Goal: Communication & Community: Answer question/provide support

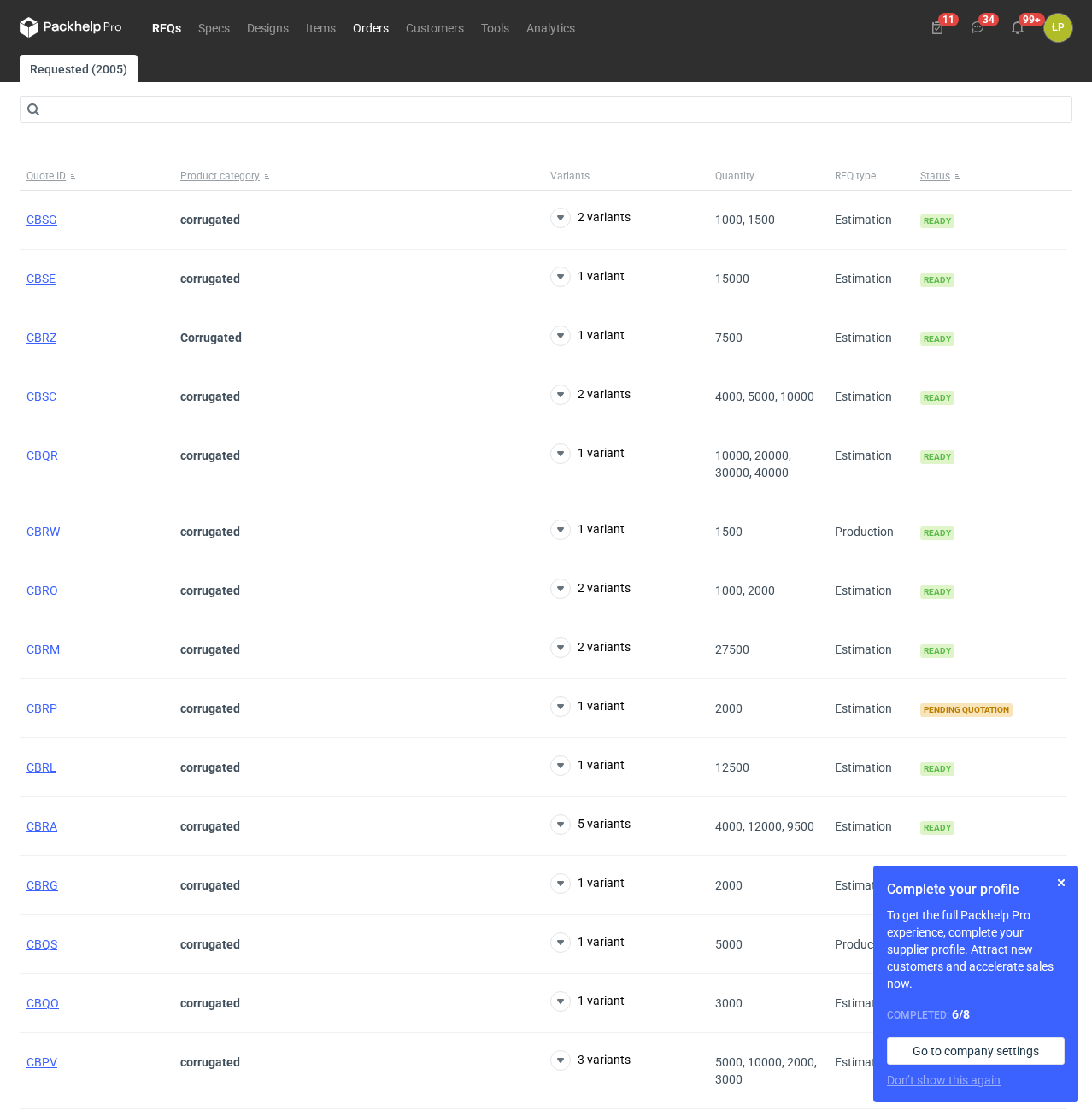
click at [385, 29] on link "Orders" at bounding box center [370, 28] width 53 height 20
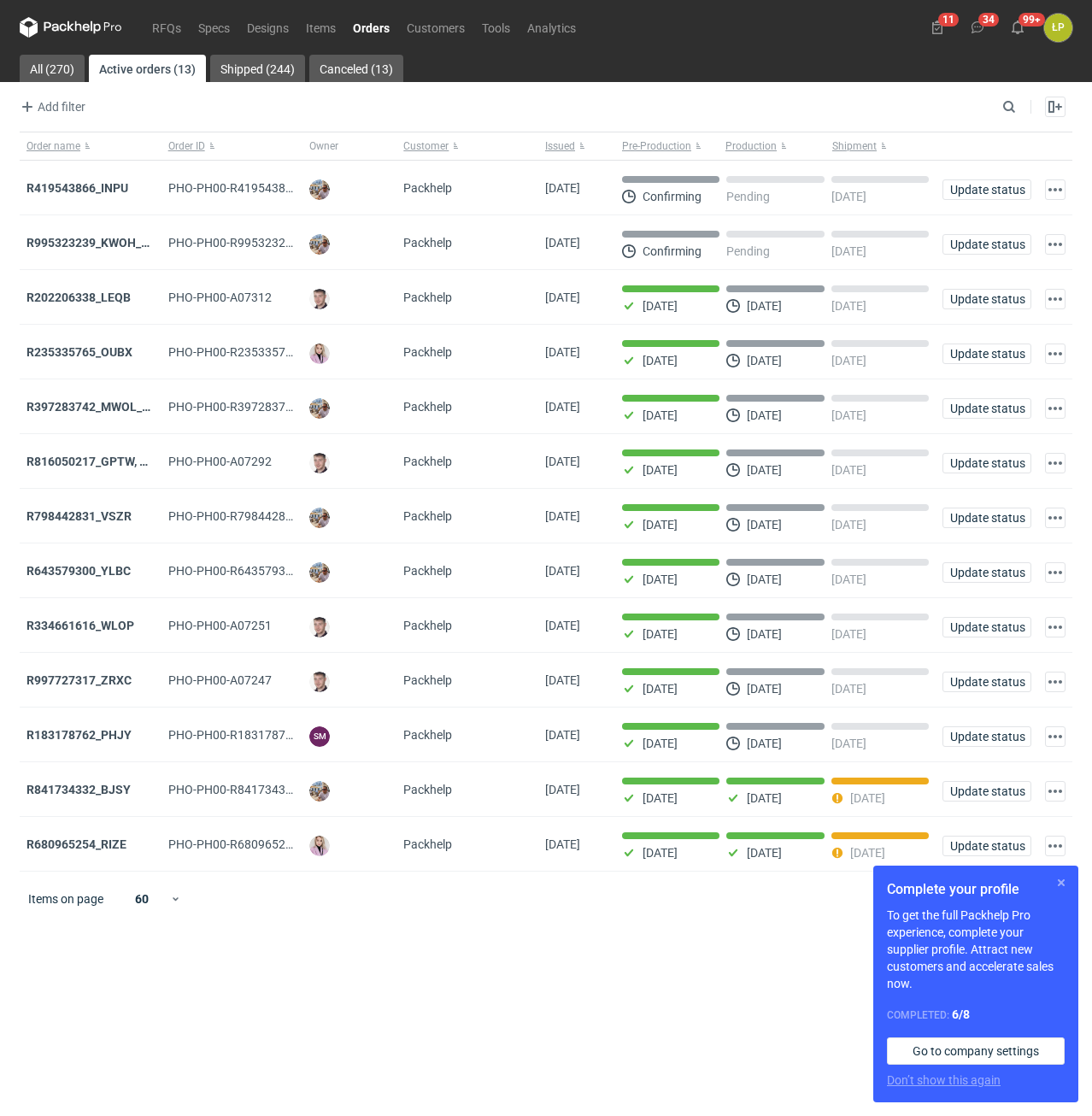
click at [1054, 881] on button "button" at bounding box center [1062, 882] width 20 height 20
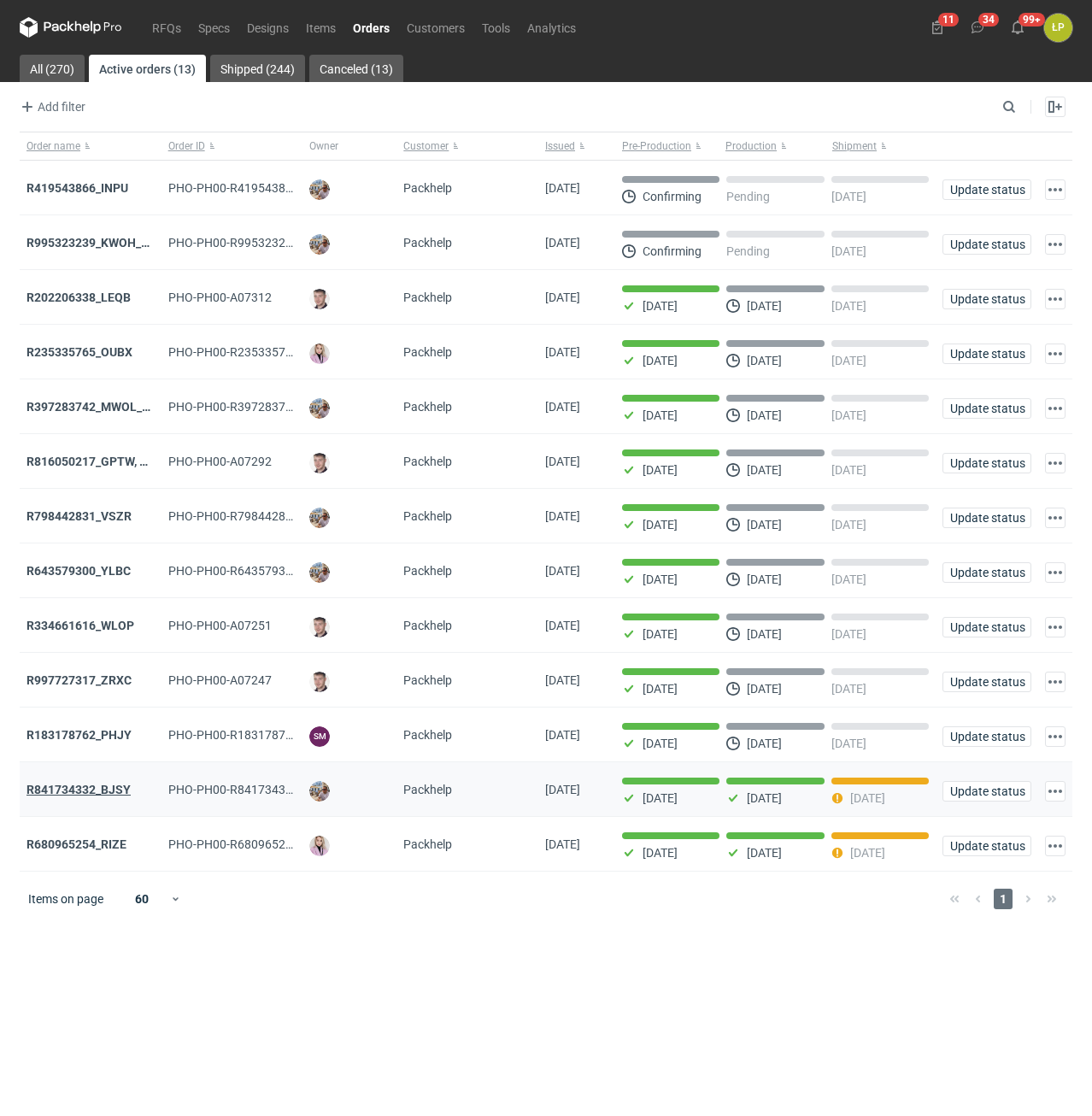
click at [107, 797] on strong "R841734332_BJSY" at bounding box center [78, 789] width 104 height 14
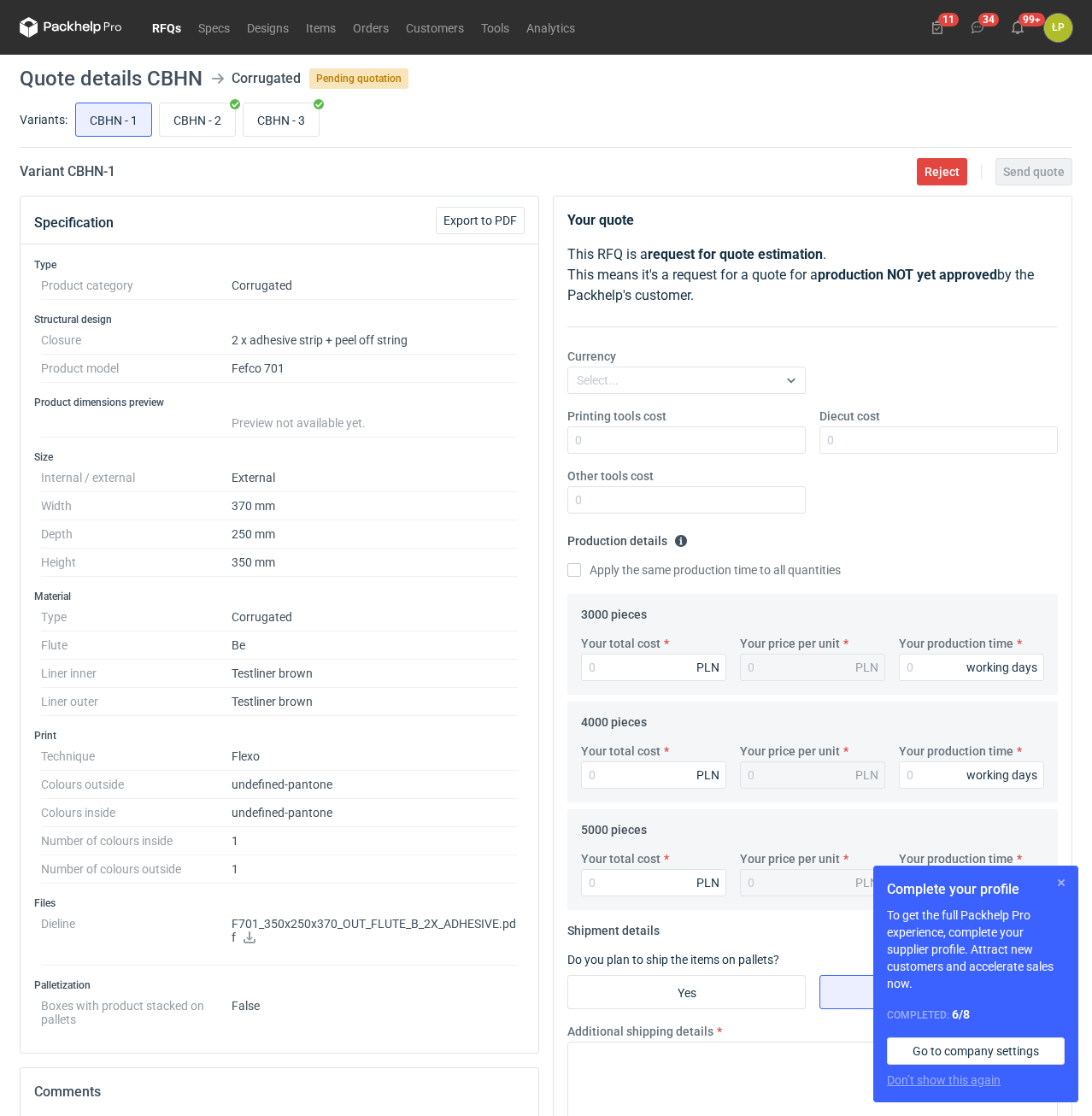
click at [1060, 887] on button "button" at bounding box center [1062, 882] width 20 height 20
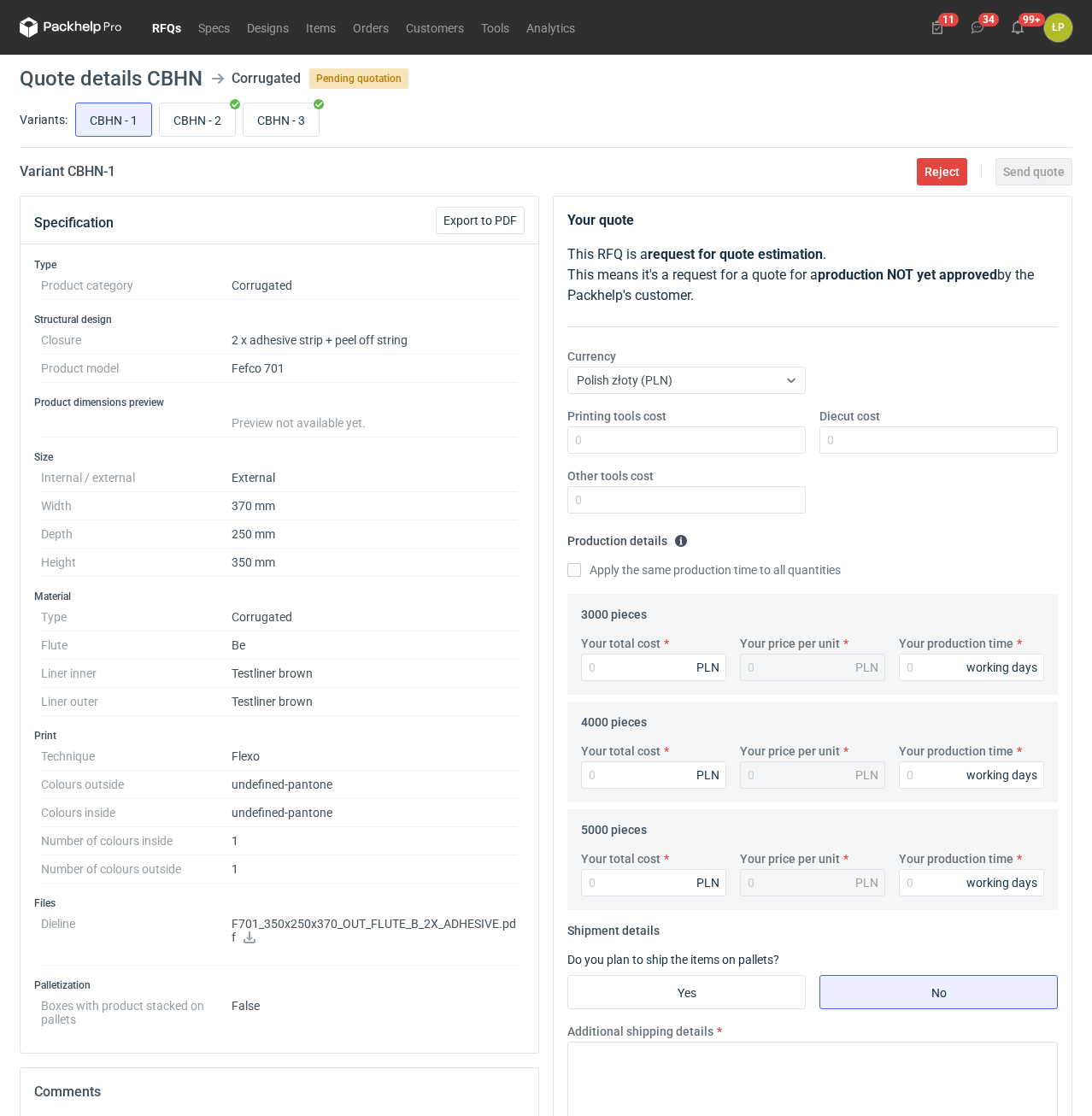
click at [254, 940] on icon at bounding box center [249, 937] width 12 height 12
click at [184, 109] on input "CBHN - 2" at bounding box center [197, 119] width 75 height 32
radio input "true"
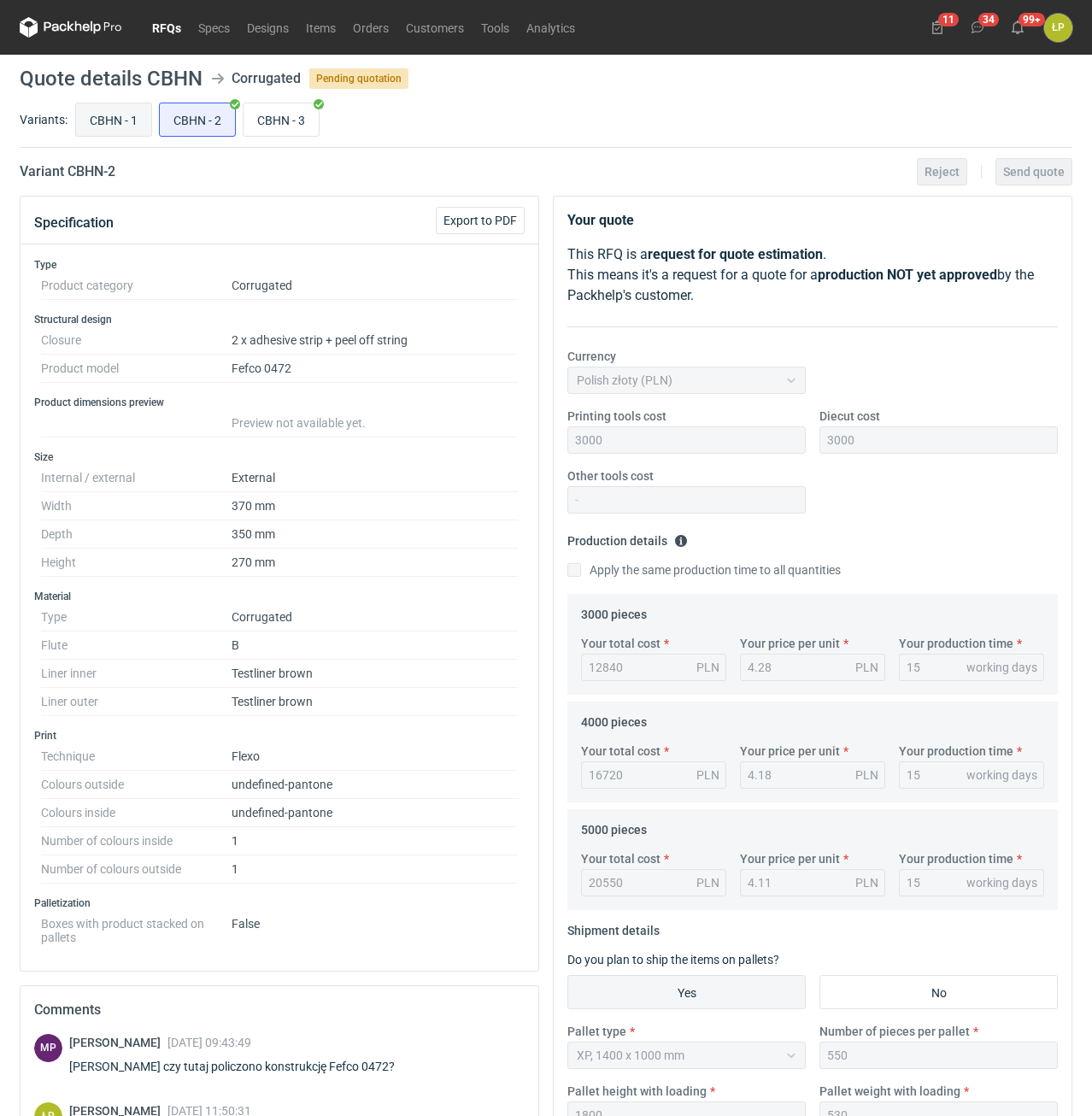
click at [106, 121] on input "CBHN - 1" at bounding box center [113, 119] width 75 height 32
radio input "true"
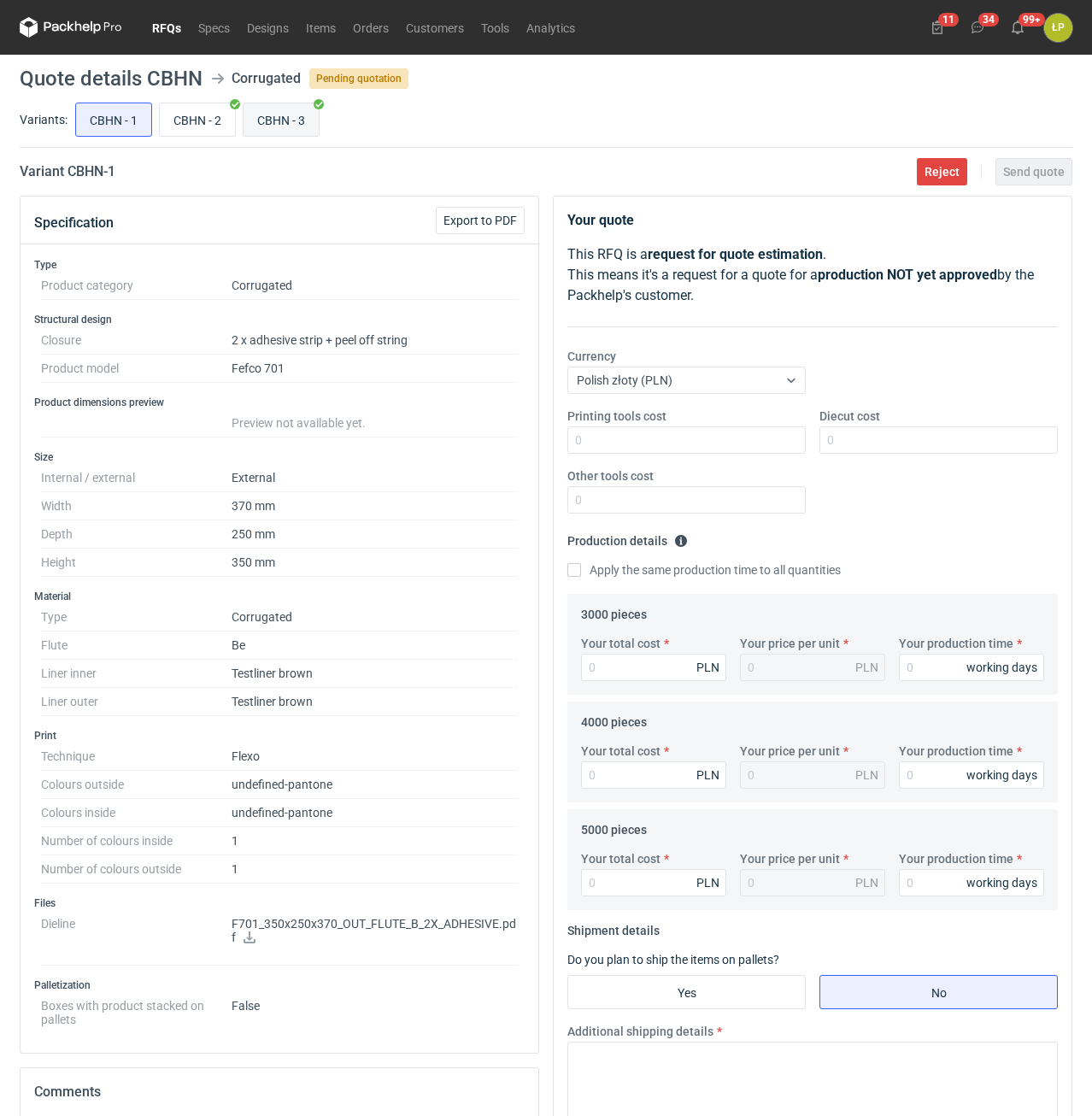
click at [281, 117] on input "CBHN - 3" at bounding box center [281, 119] width 75 height 32
radio input "true"
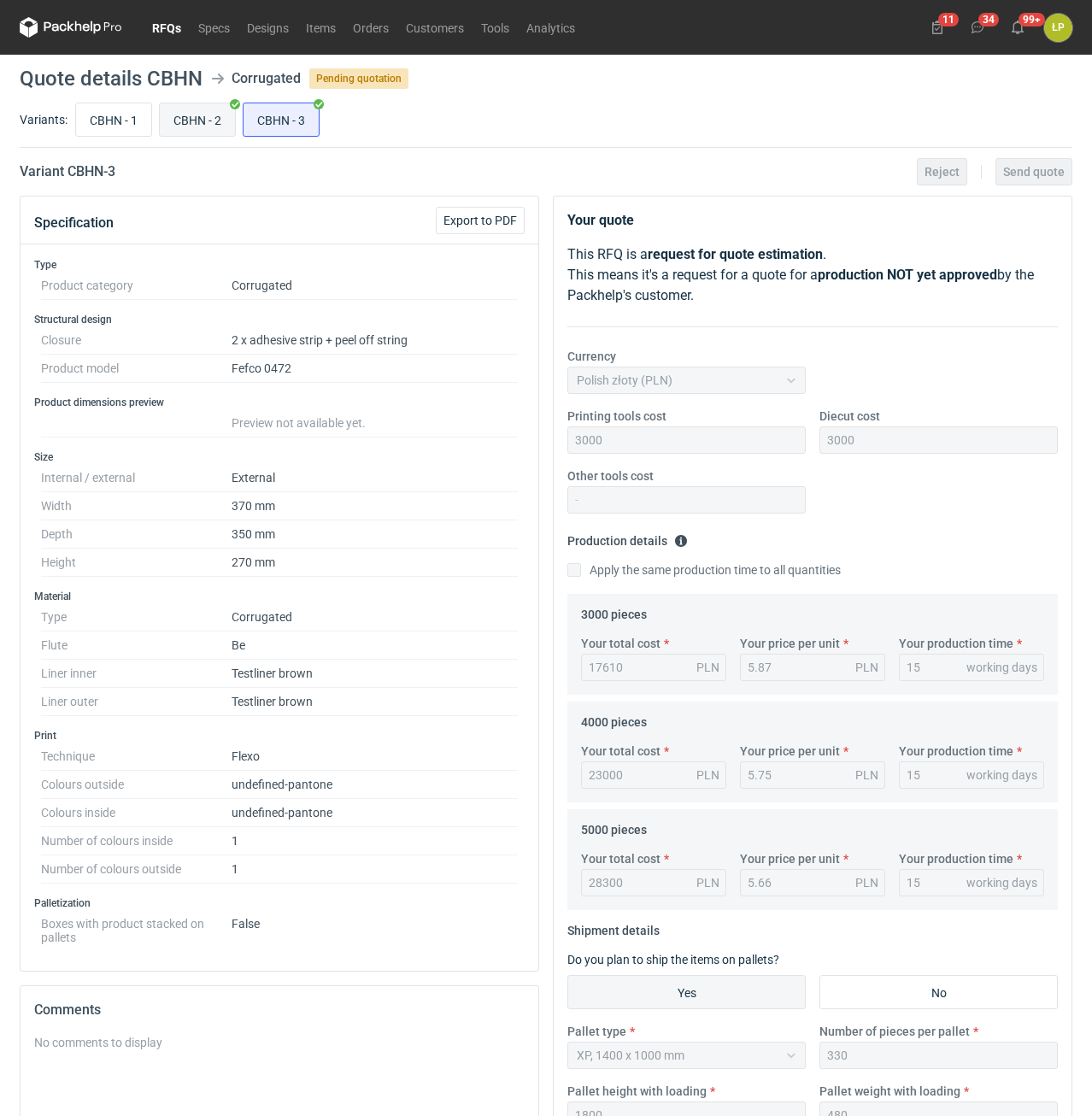
click at [205, 117] on input "CBHN - 2" at bounding box center [197, 119] width 75 height 32
radio input "true"
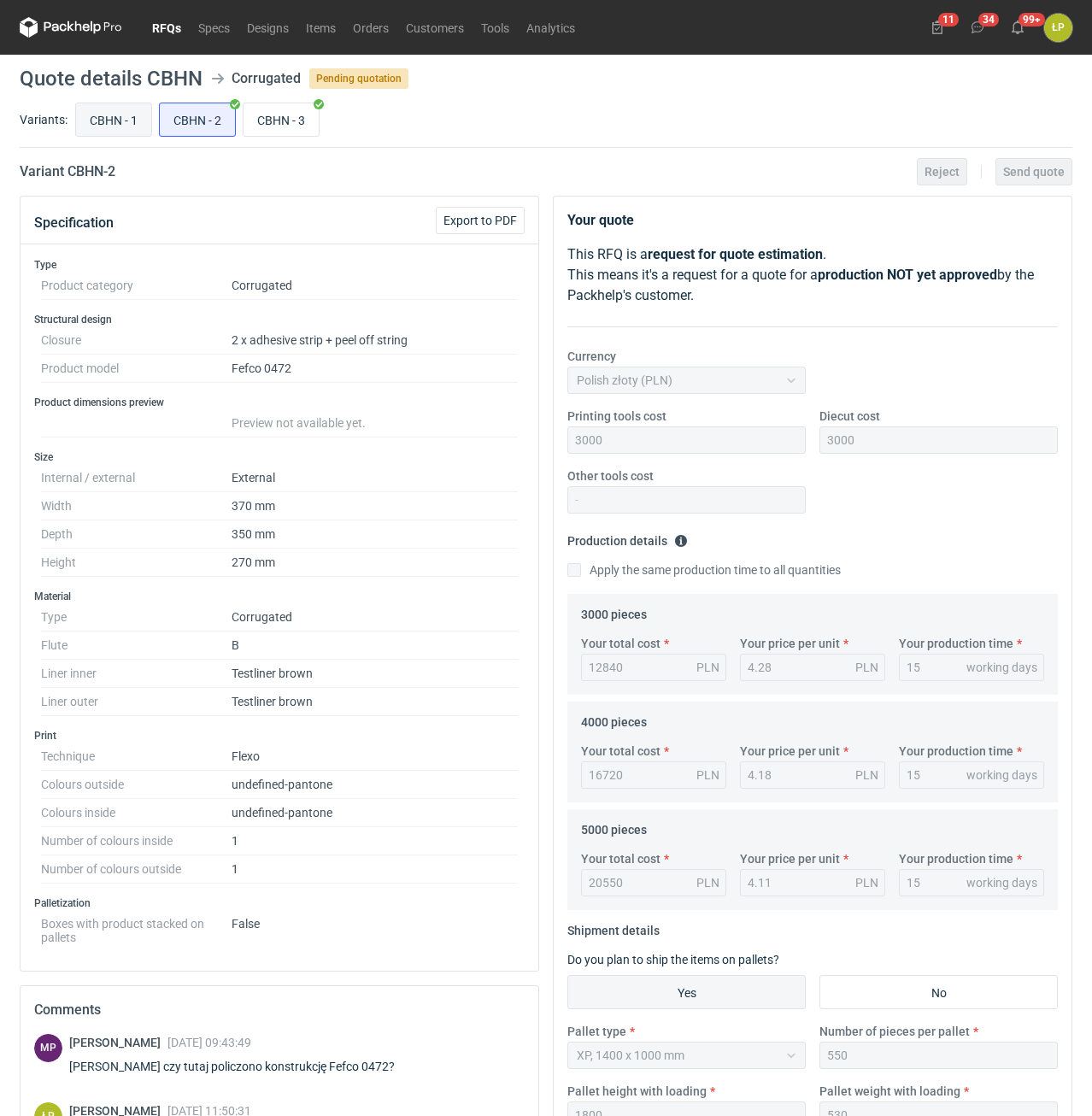
click at [128, 133] on input "CBHN - 1" at bounding box center [113, 119] width 75 height 32
radio input "true"
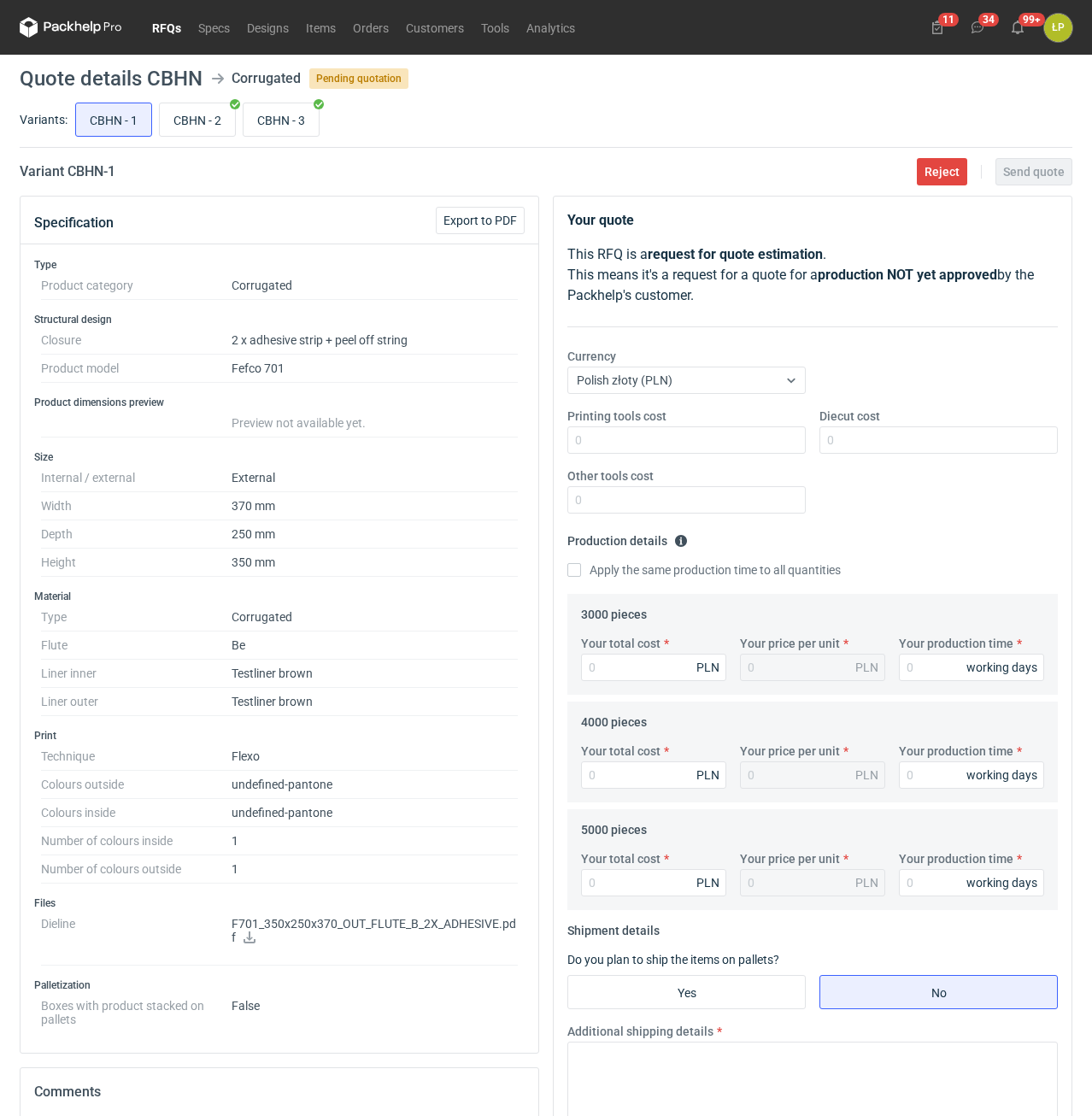
click at [78, 168] on h2 "Variant CBHN - 1" at bounding box center [67, 172] width 96 height 20
copy h2 "CBHN"
click at [630, 445] on input "Printing tools cost" at bounding box center [687, 440] width 238 height 28
type input "2600"
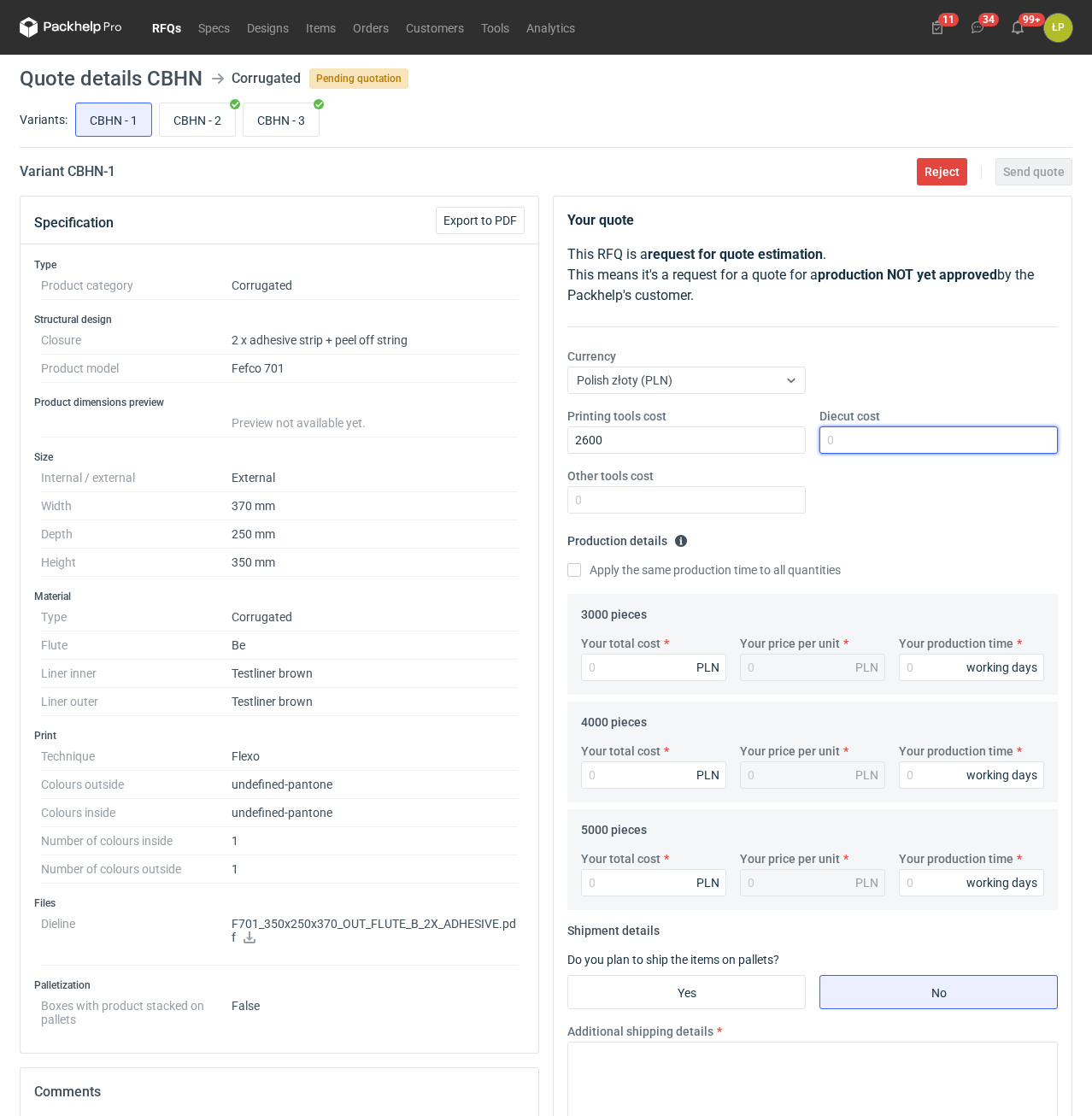
click at [869, 441] on input "Diecut cost" at bounding box center [939, 440] width 238 height 28
type input "1900"
click at [743, 500] on input "Other tools cost" at bounding box center [687, 500] width 238 height 28
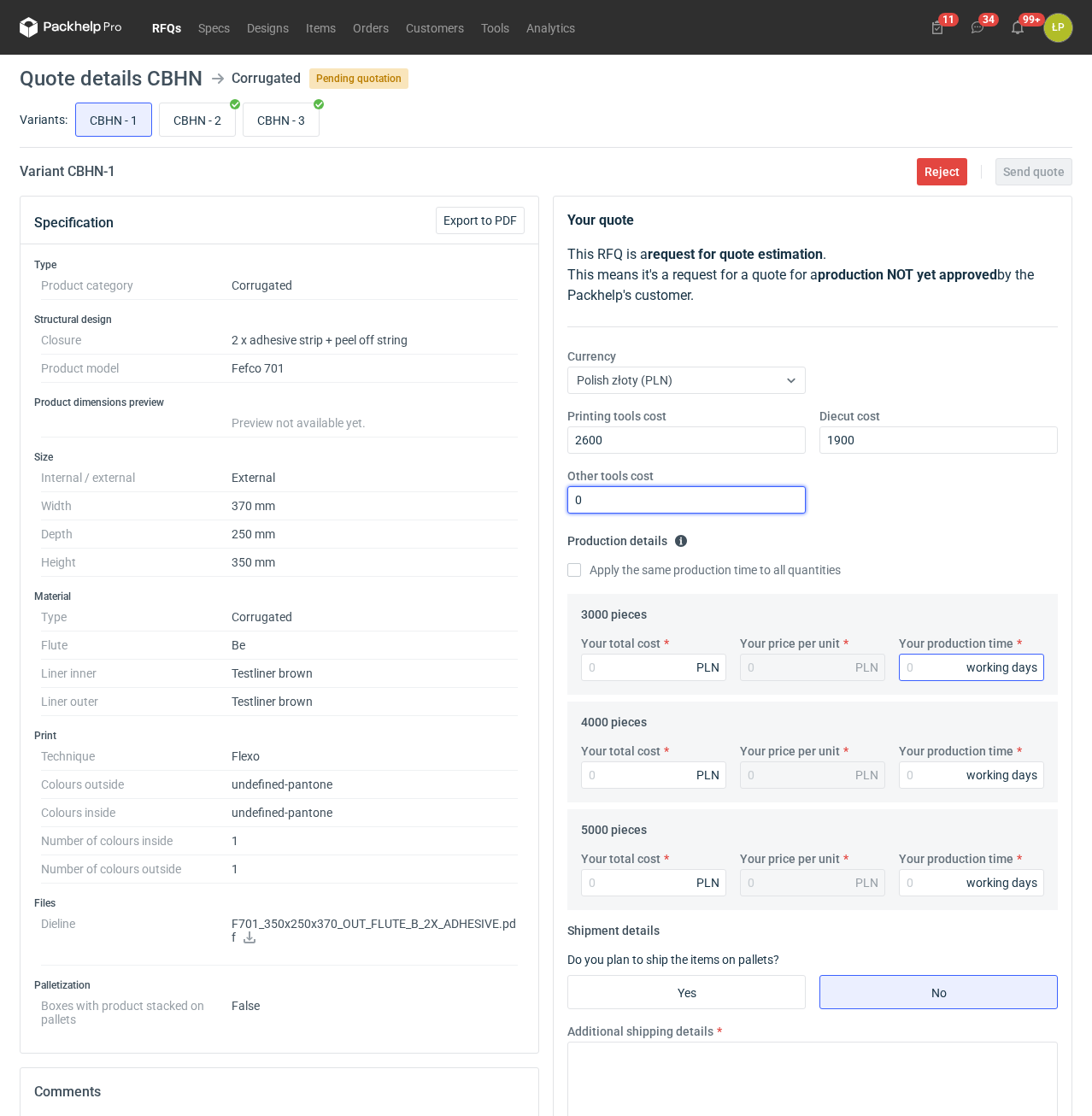
type input "0"
click at [923, 671] on input "Your production time" at bounding box center [971, 667] width 145 height 28
type input "15"
click at [653, 576] on label "Apply the same production time to all quantities" at bounding box center [704, 570] width 273 height 18
click at [582, 576] on input "Apply the same production time to all quantities" at bounding box center [574, 570] width 14 height 14
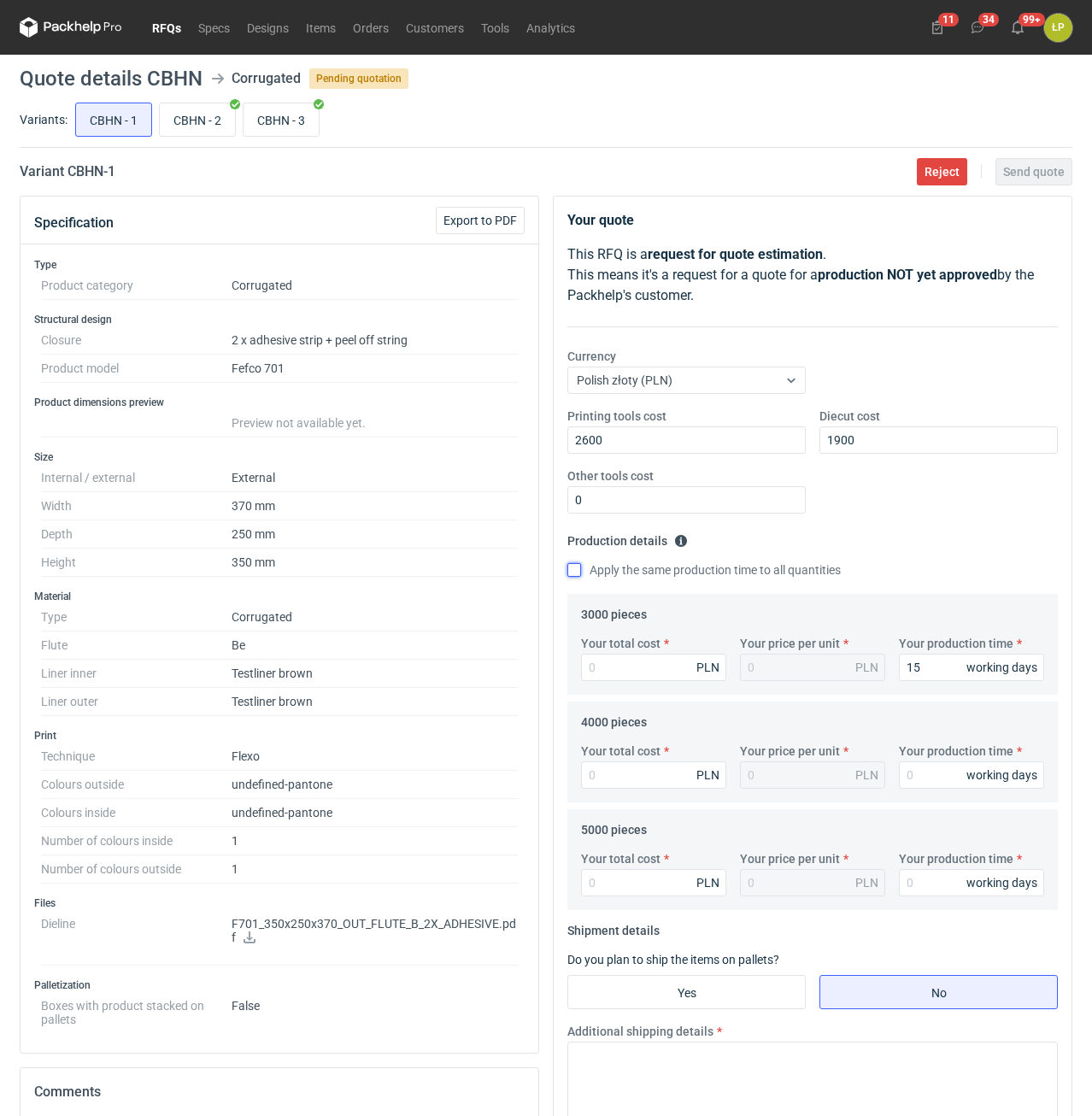
checkbox input "true"
type input "15"
click at [657, 661] on input "Your total cost" at bounding box center [654, 667] width 145 height 28
type input "11520"
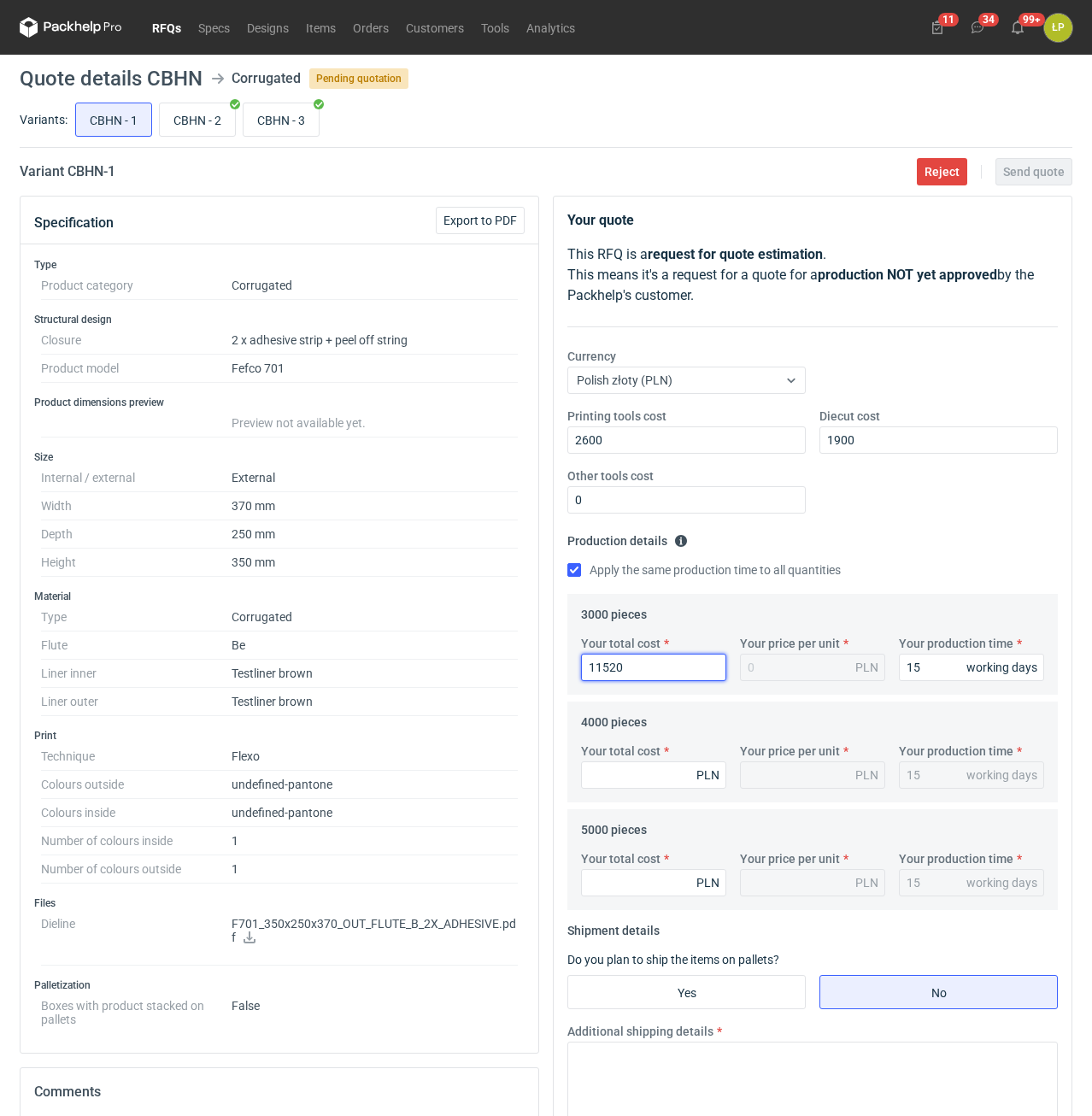
type input "3.84"
type input "11520"
click at [651, 786] on input "Your total cost" at bounding box center [654, 775] width 145 height 28
type input "14800"
type input "3.7"
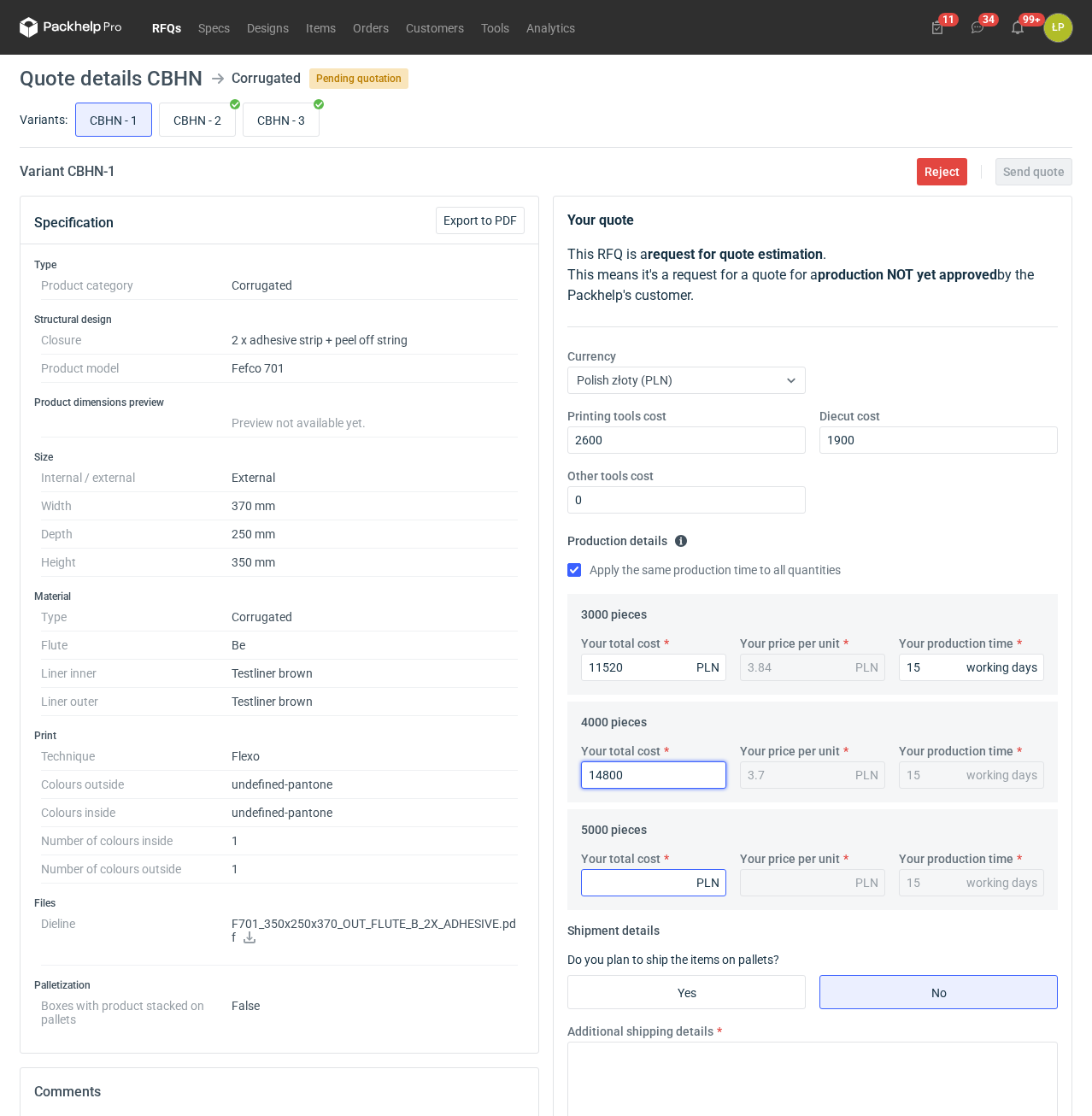
type input "14800"
click at [690, 882] on input "Your total cost" at bounding box center [654, 882] width 145 height 28
click at [689, 882] on input "Your total cost" at bounding box center [654, 882] width 145 height 28
type input "18100"
type input "3.62"
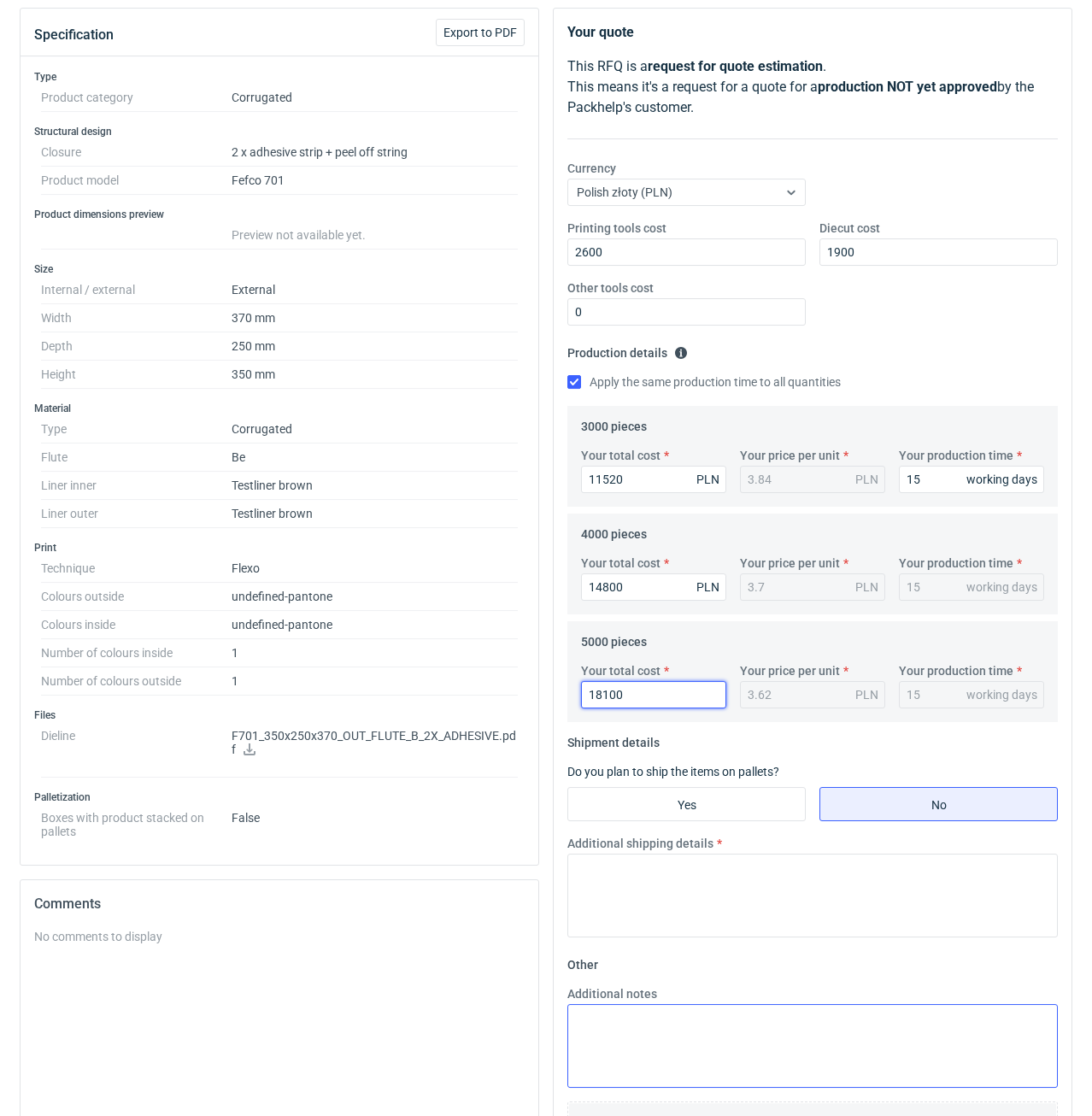
scroll to position [291, 0]
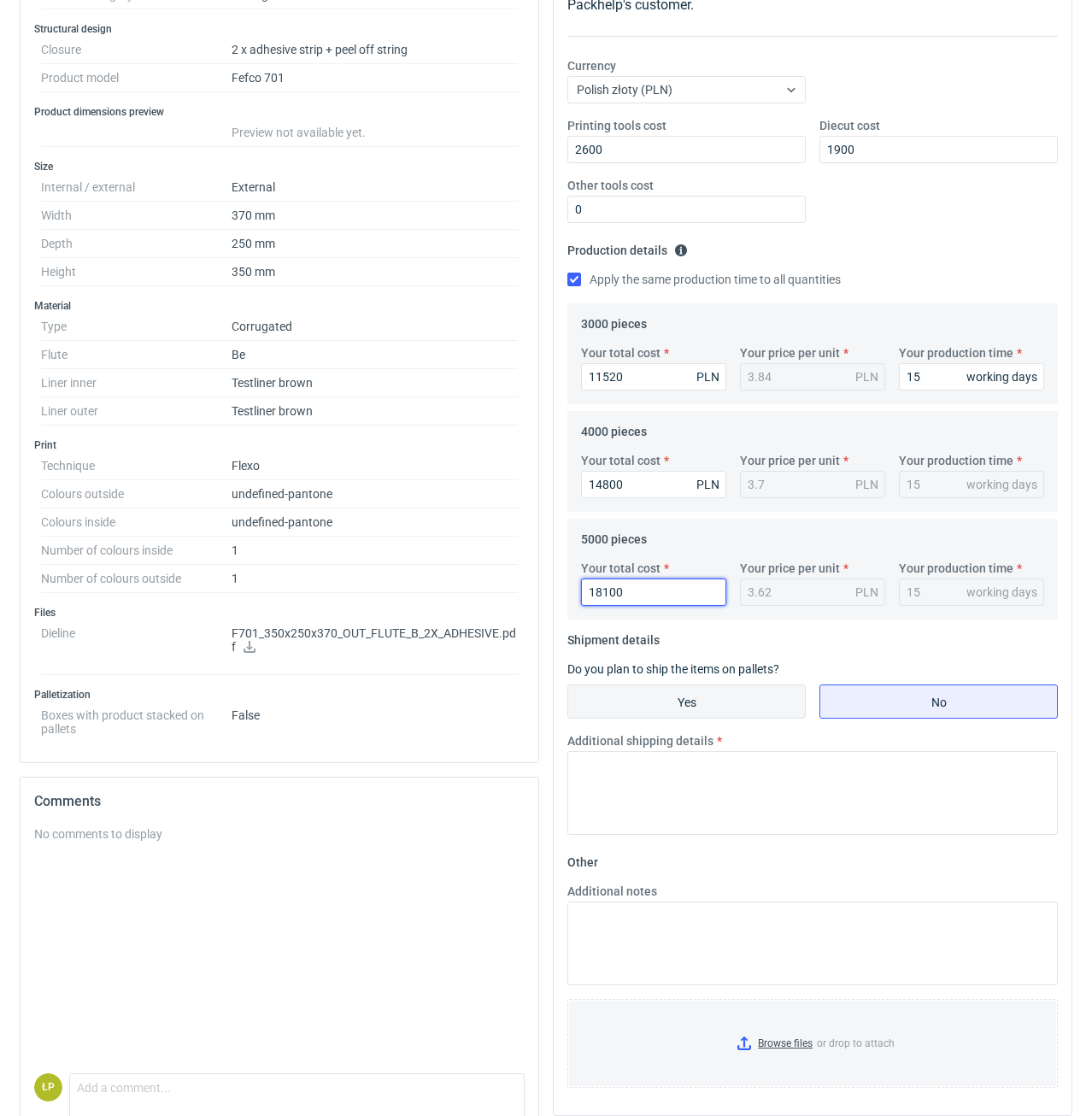
type input "18100"
click at [702, 714] on input "Yes" at bounding box center [687, 701] width 236 height 32
radio input "true"
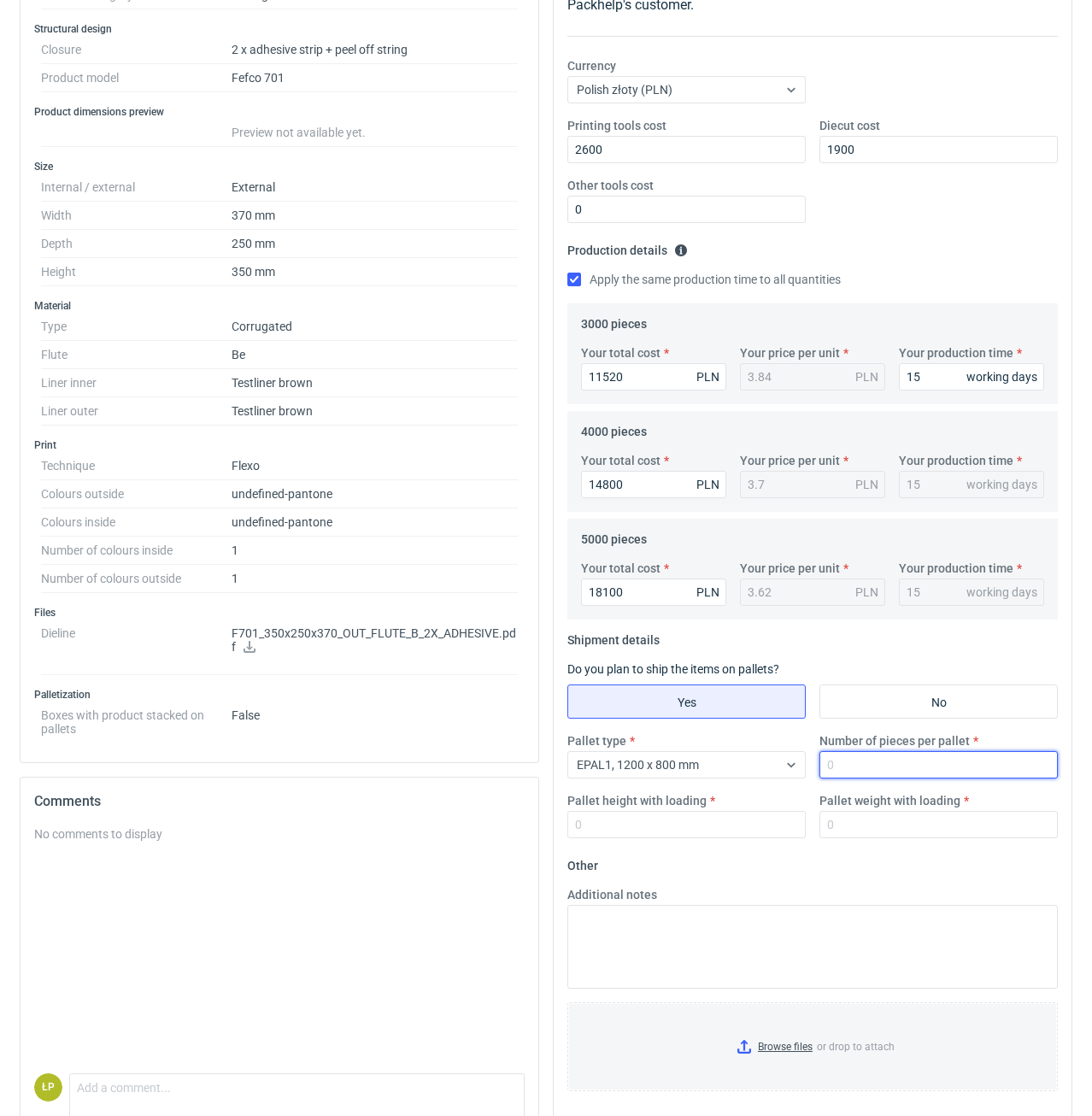
click at [847, 771] on input "Number of pieces per pallet" at bounding box center [939, 765] width 238 height 28
click at [882, 775] on input "Number of pieces per pallet" at bounding box center [939, 765] width 238 height 28
type input "270"
click at [764, 822] on input "Pallet height with loading" at bounding box center [687, 825] width 238 height 28
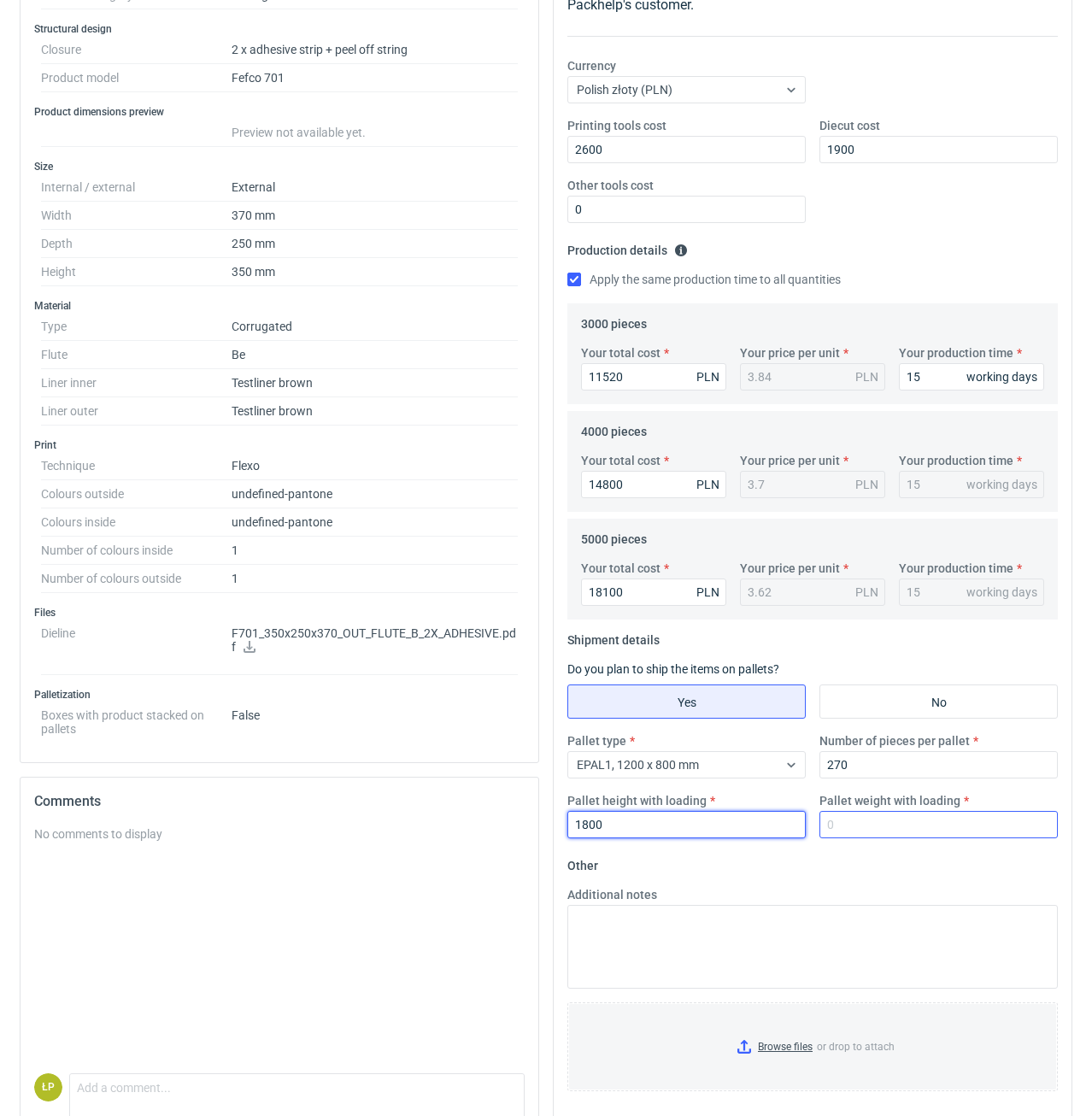
type input "1800"
click at [890, 832] on input "Pallet weight with loading" at bounding box center [939, 825] width 238 height 28
click at [788, 1041] on input "Browse files or drop to attach" at bounding box center [813, 1047] width 487 height 86
click at [871, 819] on input "Pallet weight with loading" at bounding box center [939, 825] width 238 height 28
type input "240"
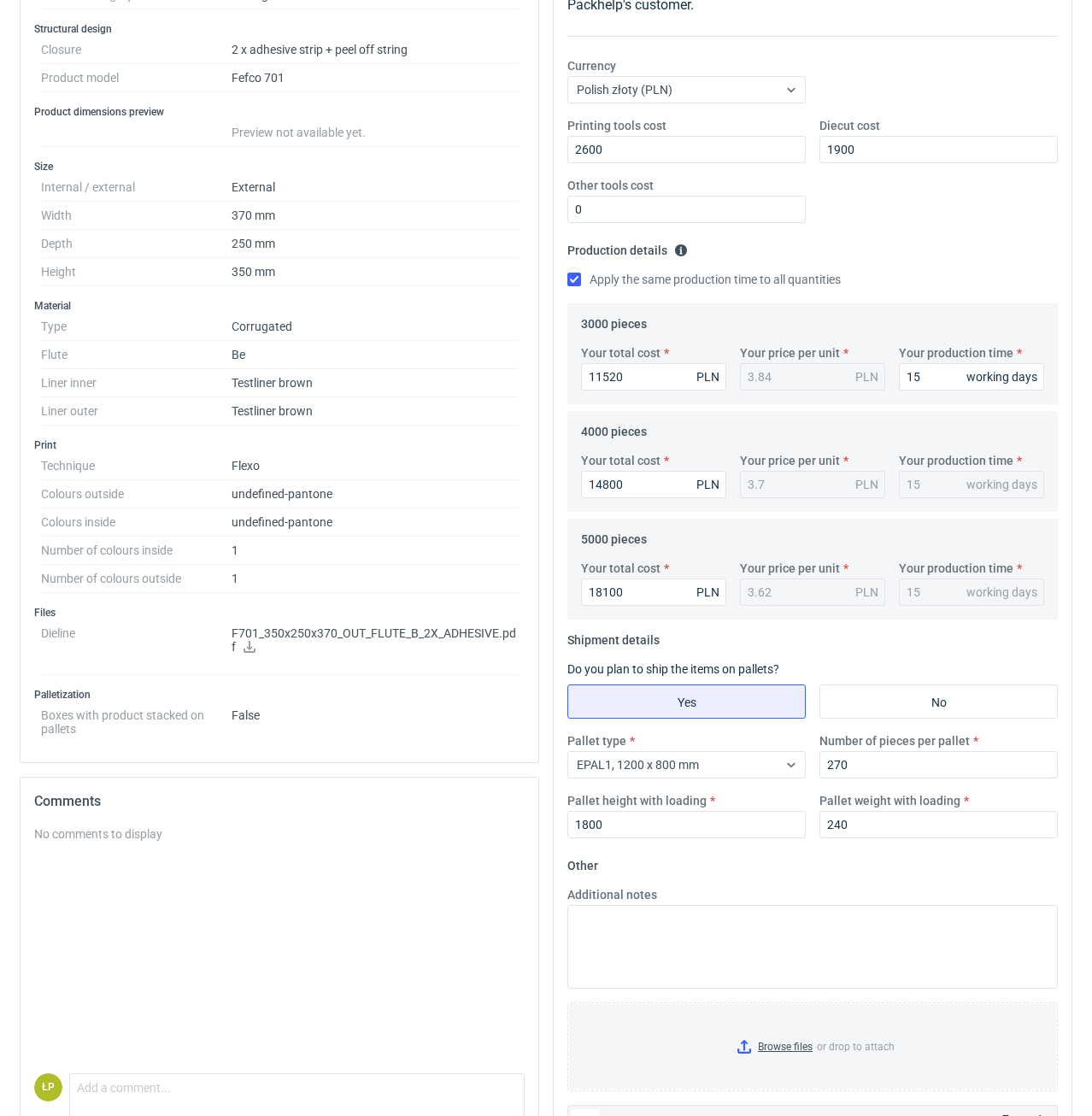
click at [869, 865] on fieldset "Other Additional notes Browse files or drop to attach pdf A44602_CBHN - 1_2025-…" at bounding box center [812, 996] width 490 height 289
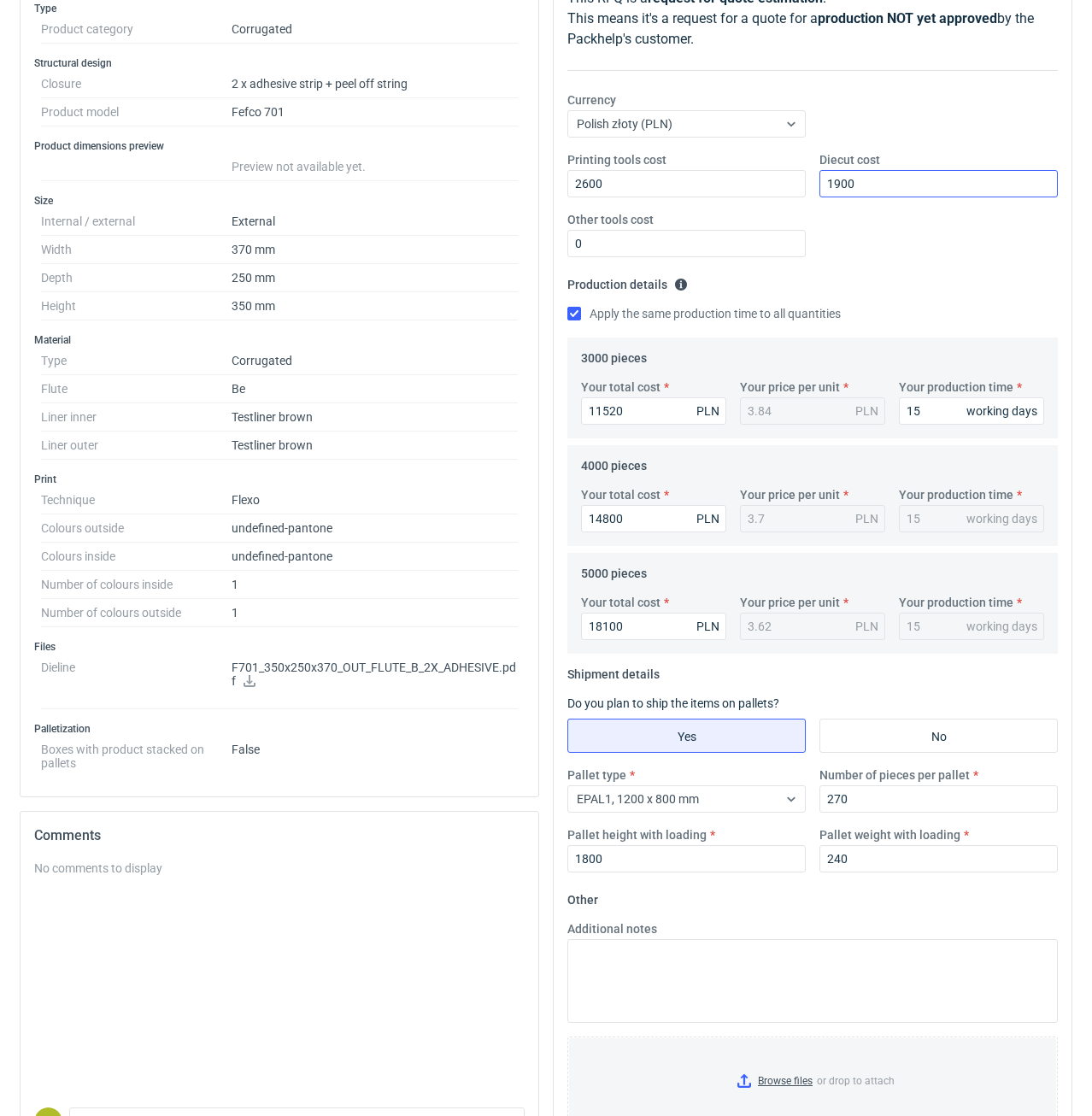
scroll to position [0, 0]
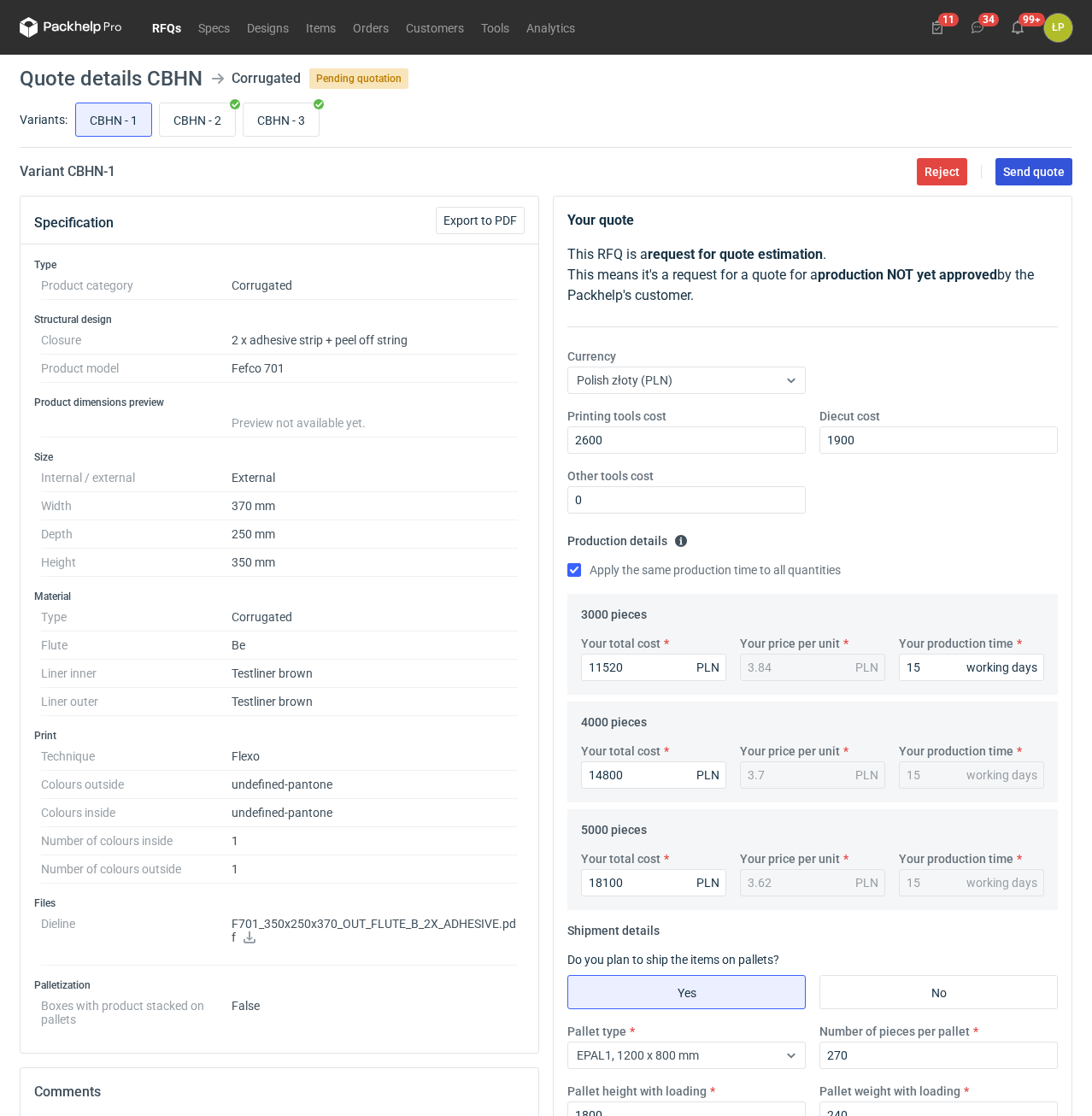
click at [1019, 170] on span "Send quote" at bounding box center [1034, 172] width 62 height 12
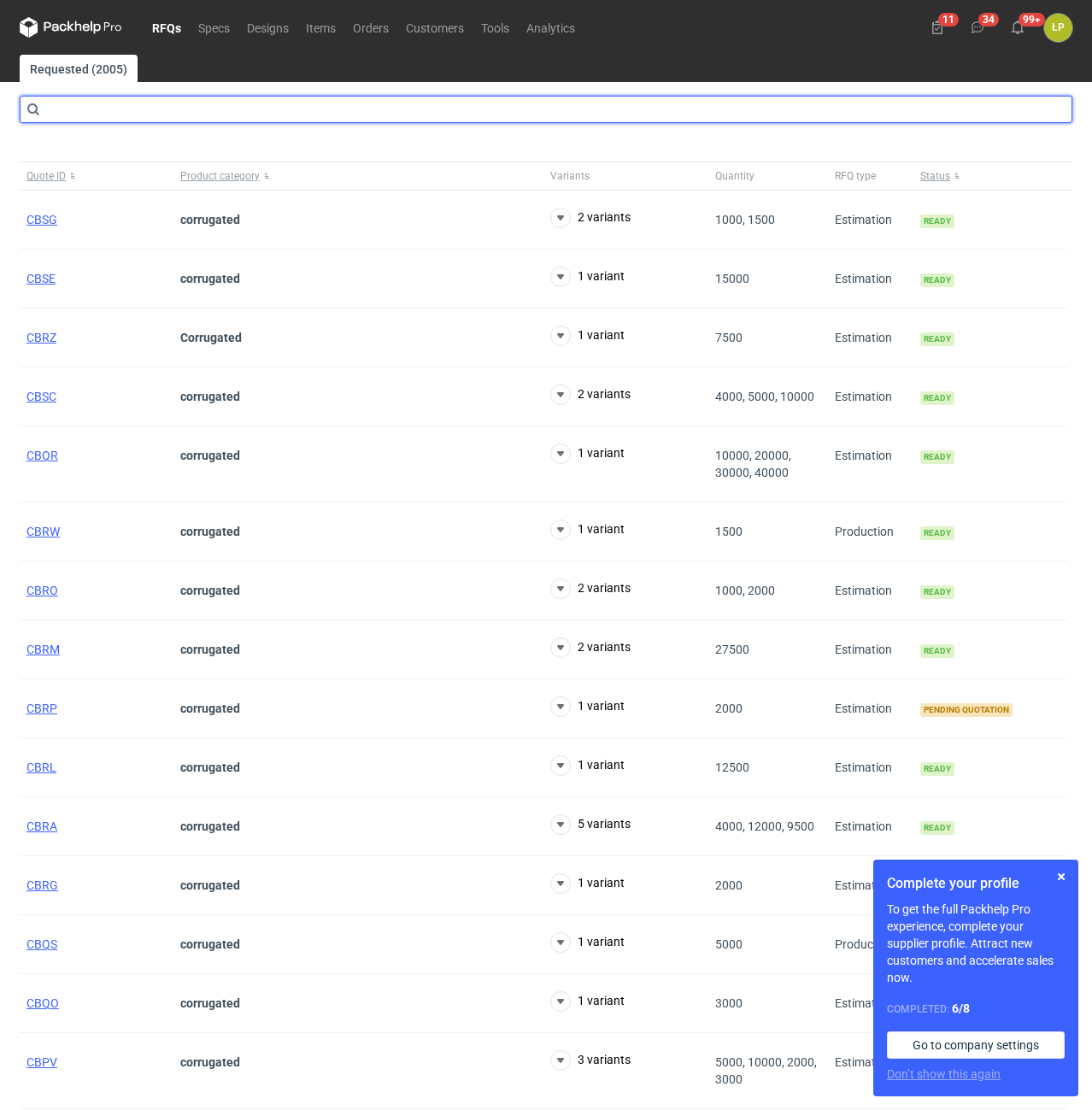
click at [193, 100] on input "text" at bounding box center [546, 110] width 1053 height 28
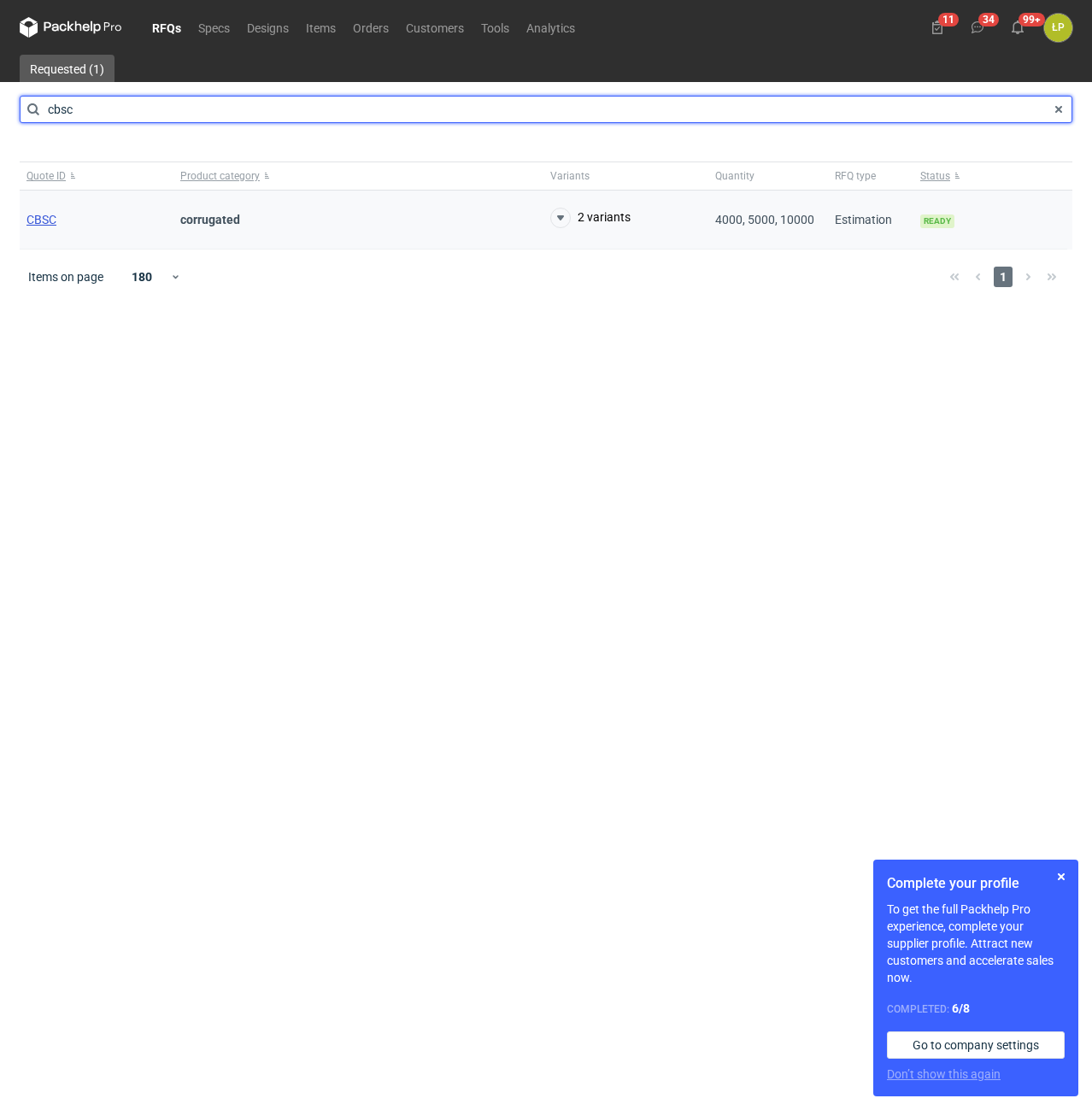
type input "cbsc"
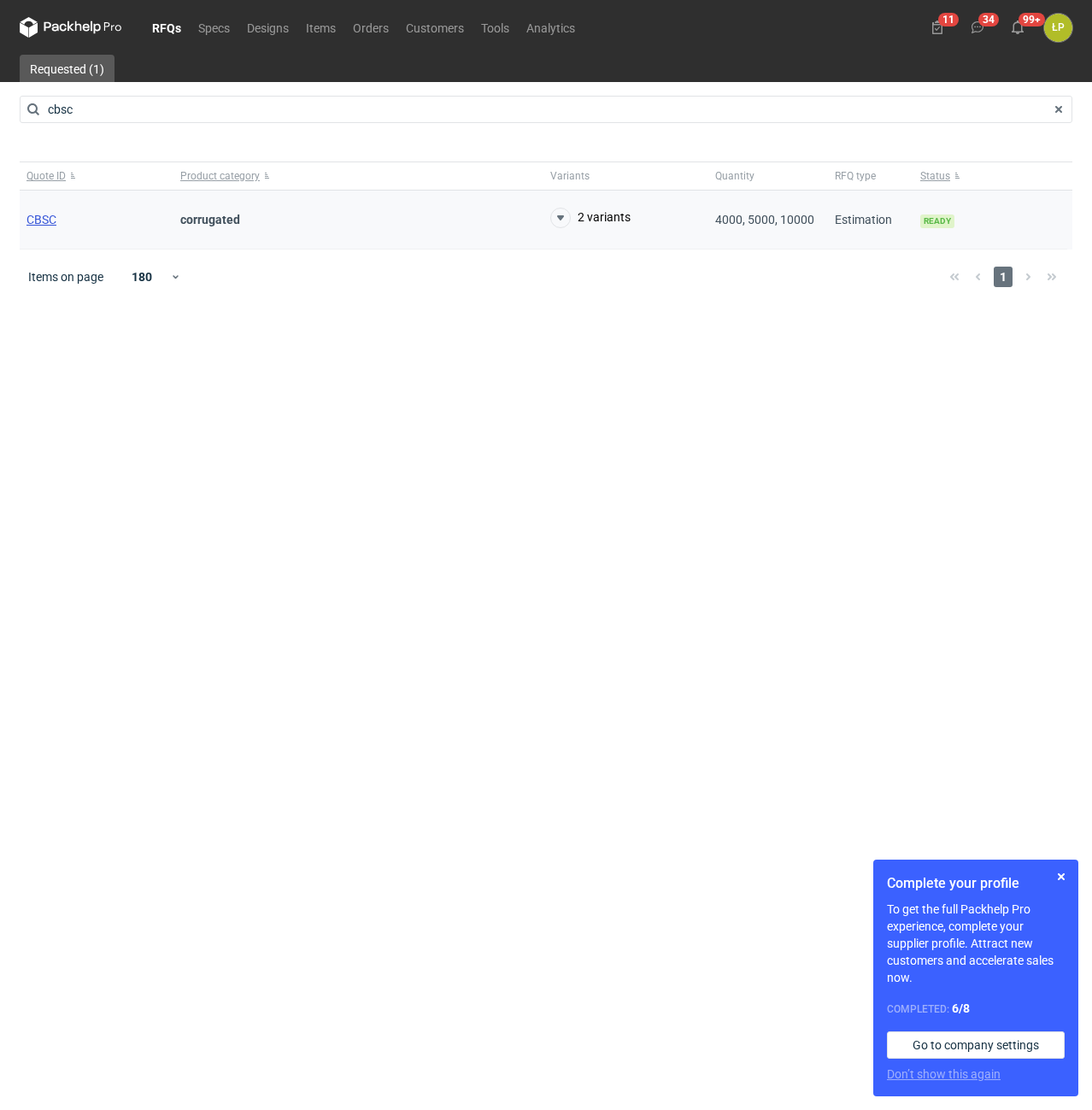
click at [48, 218] on span "CBSC" at bounding box center [42, 220] width 30 height 14
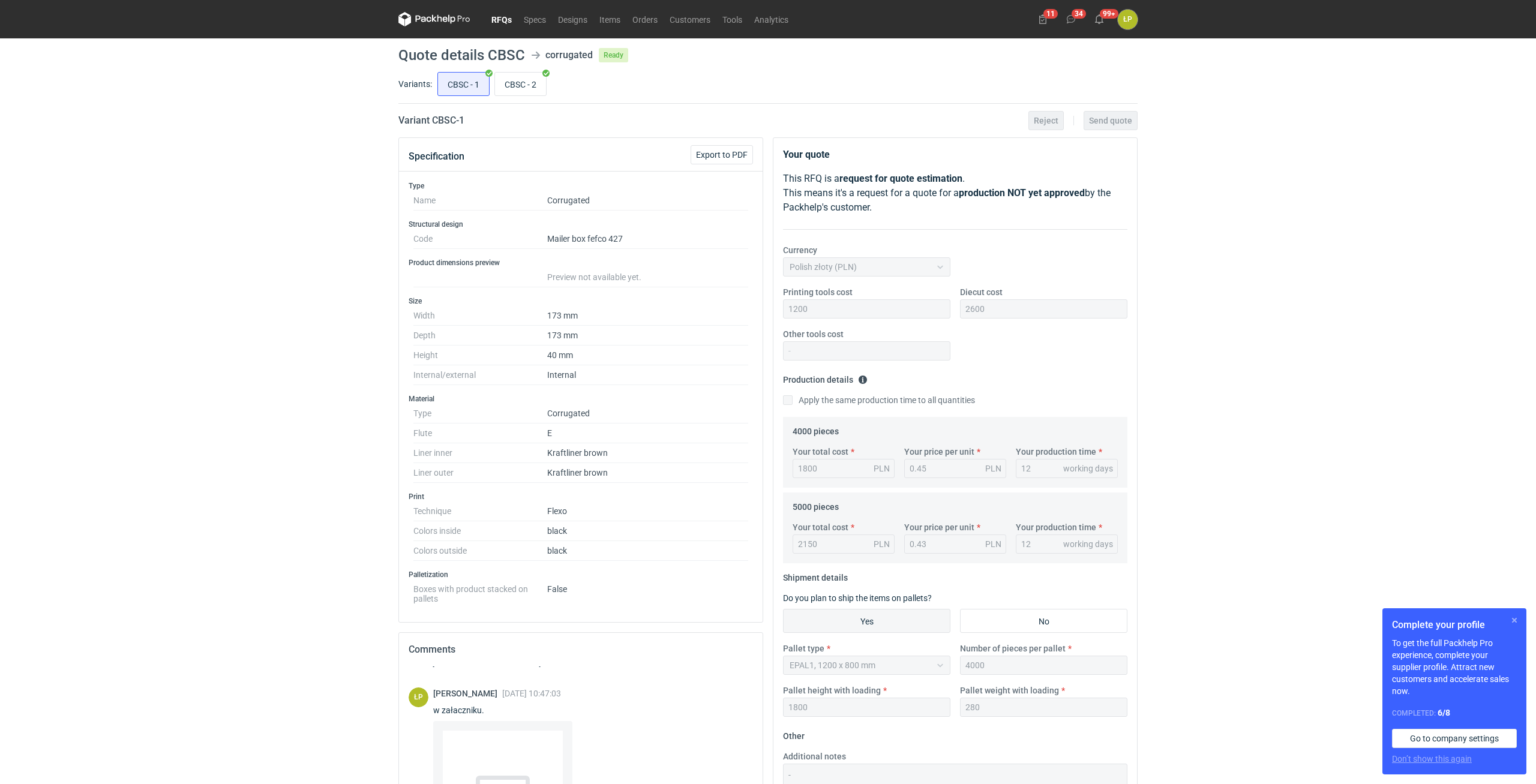
click at [766, 621] on button "button" at bounding box center [1515, 620] width 14 height 14
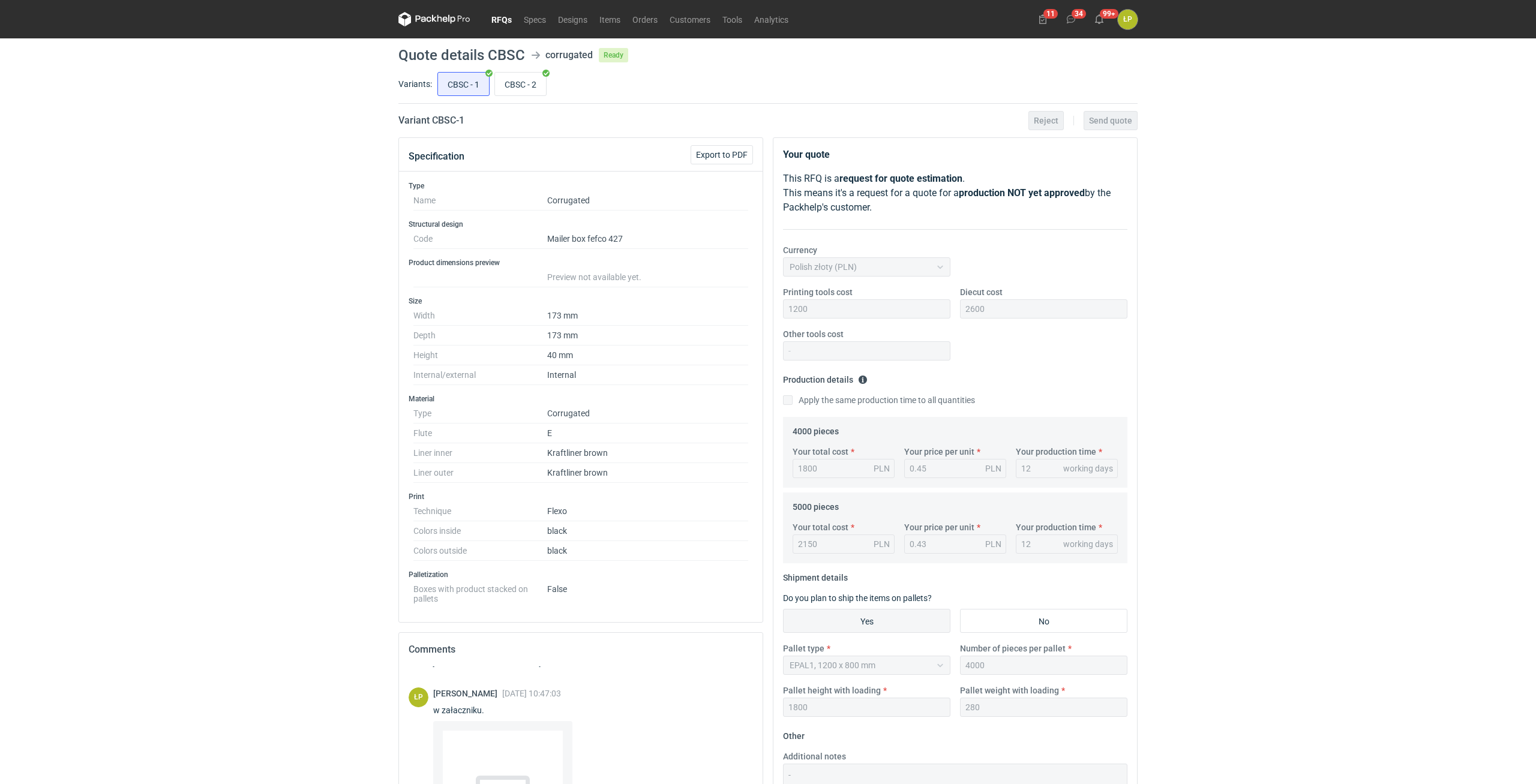
click at [386, 497] on div "RFQs Specs Designs Items Orders Customers Tools Analytics 11 34 99+ ŁP Łukasz P…" at bounding box center [768, 392] width 1536 height 784
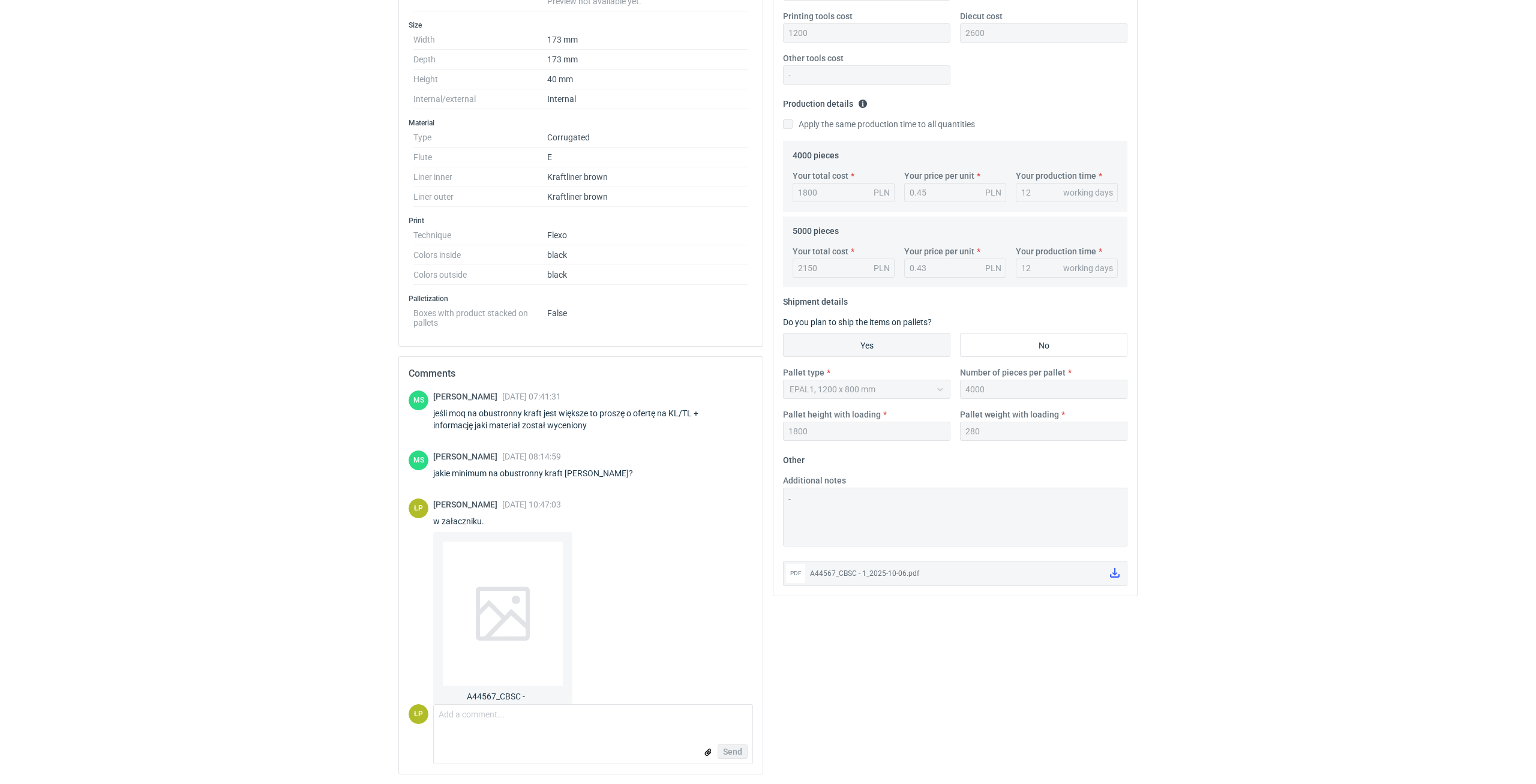
scroll to position [99, 0]
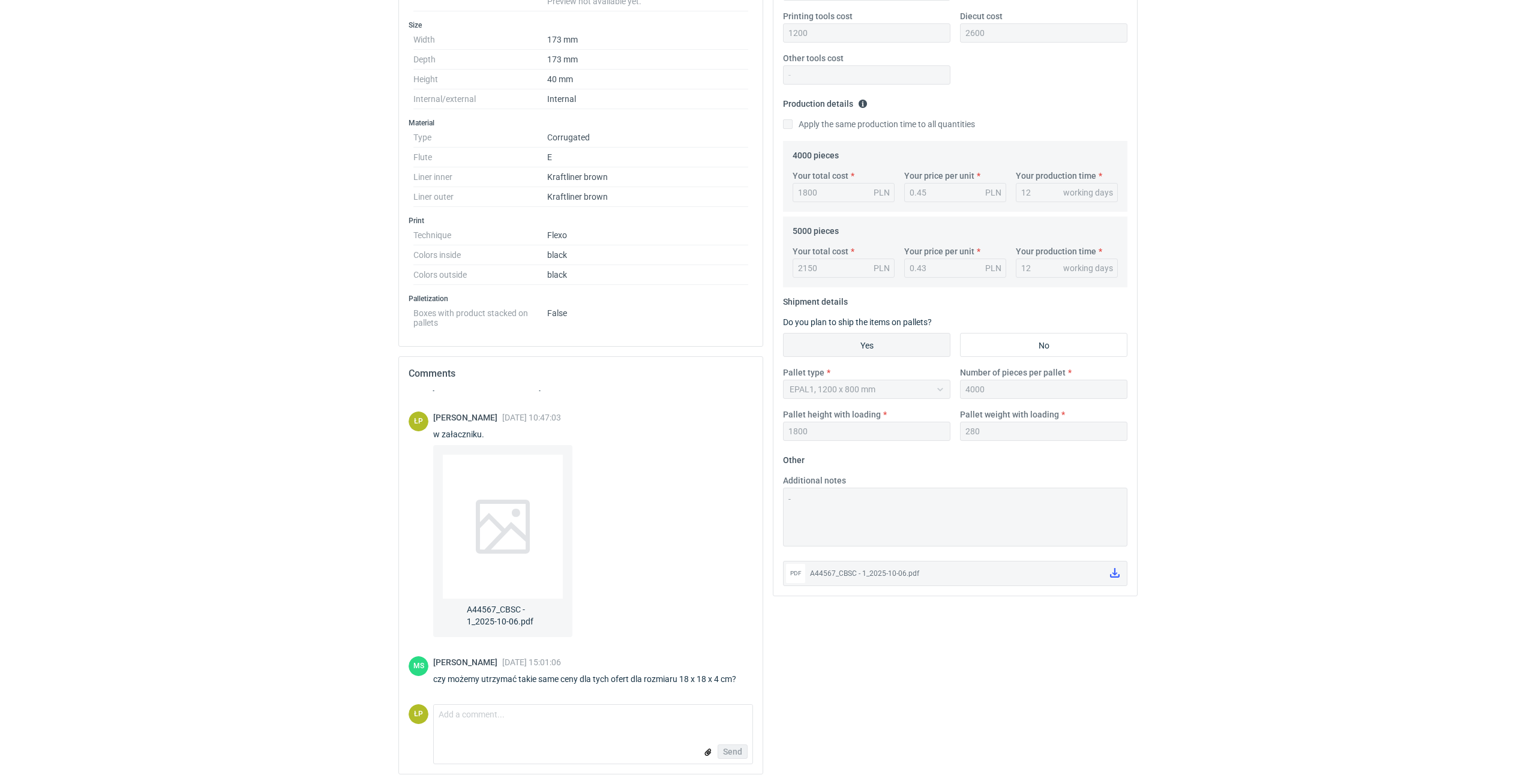
click at [325, 508] on html "RFQs Specs Designs Items Orders Customers Tools Analytics 11 34 99+ ŁP Łukasz P…" at bounding box center [768, 116] width 1536 height 784
click at [497, 721] on textarea "Comment message" at bounding box center [593, 717] width 319 height 25
type textarea "niestety nie, w załączniku wycena."
click at [706, 754] on input "file" at bounding box center [708, 752] width 10 height 12
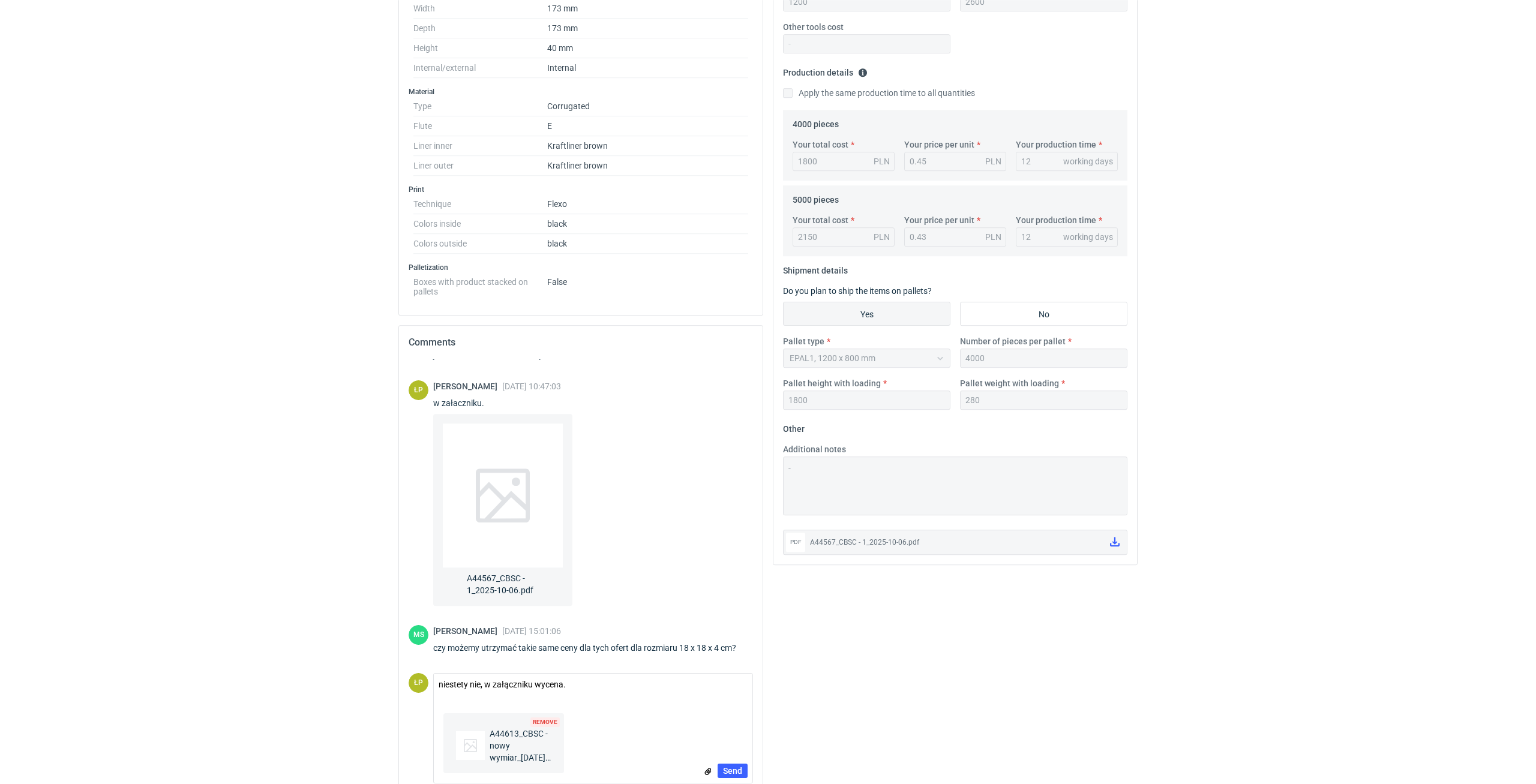
scroll to position [338, 0]
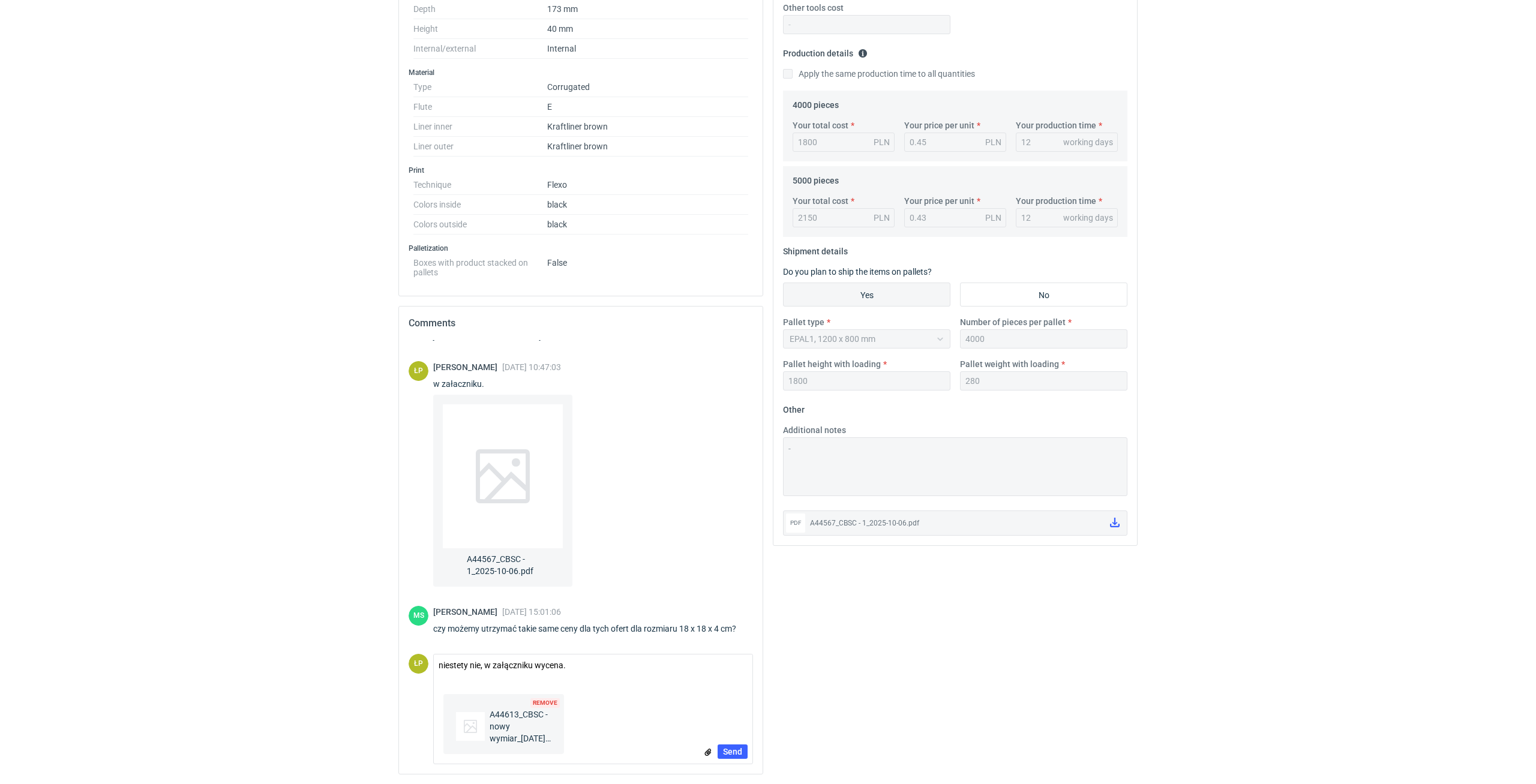
click at [730, 739] on div "Remove A44613_CBSC - nowy wymiar_2025-10-06.pdf Send" at bounding box center [593, 726] width 319 height 75
click at [733, 746] on button "Send" at bounding box center [732, 752] width 30 height 14
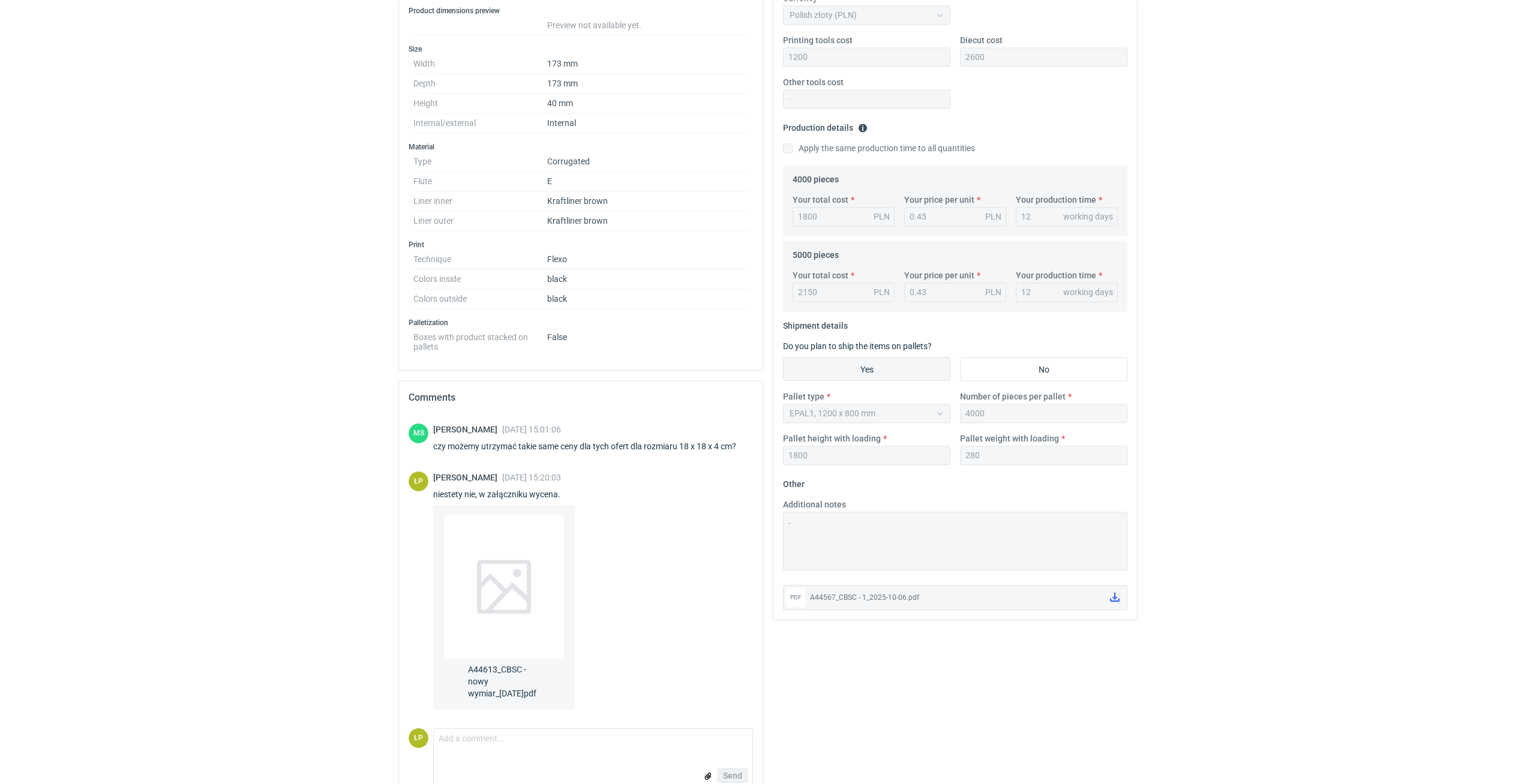
scroll to position [72, 0]
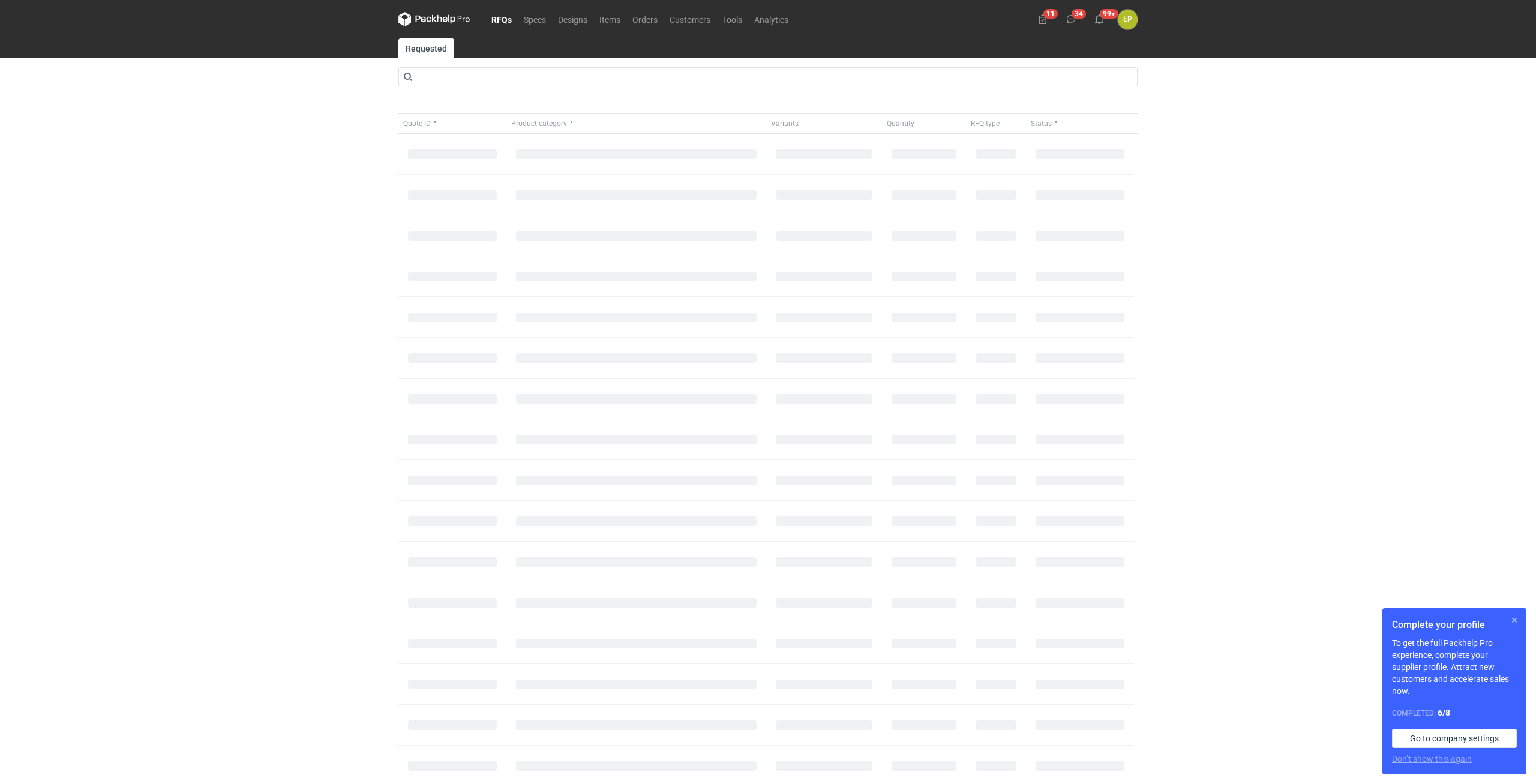
click at [1509, 616] on button "button" at bounding box center [1515, 620] width 14 height 14
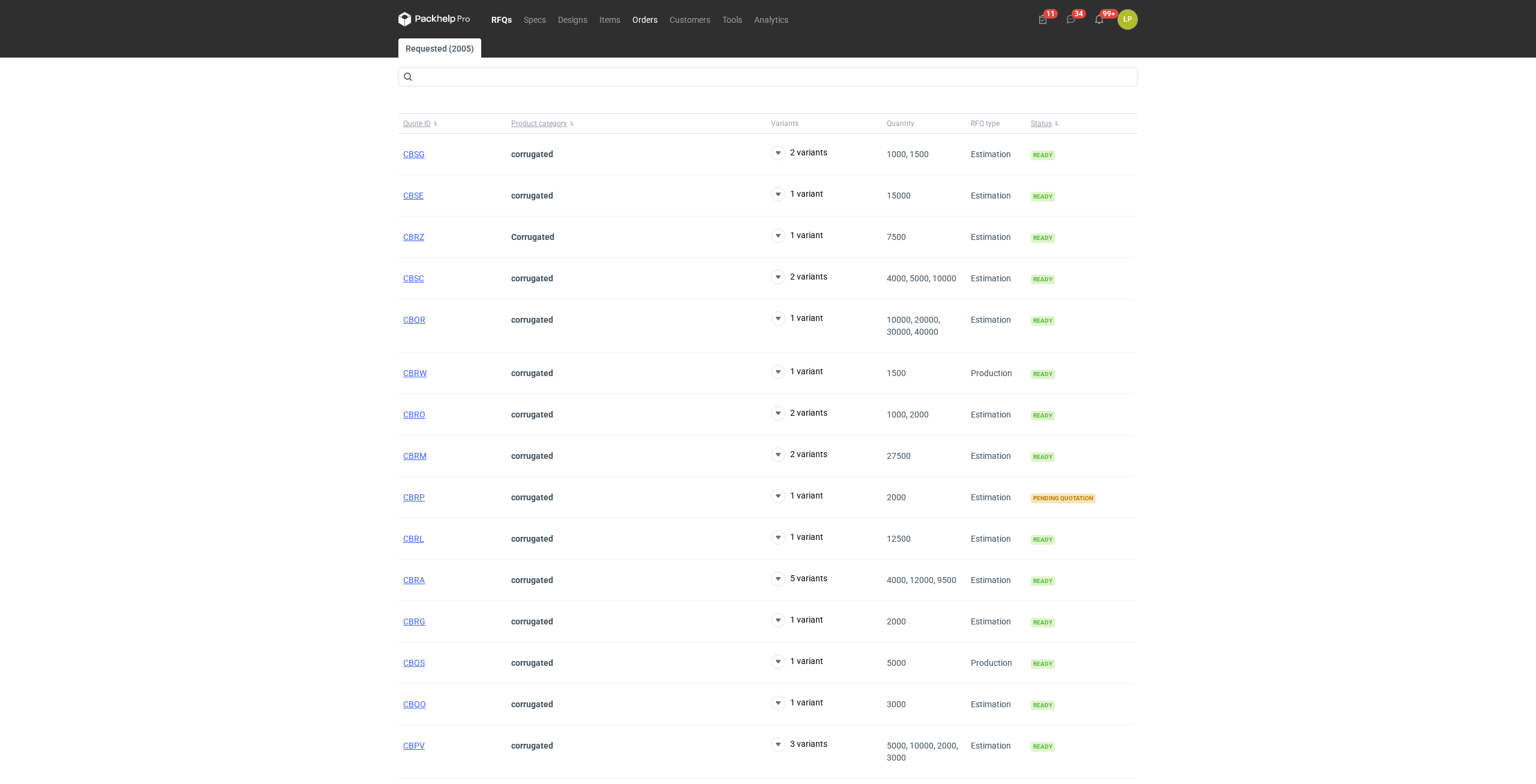
click at [644, 25] on link "Orders" at bounding box center [644, 19] width 37 height 14
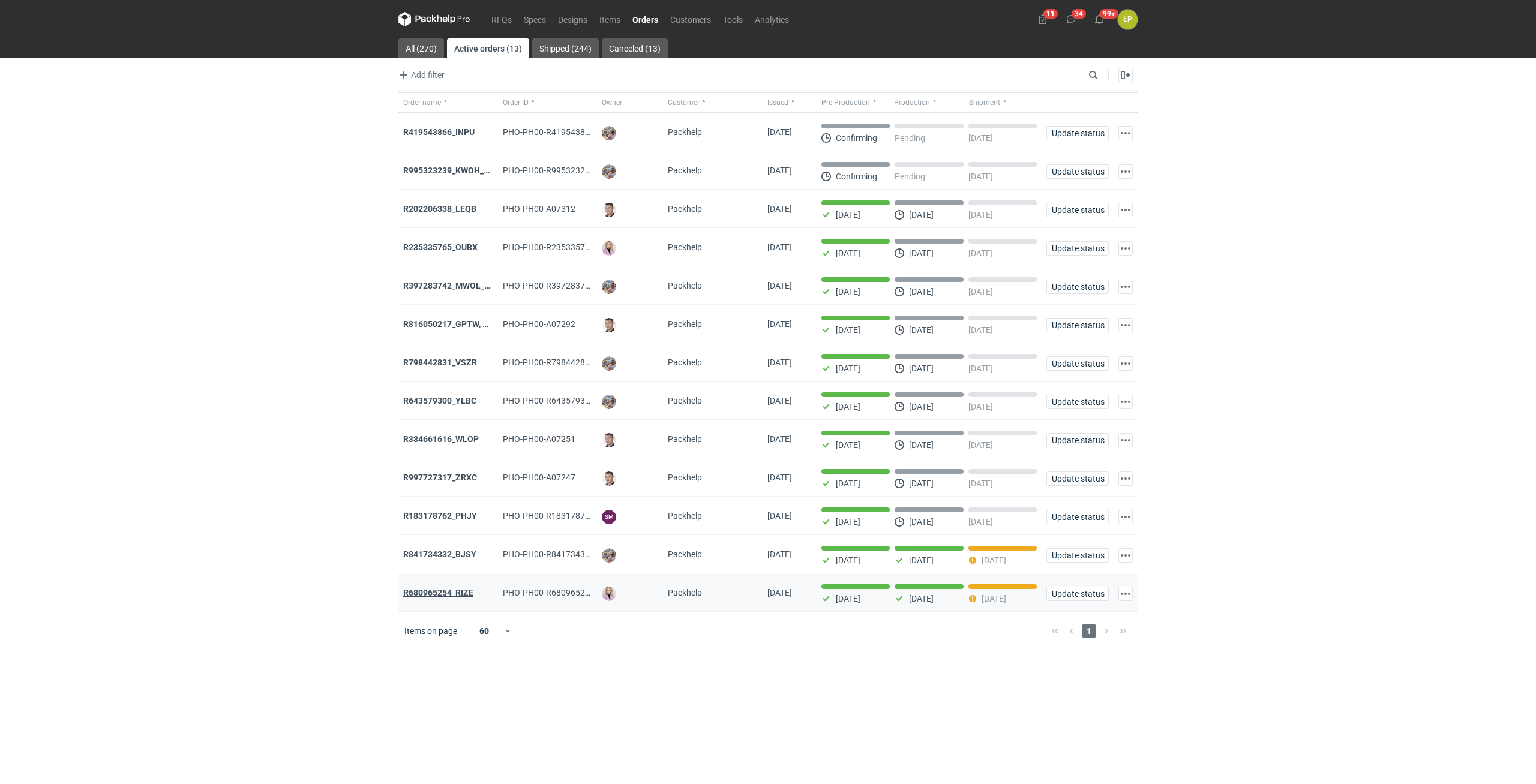
click at [448, 597] on strong "R680965254_RIZE" at bounding box center [438, 592] width 70 height 10
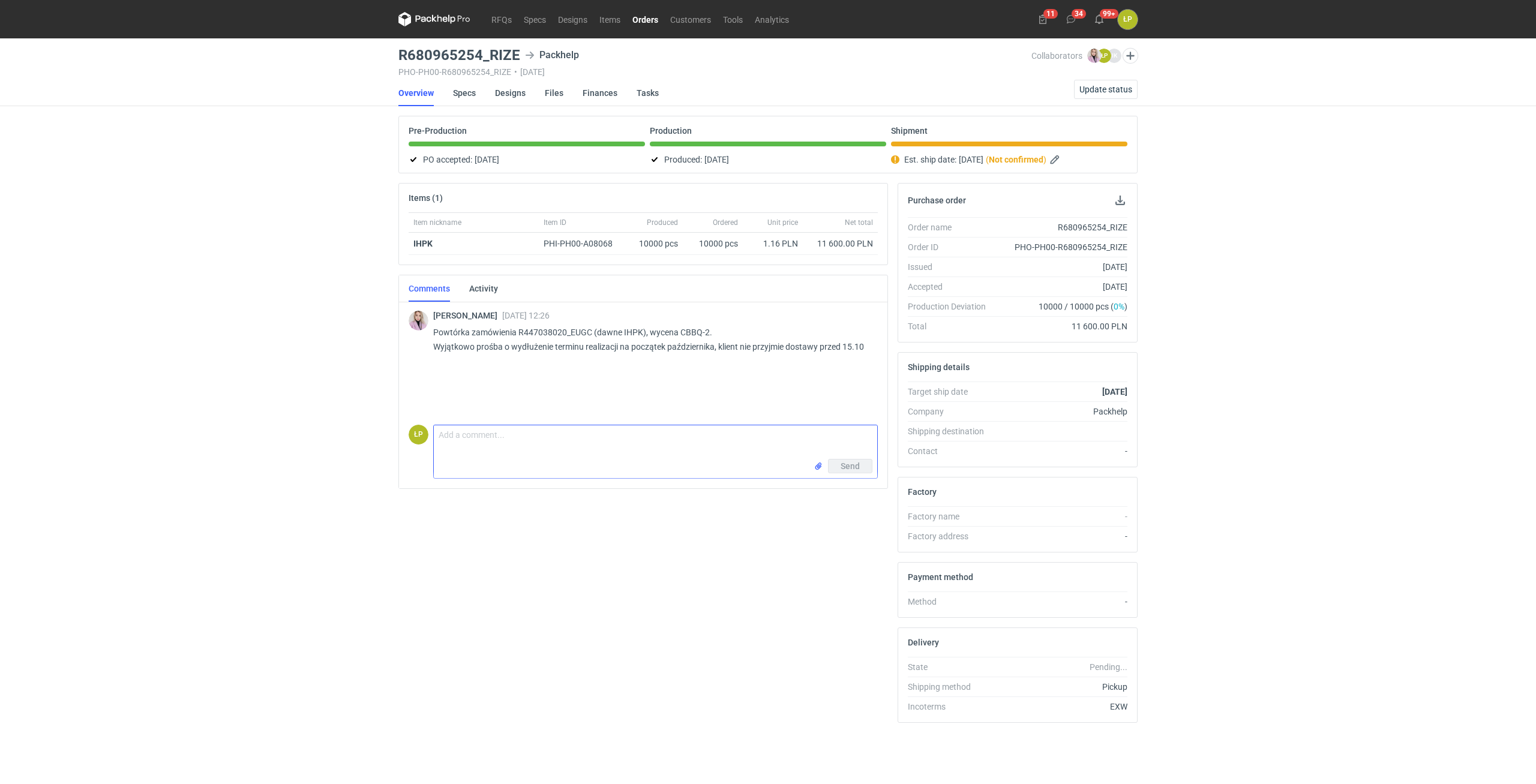
click at [507, 447] on textarea "Comment message" at bounding box center [655, 442] width 443 height 34
type textarea "dzień dobry, na kiedy możemy zaplanować odbiór własny?"
click at [846, 465] on span "Send" at bounding box center [850, 466] width 19 height 8
click at [634, 21] on link "Orders" at bounding box center [645, 19] width 38 height 14
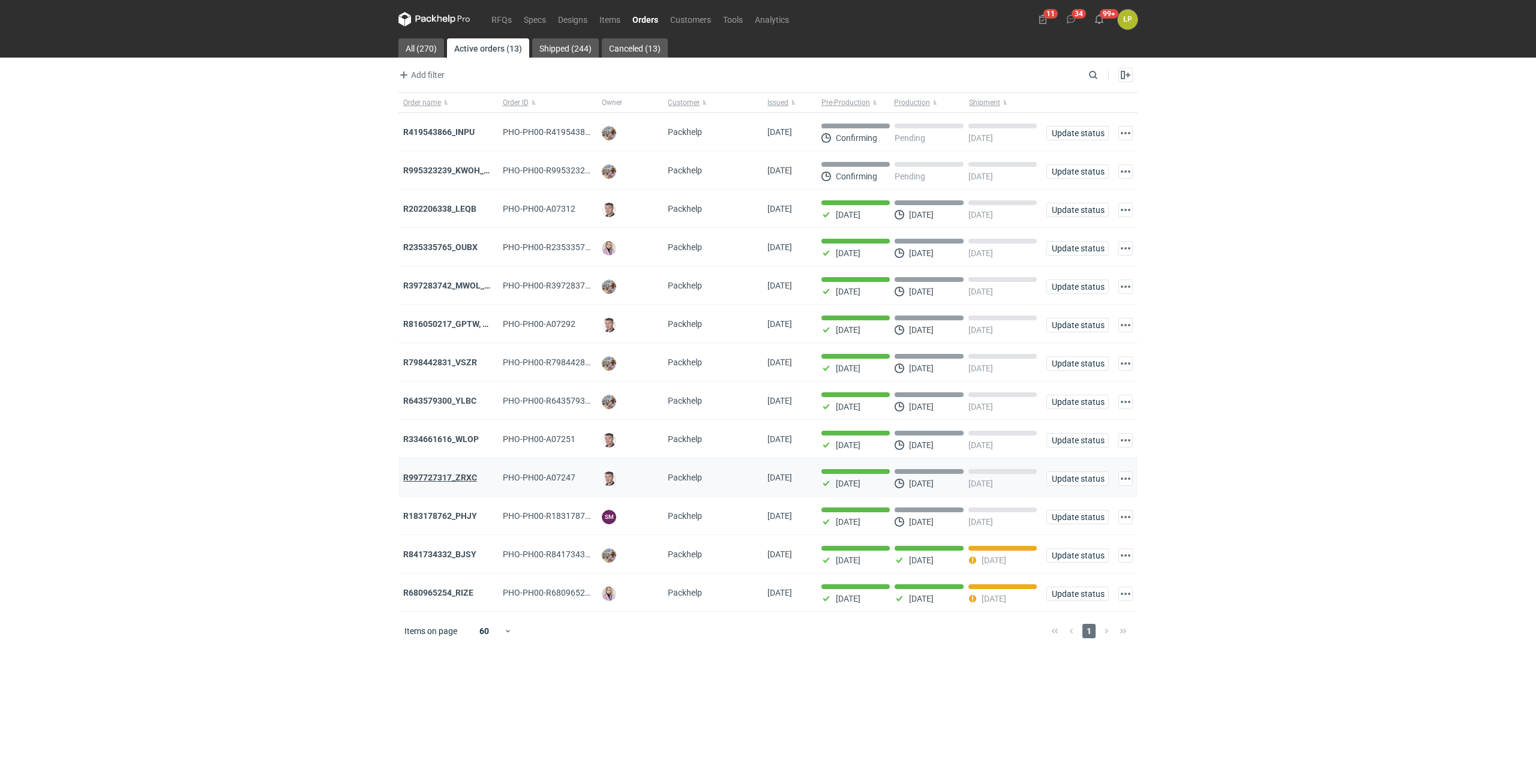
click at [450, 481] on strong "R997727317_ZRXC" at bounding box center [440, 477] width 74 height 10
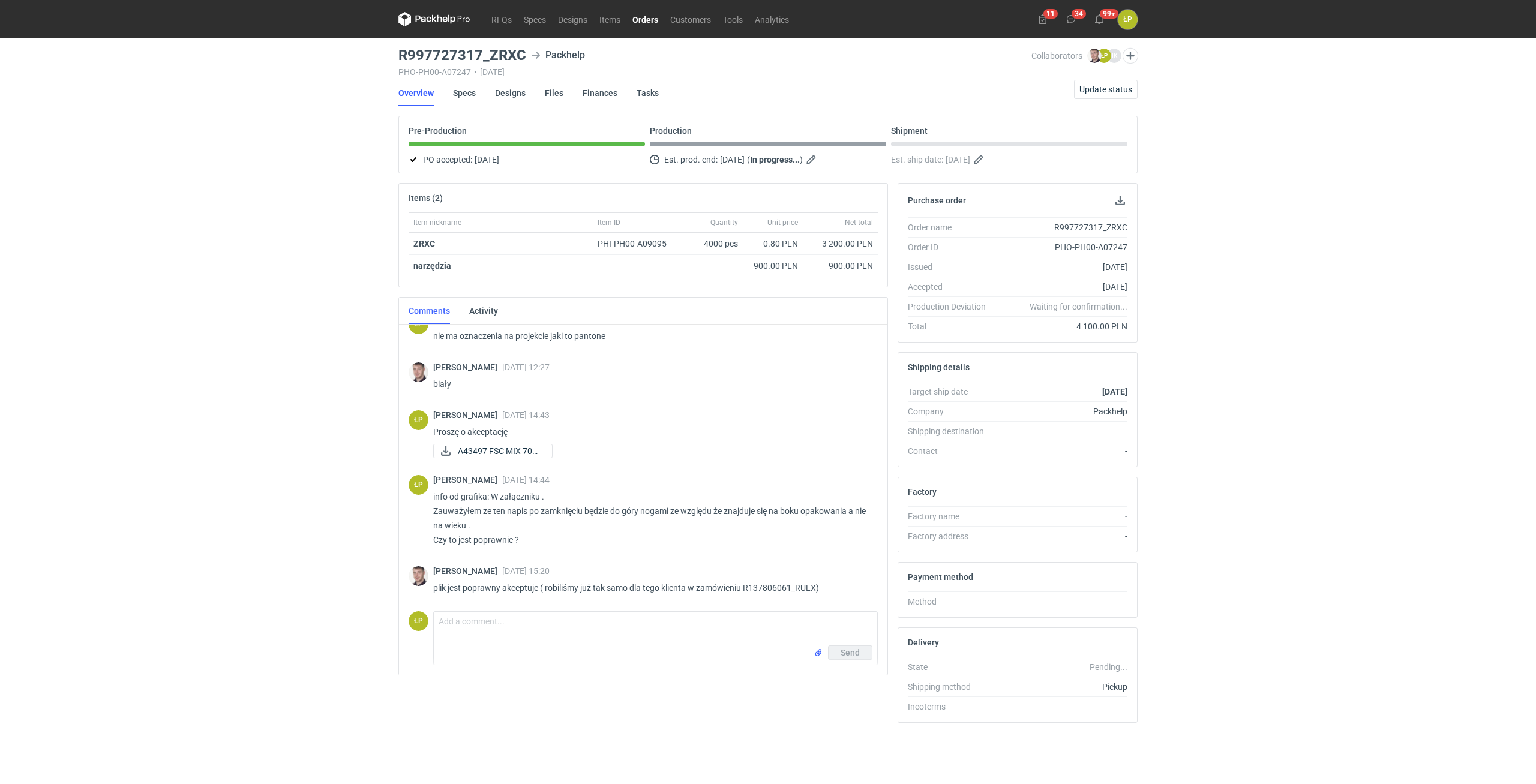
scroll to position [115, 0]
click at [653, 20] on link "Orders" at bounding box center [645, 19] width 38 height 14
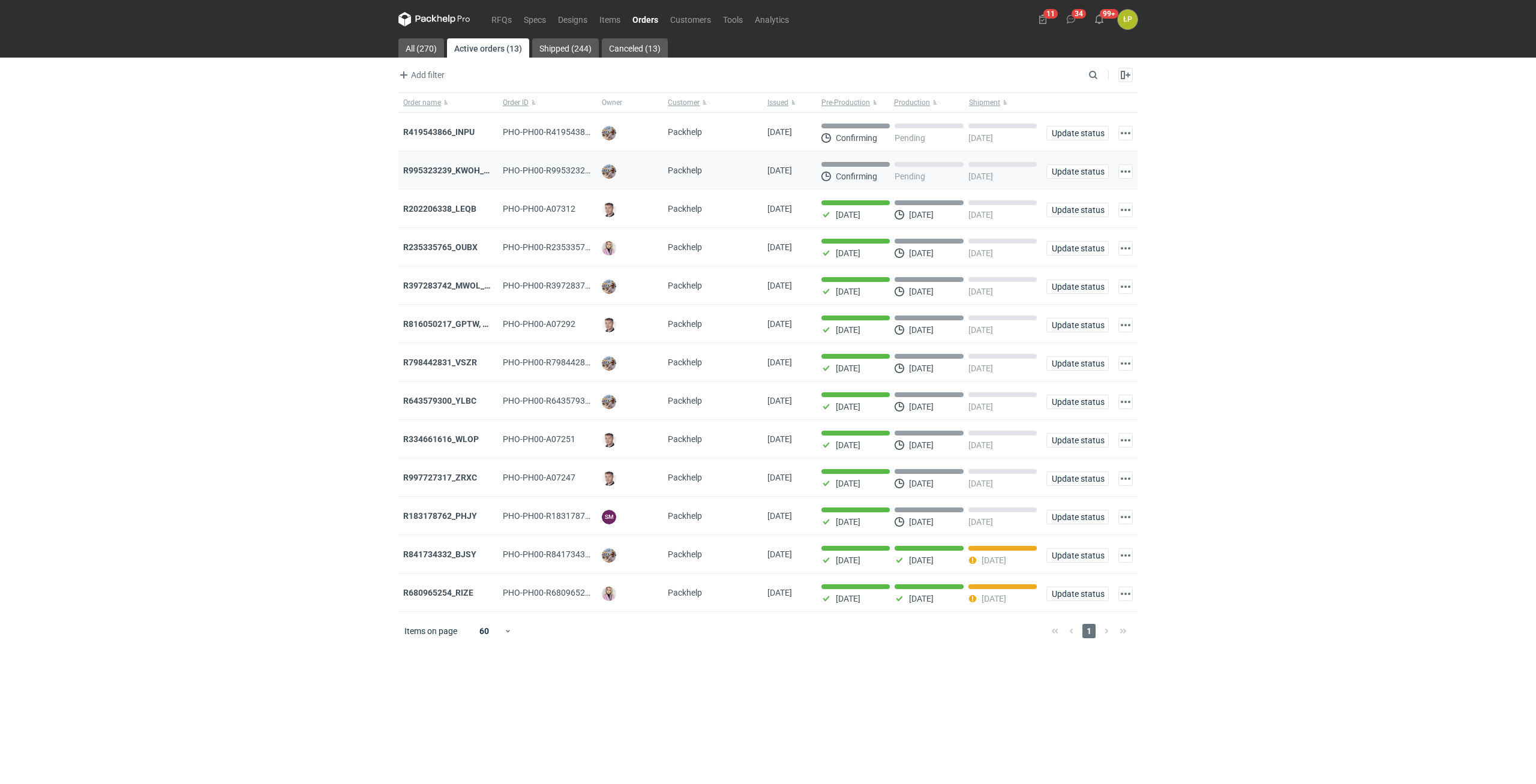
click at [457, 166] on div "R995323239_KWOH_EIKL_BXED" at bounding box center [448, 170] width 90 height 12
click at [458, 171] on strong "R995323239_KWOH_EIKL_BXED" at bounding box center [464, 170] width 122 height 10
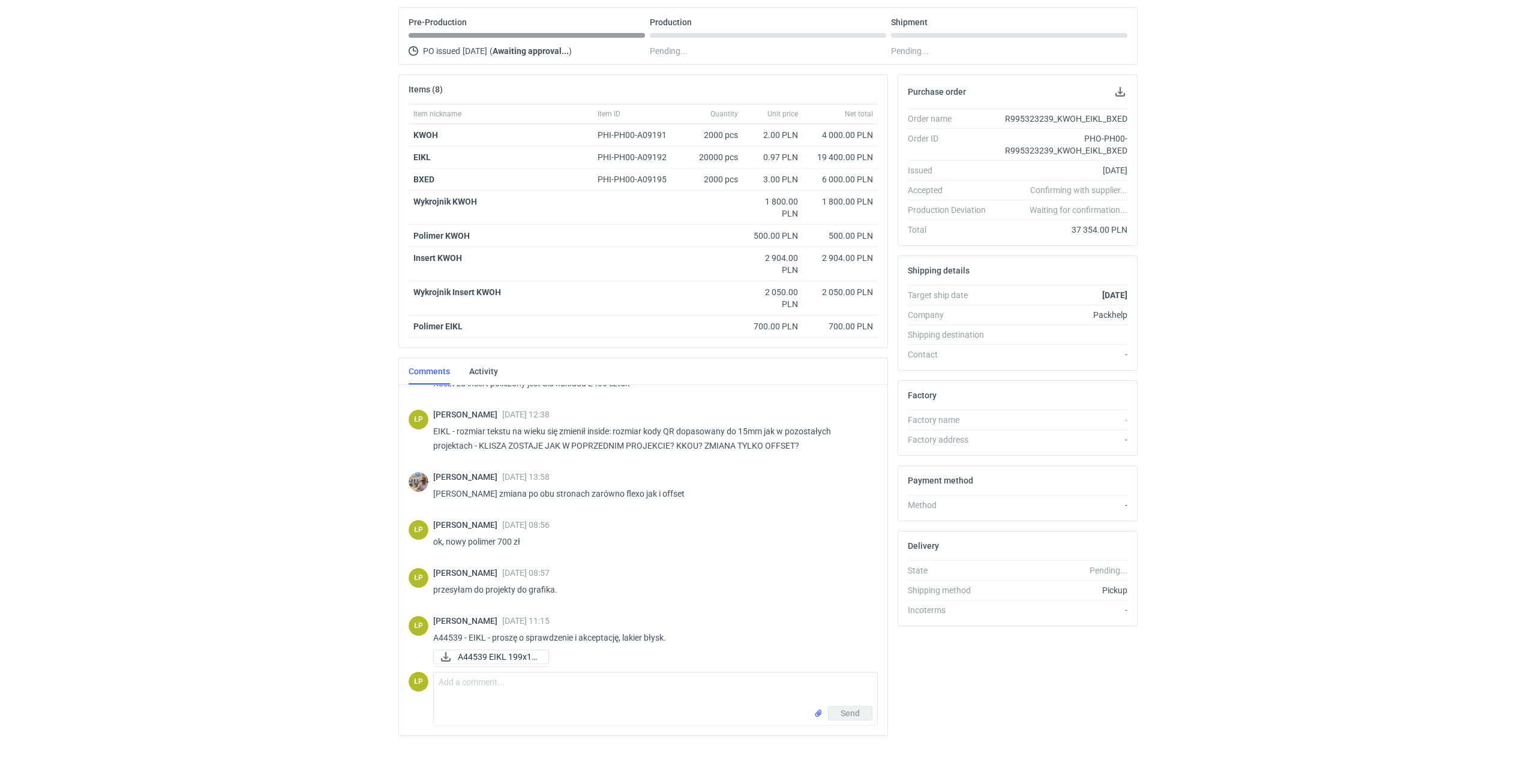
scroll to position [203, 0]
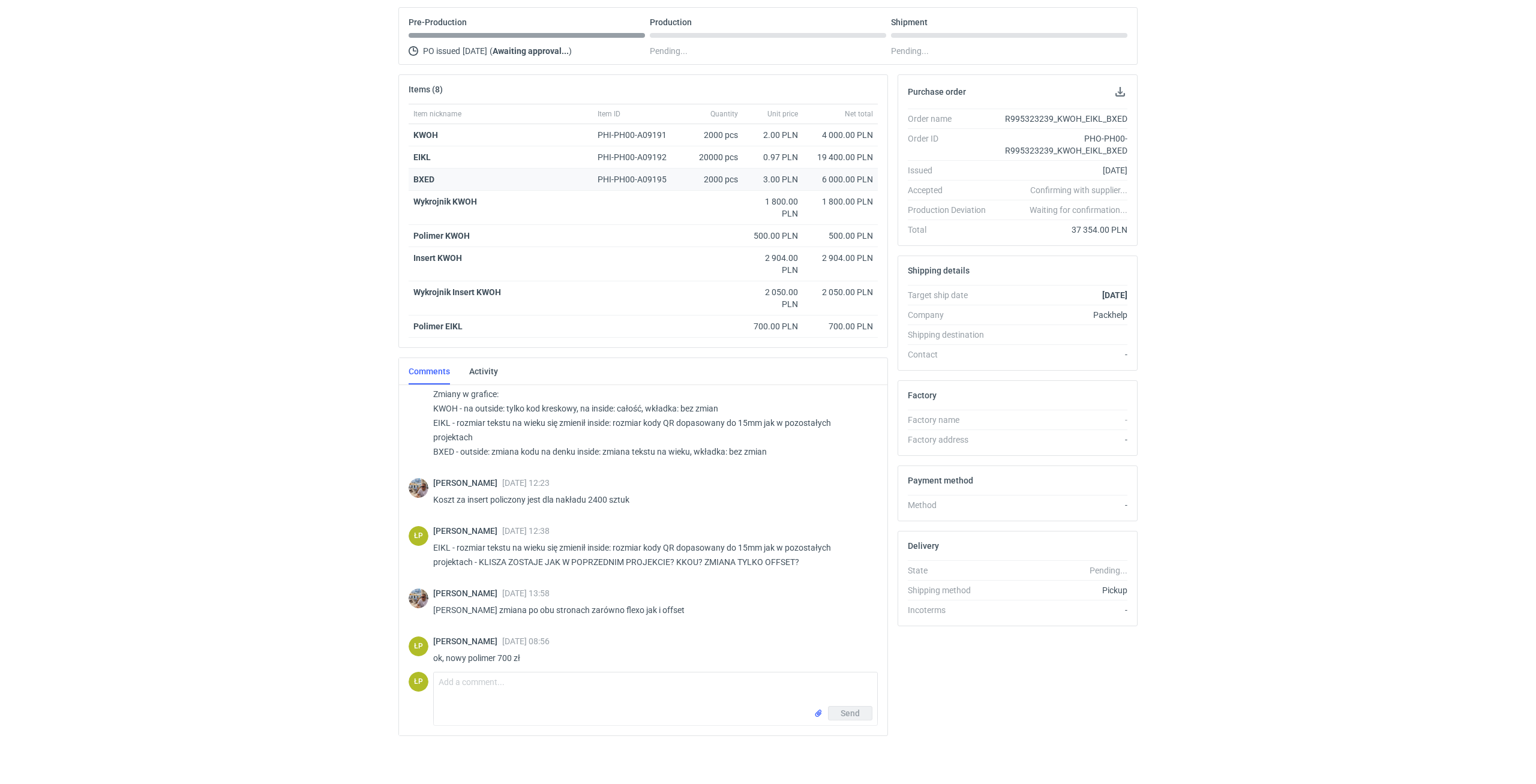
click at [421, 178] on strong "BXED" at bounding box center [424, 179] width 21 height 10
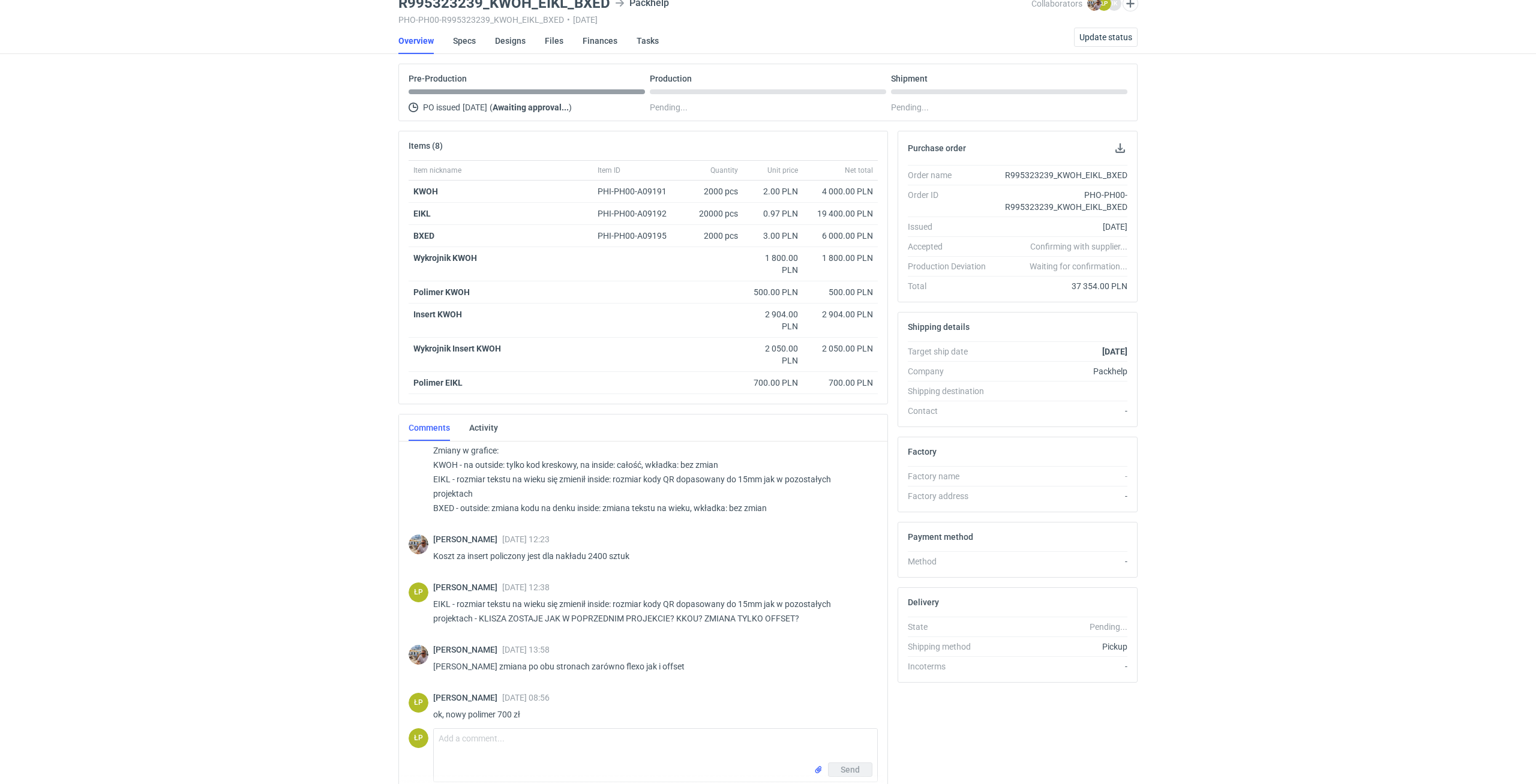
scroll to position [0, 0]
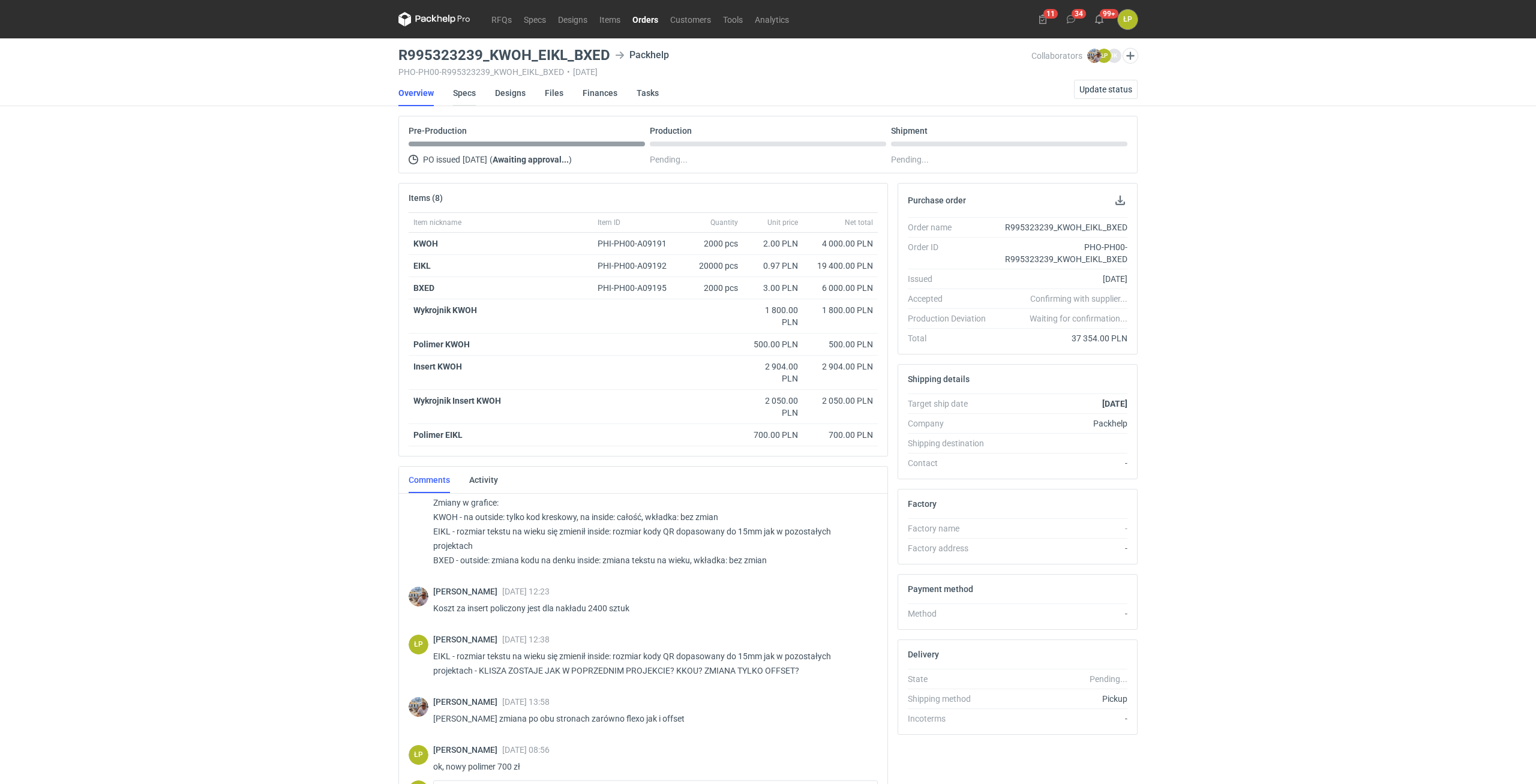
click at [473, 96] on link "Specs" at bounding box center [464, 93] width 23 height 27
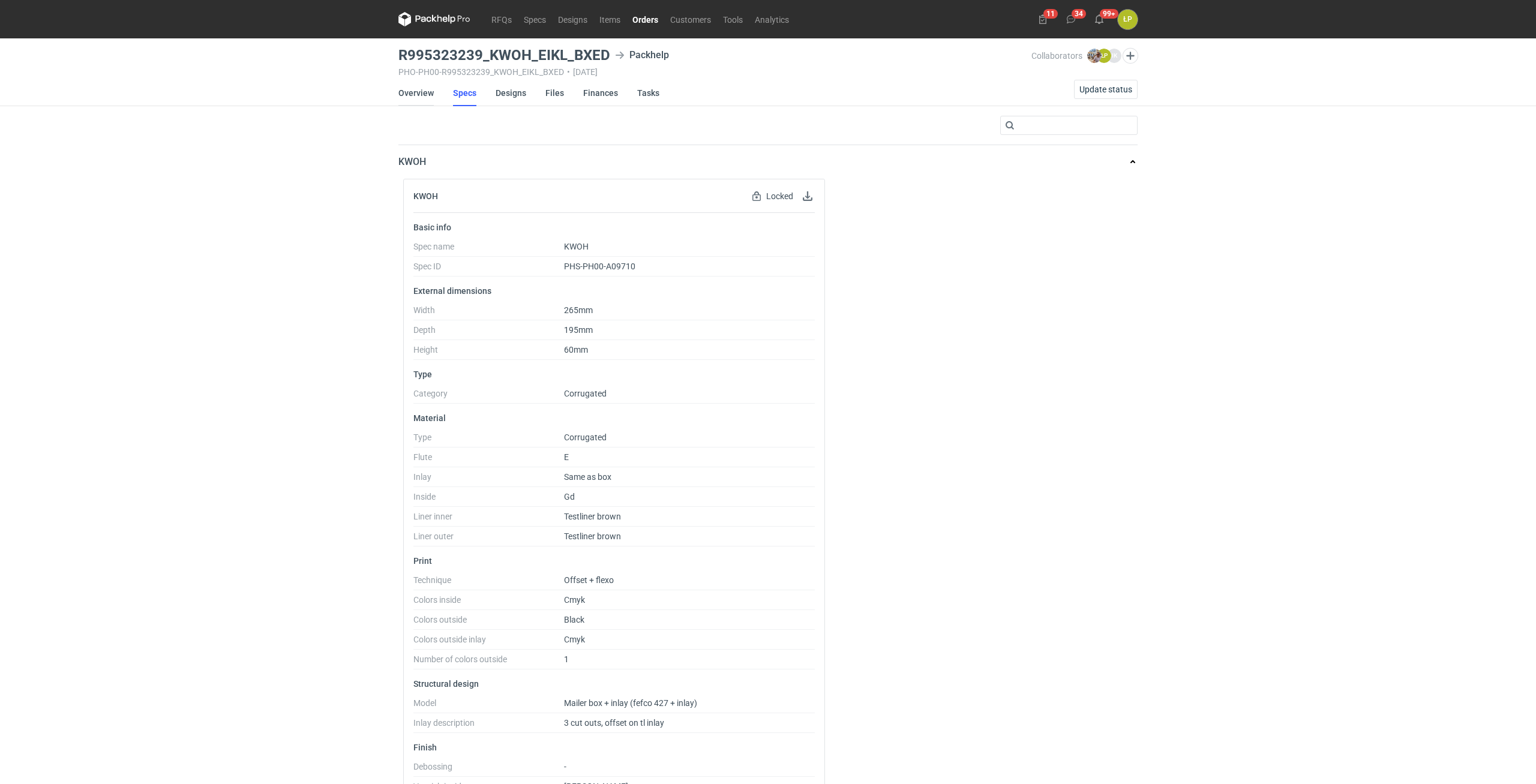
click at [430, 93] on link "Overview" at bounding box center [416, 93] width 36 height 27
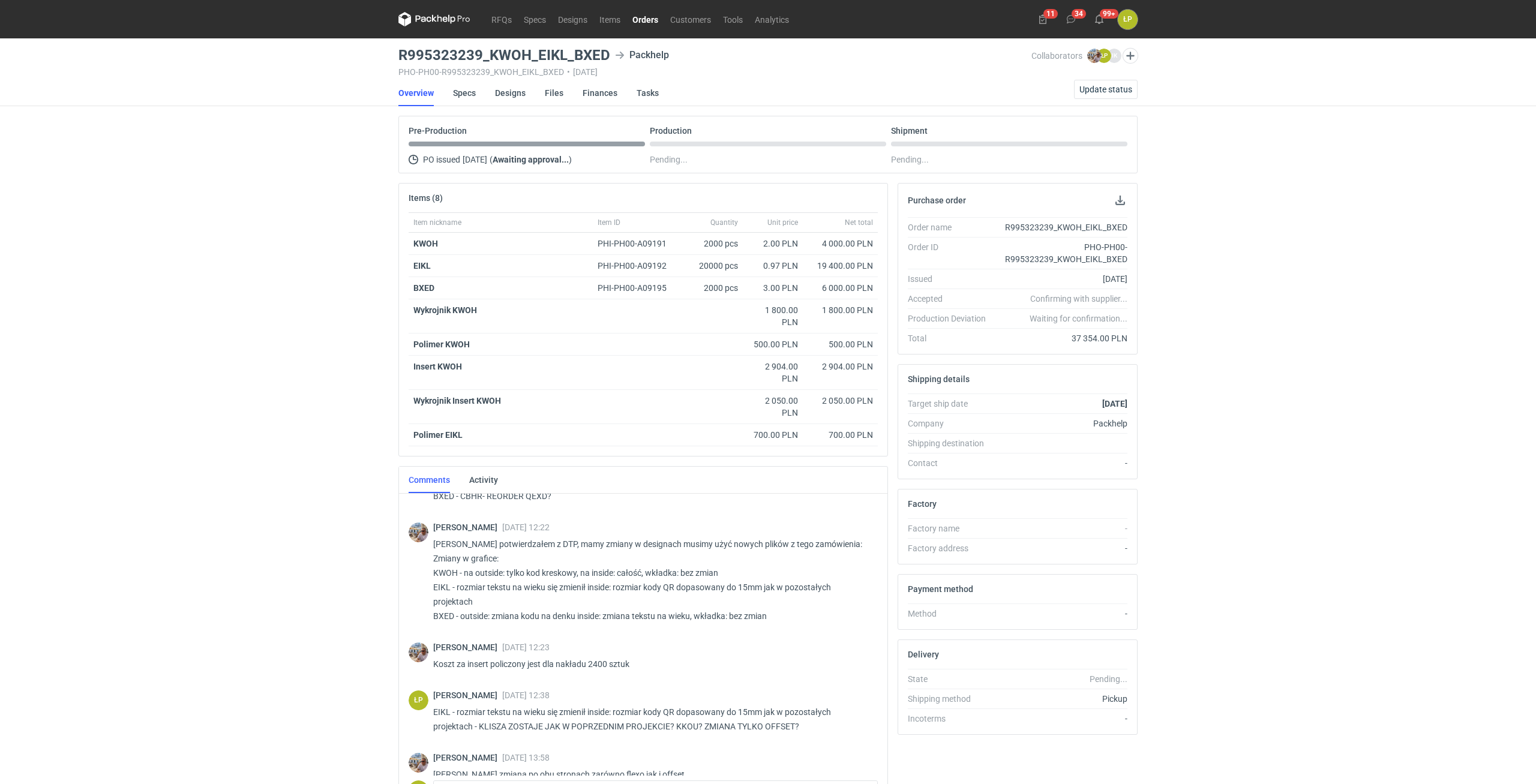
scroll to position [101, 0]
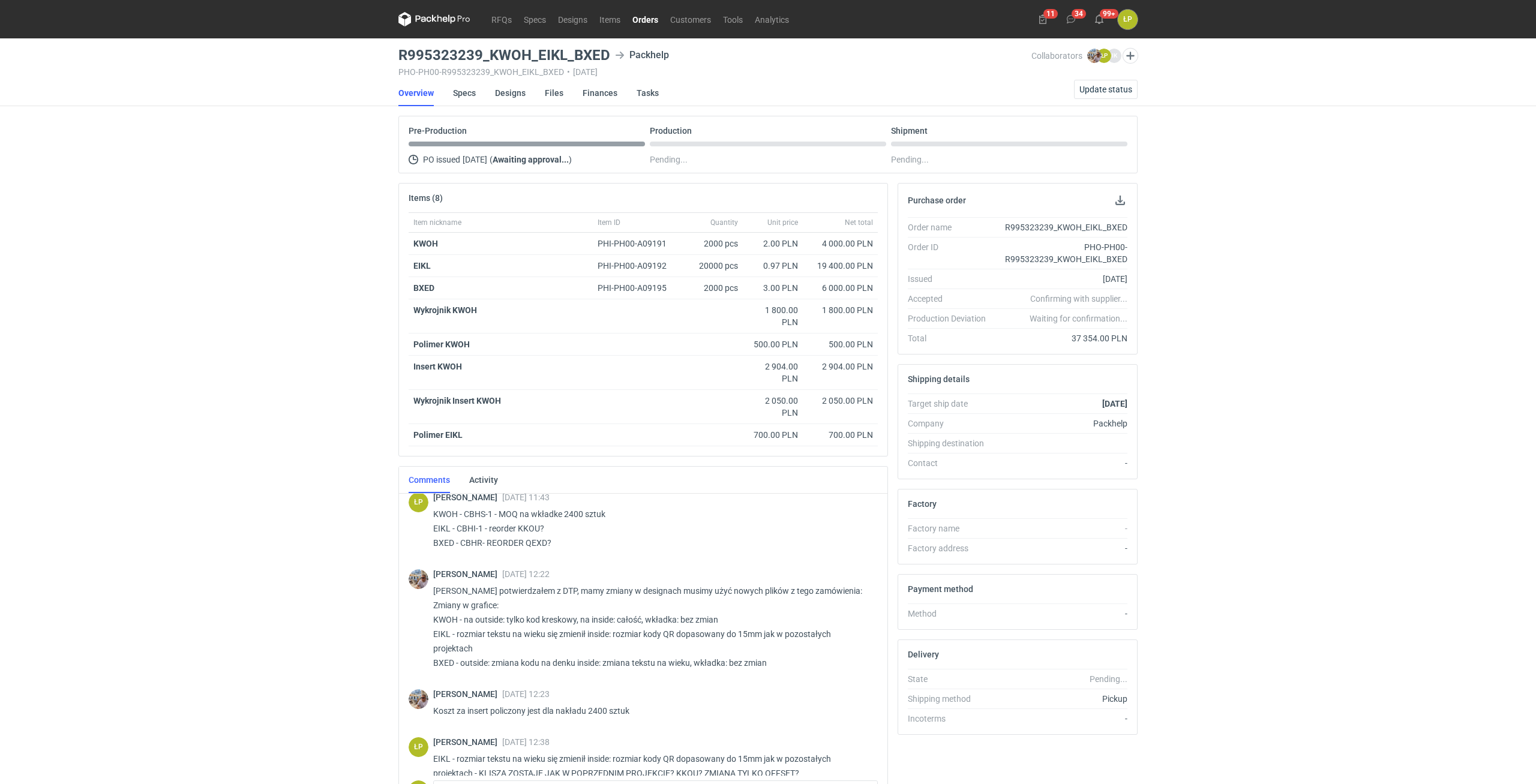
click at [598, 60] on h3 "R995323239_KWOH_EIKL_BXED" at bounding box center [504, 55] width 212 height 14
drag, startPoint x: 608, startPoint y: 55, endPoint x: 400, endPoint y: 58, distance: 208.0
click at [400, 58] on h3 "R995323239_KWOH_EIKL_BXED" at bounding box center [504, 55] width 212 height 14
copy h3 "R995323239_KWOH_EIKL_BXED"
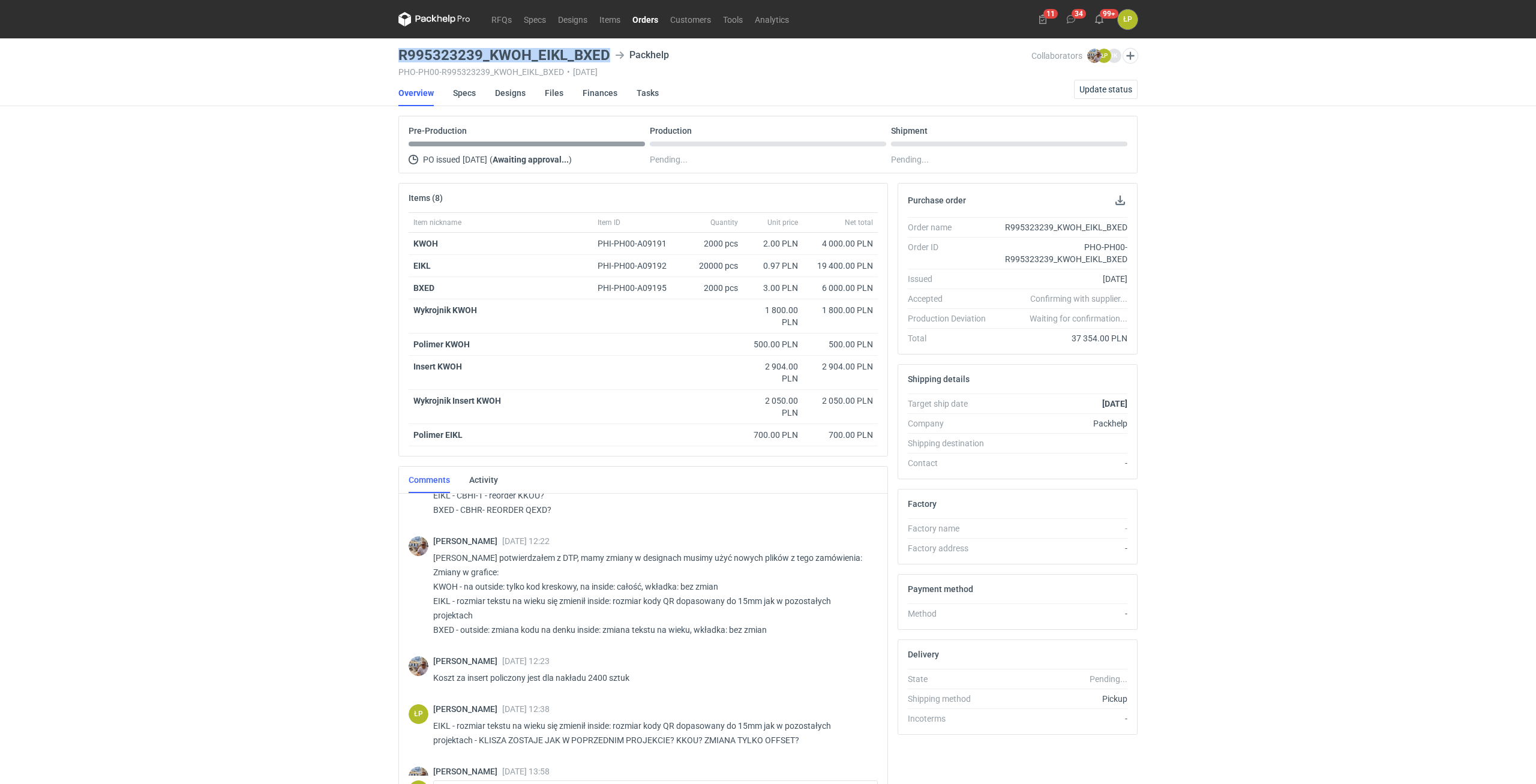
scroll to position [102, 0]
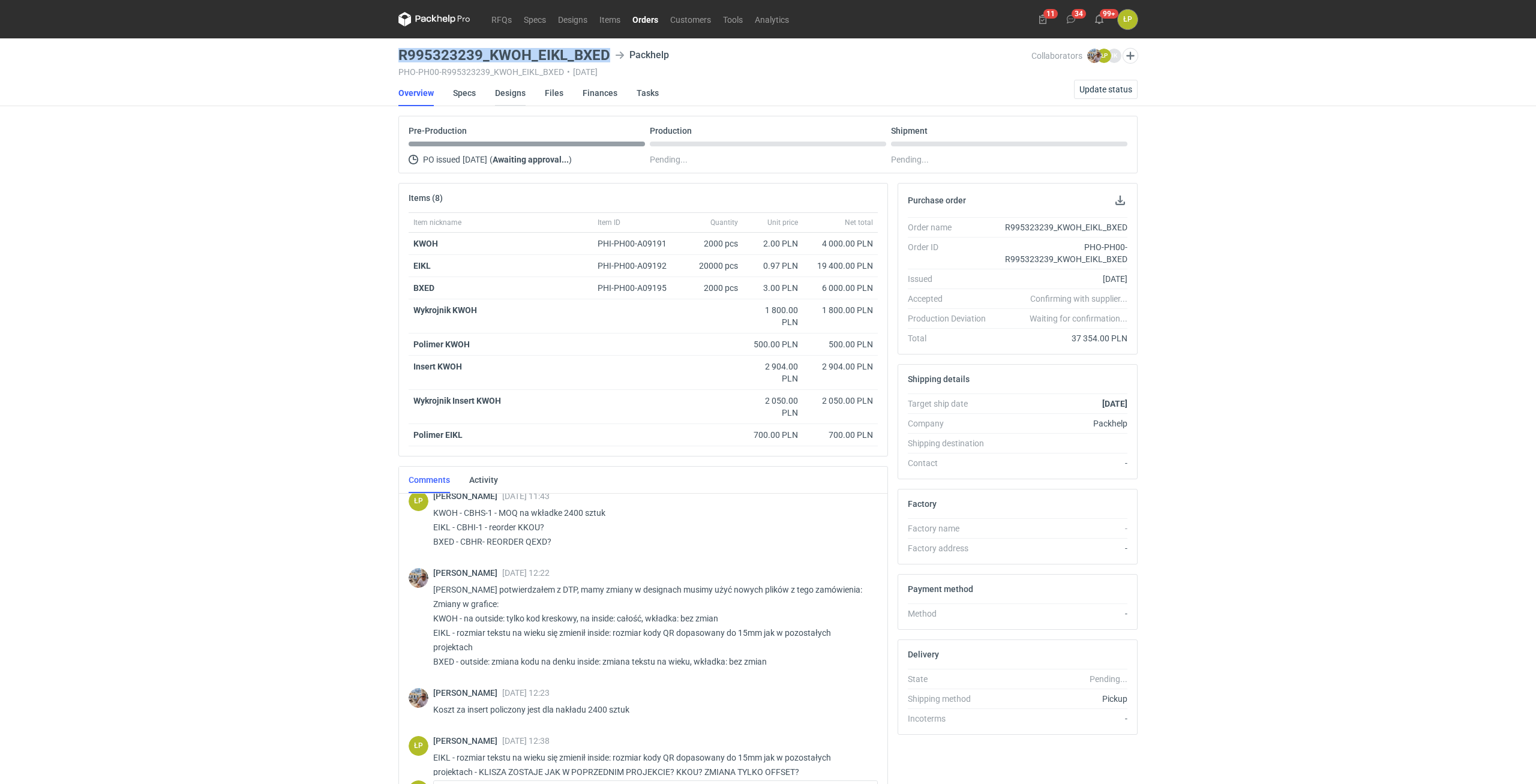
click at [504, 96] on link "Designs" at bounding box center [510, 93] width 30 height 27
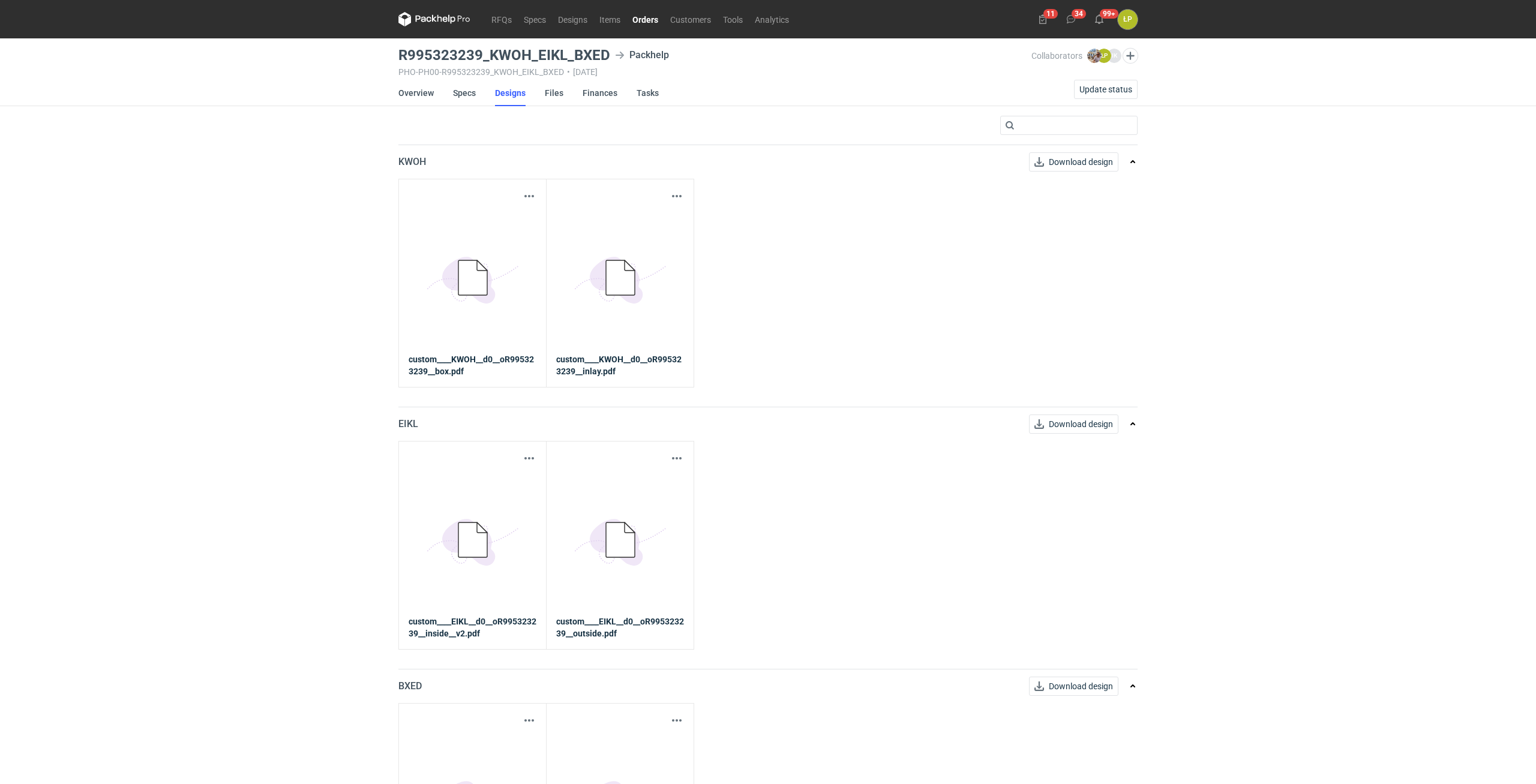
scroll to position [128, 0]
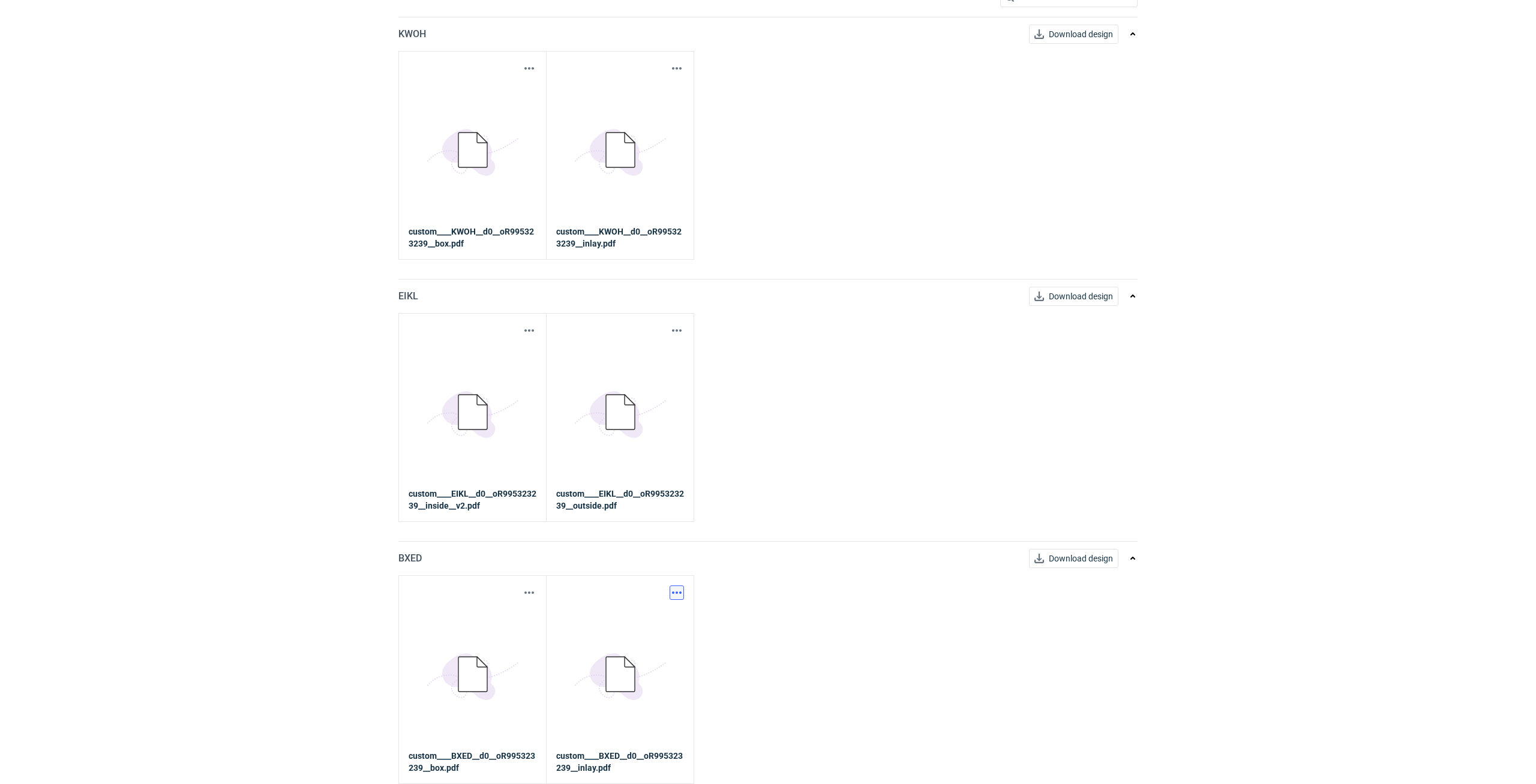
click at [680, 590] on button "button" at bounding box center [677, 593] width 14 height 14
click at [653, 612] on link "Download design part" at bounding box center [624, 619] width 110 height 19
click at [673, 592] on button "button" at bounding box center [677, 593] width 14 height 14
click at [653, 614] on link "Download design part" at bounding box center [624, 619] width 110 height 19
click at [681, 68] on button "button" at bounding box center [677, 68] width 14 height 14
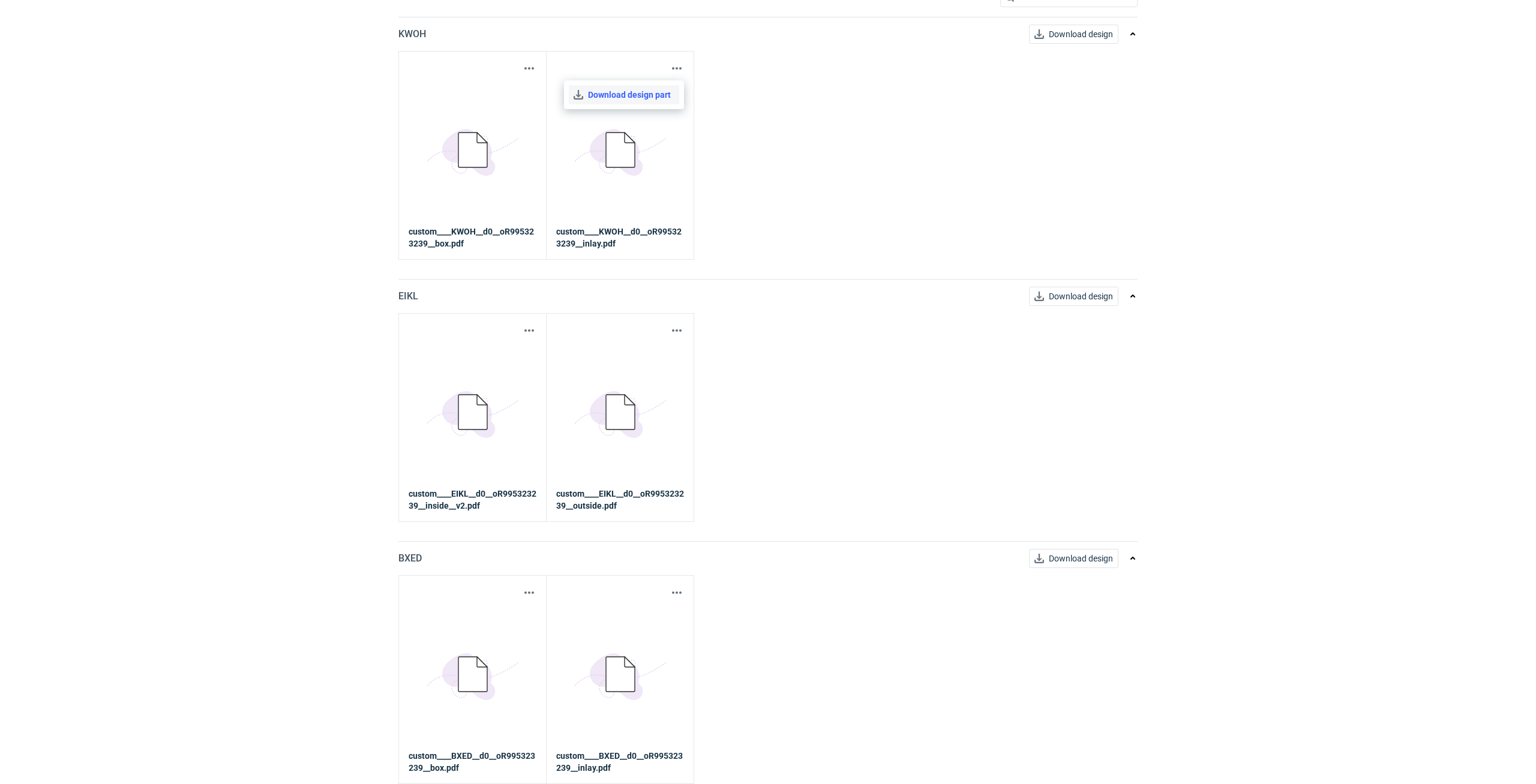
click at [620, 99] on link "Download design part" at bounding box center [624, 95] width 110 height 19
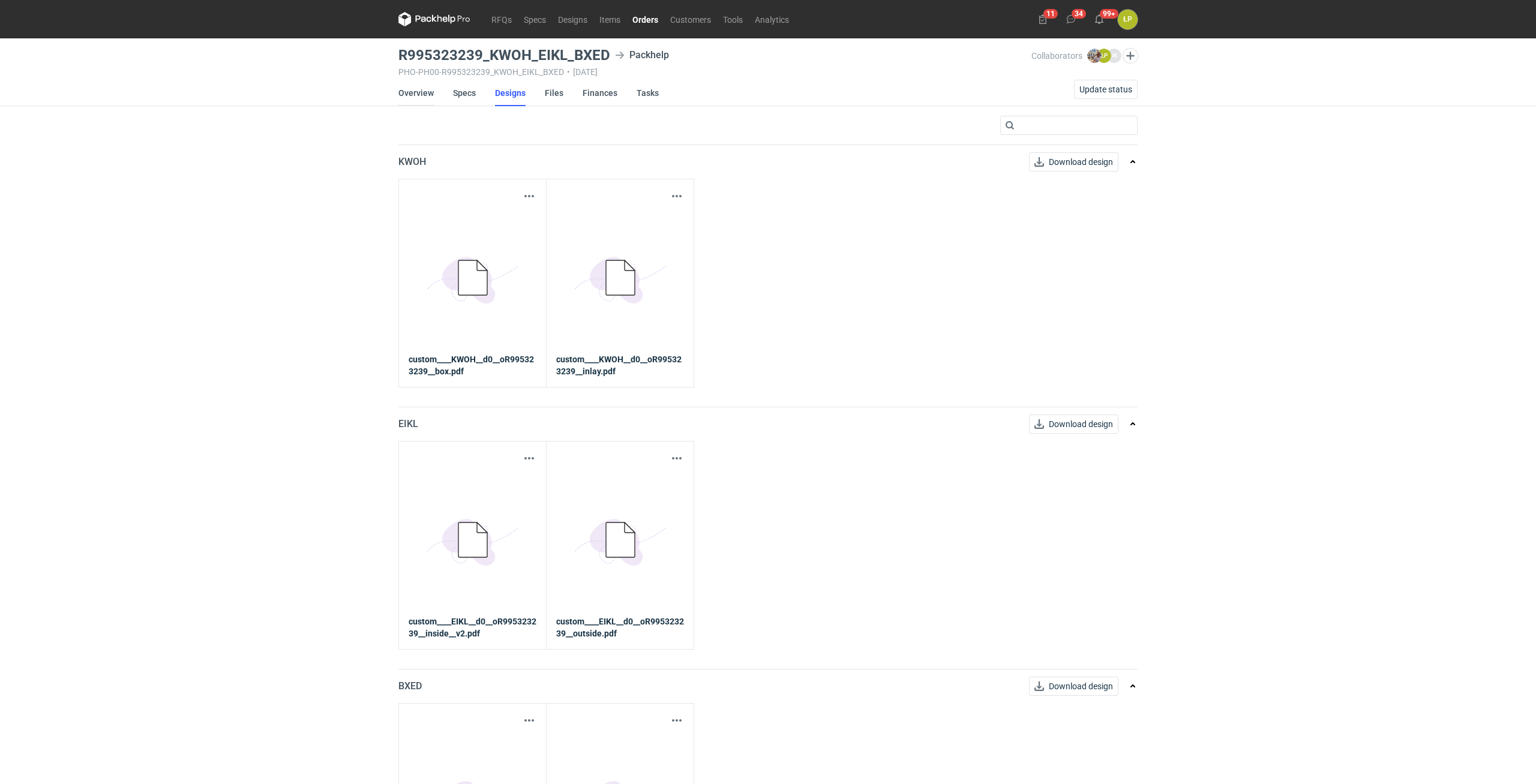
click at [408, 93] on link "Overview" at bounding box center [416, 93] width 36 height 27
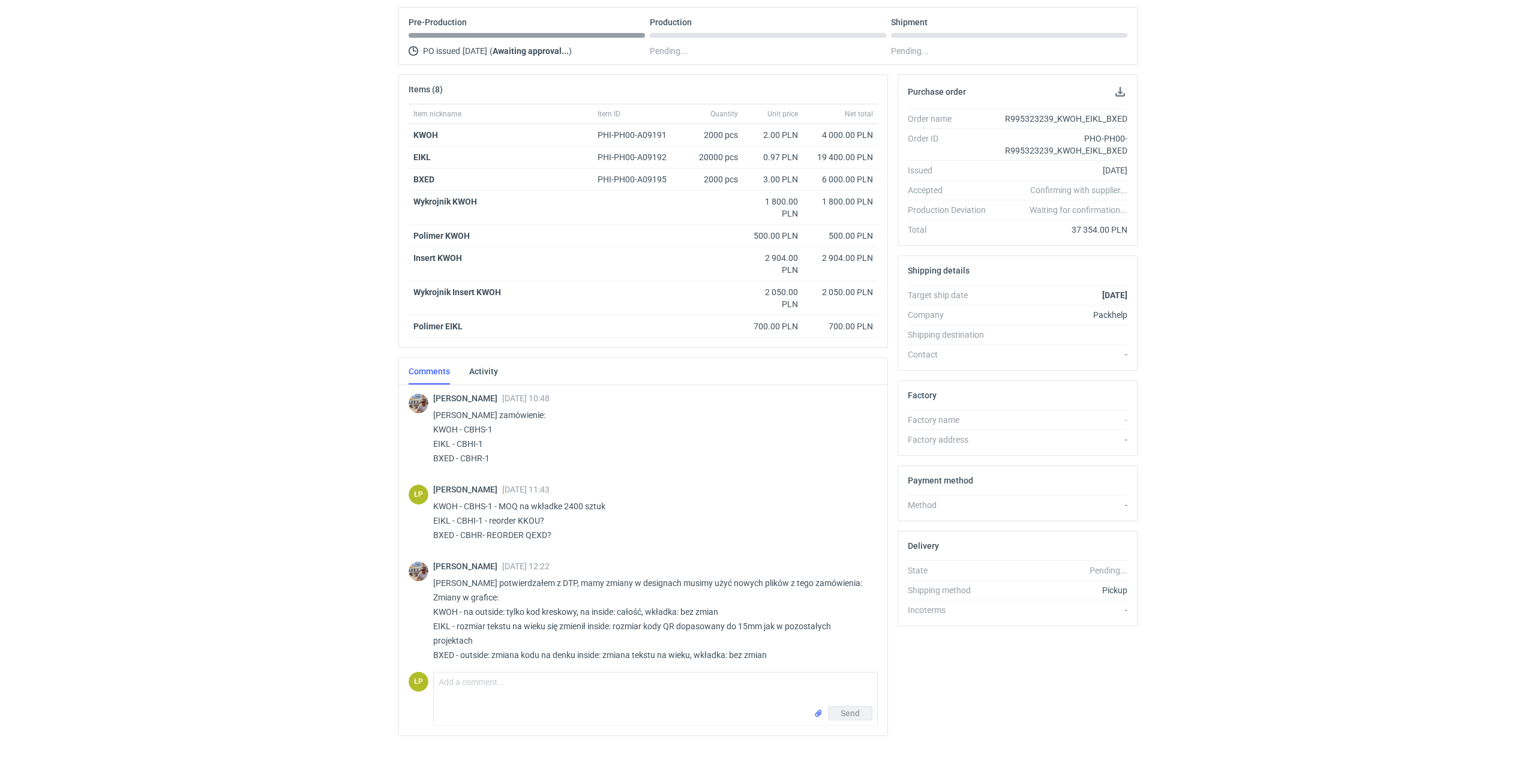
scroll to position [408, 0]
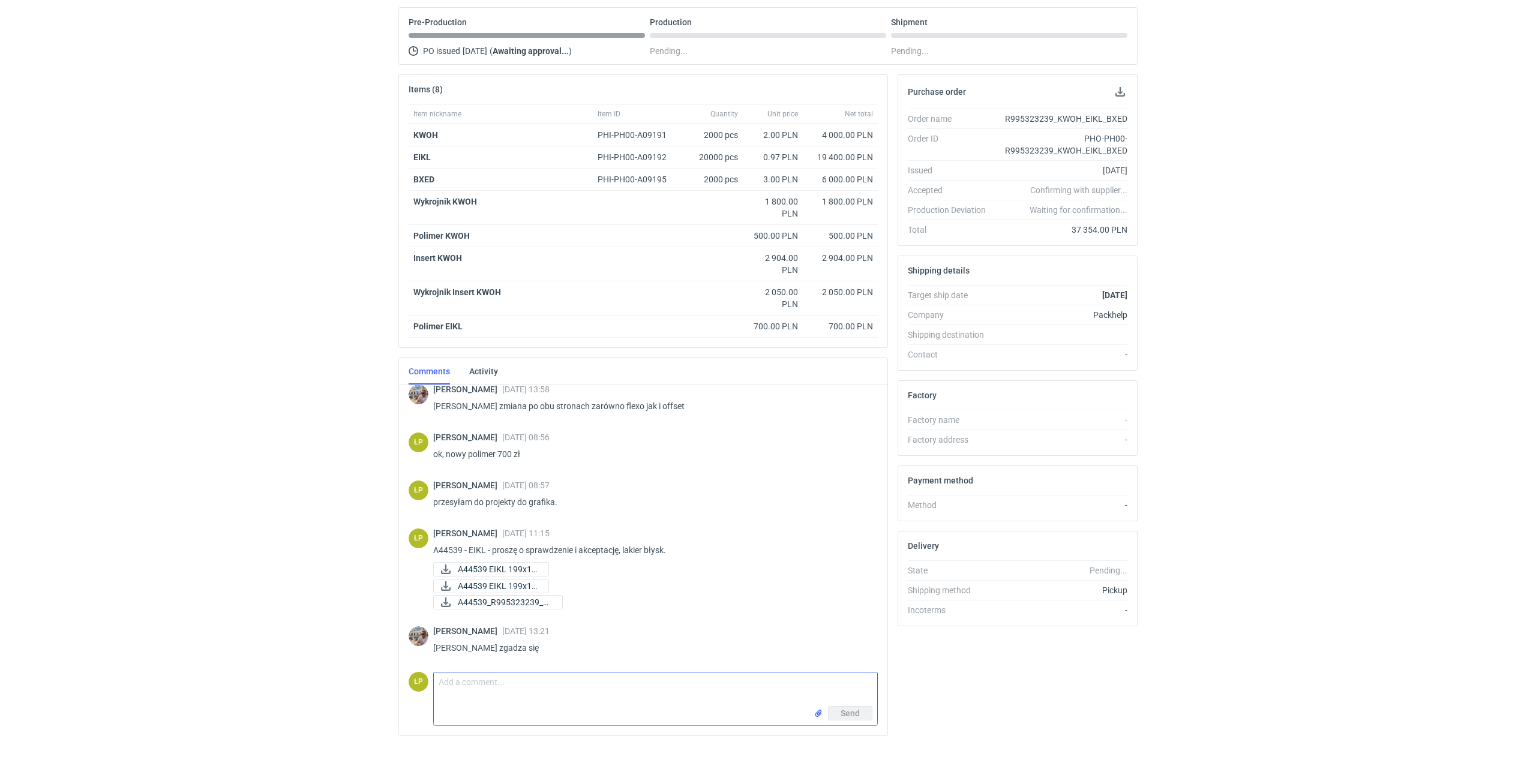
click at [526, 686] on textarea "Comment message" at bounding box center [655, 689] width 443 height 34
drag, startPoint x: 559, startPoint y: 687, endPoint x: 551, endPoint y: 688, distance: 8.1
click at [551, 688] on textarea "Dzień dobry, mam problem z BEXD -" at bounding box center [655, 689] width 443 height 34
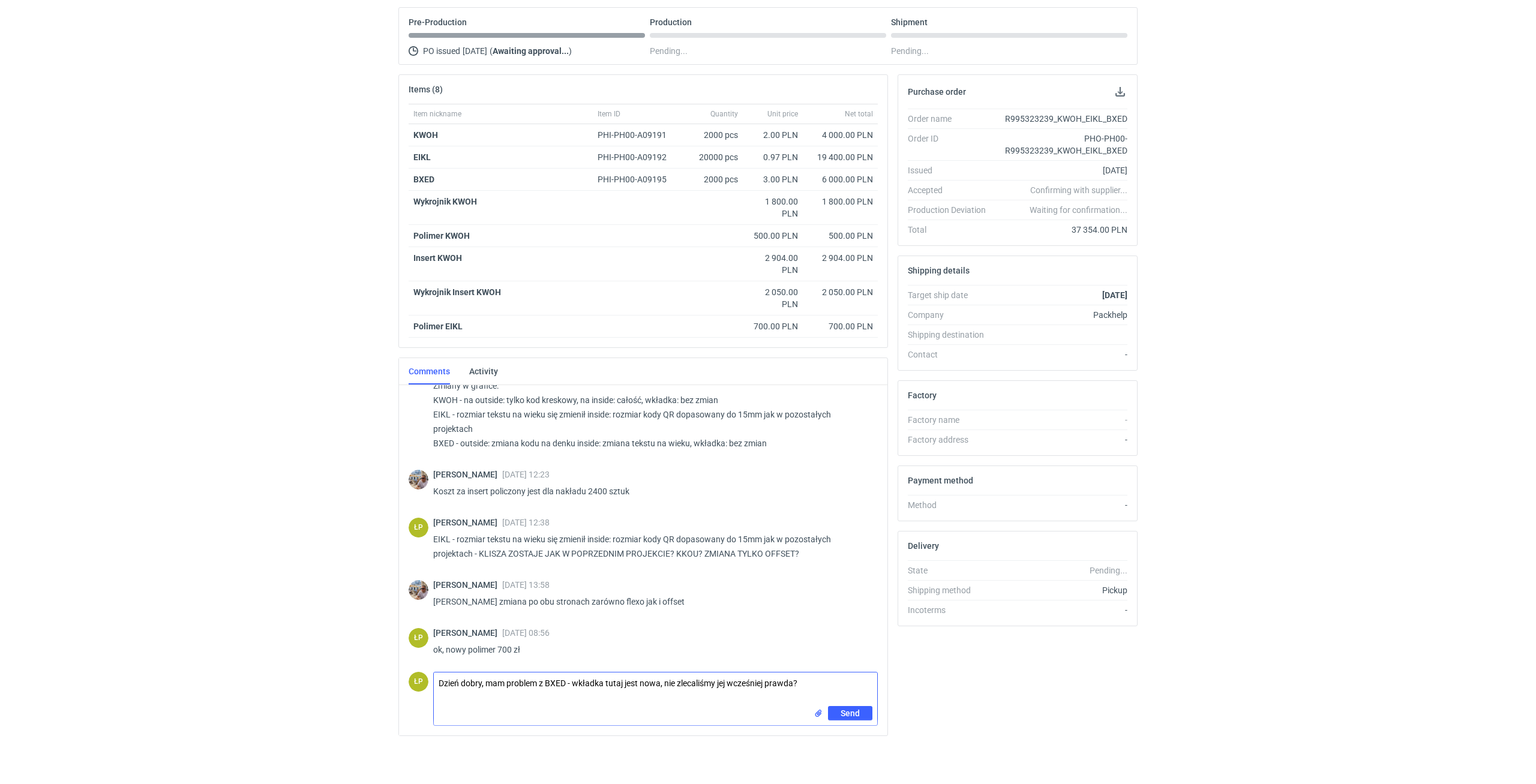
scroll to position [101, 0]
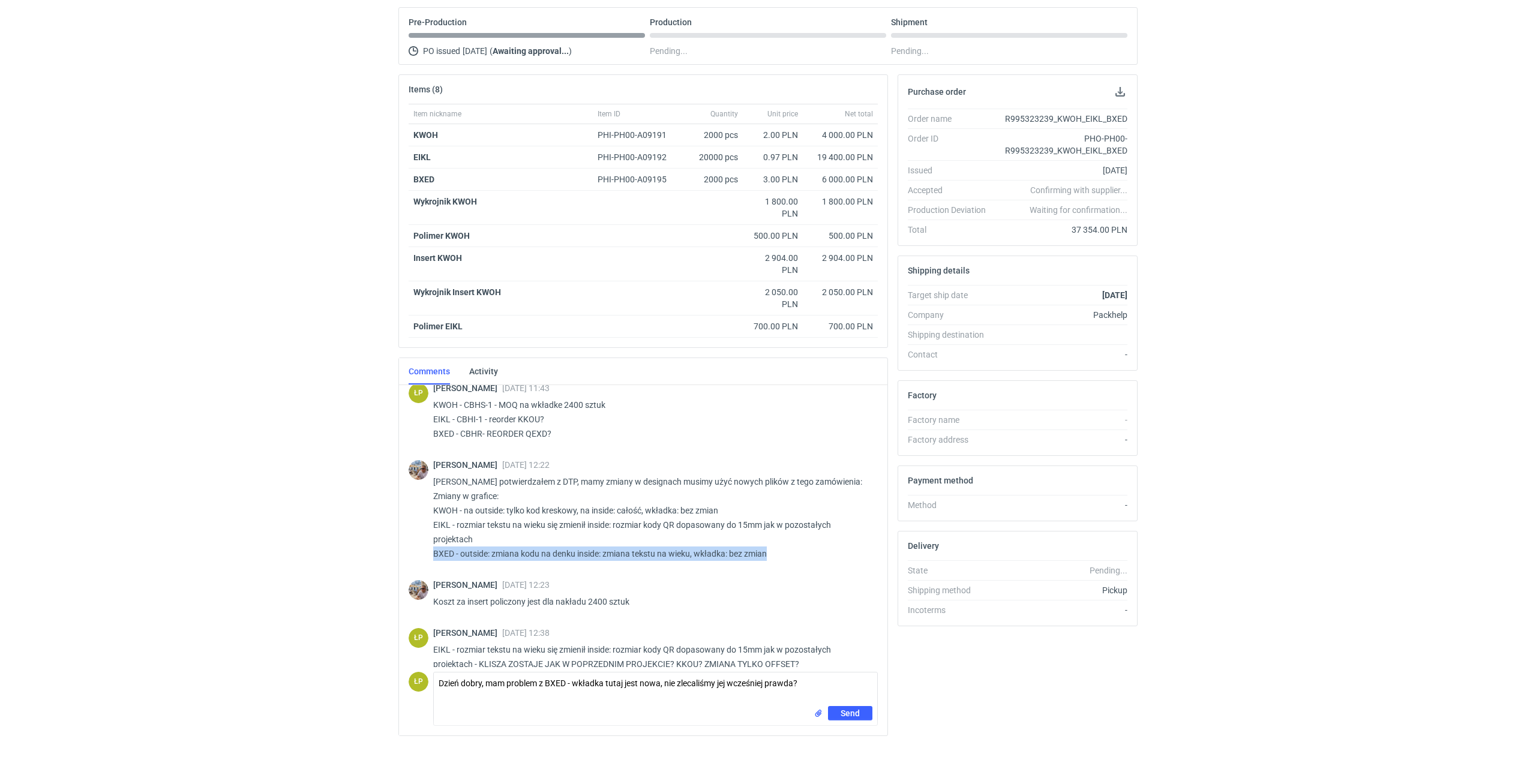
drag, startPoint x: 781, startPoint y: 557, endPoint x: 435, endPoint y: 558, distance: 346.0
click at [435, 558] on p "Panie Łukaszu potwierdzałem z DTP, mamy zmiany w designach musimy użyć nowych p…" at bounding box center [650, 517] width 435 height 86
copy p "BXED - outside: zmiana kodu na denku inside: zmiana tekstu na wieku, wkładka: b…"
click at [806, 686] on textarea "Dzień dobry, mam problem z BXED - wkładka tutaj jest nowa, nie zlecaliśmy jej w…" at bounding box center [655, 689] width 443 height 34
paste textarea "BXED - outside: zmiana kodu na denku inside: zmiana tekstu na wieku, wkładka: b…"
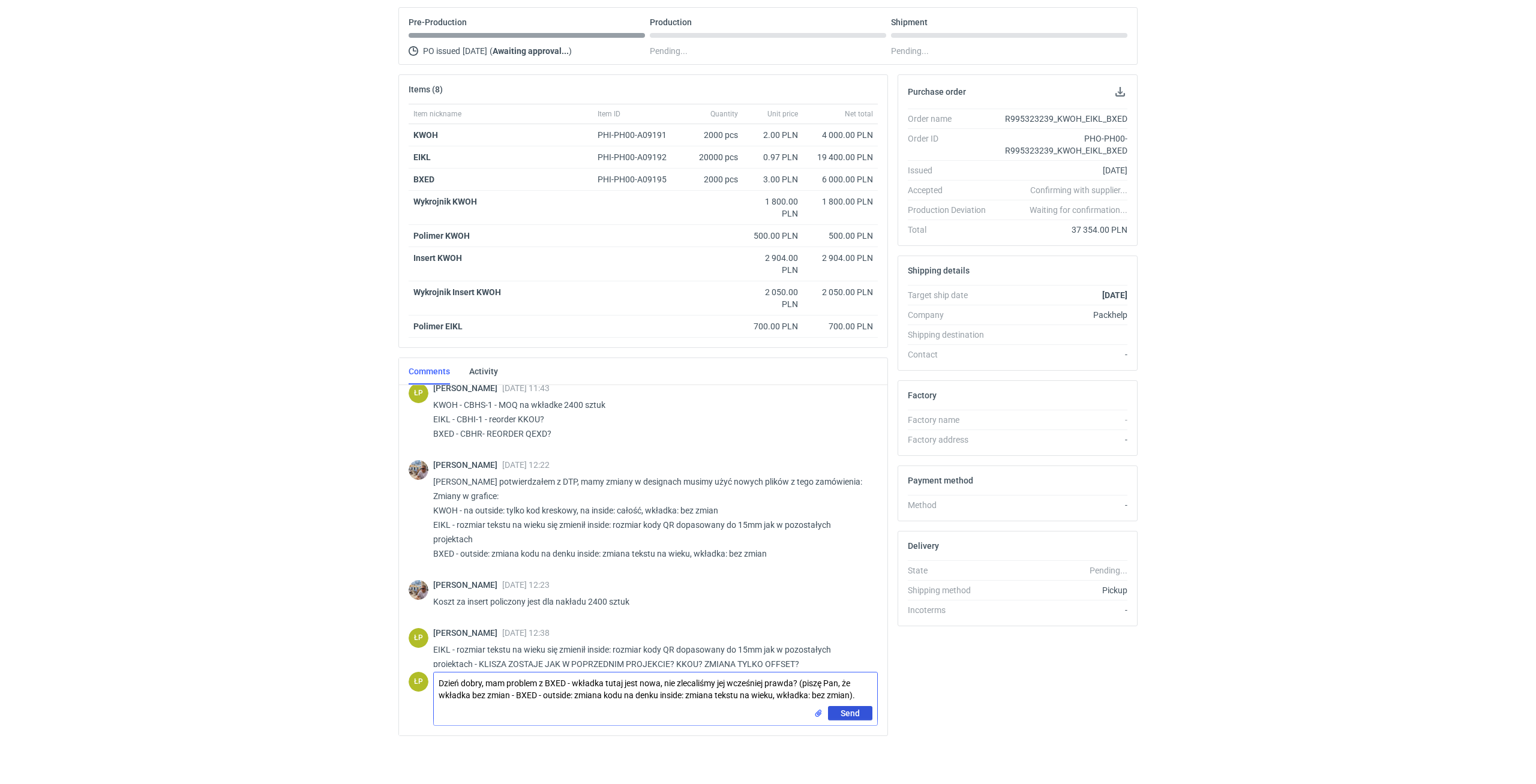
type textarea "Dzień dobry, mam problem z BXED - wkładka tutaj jest nowa, nie zlecaliśmy jej w…"
click at [843, 712] on span "Send" at bounding box center [850, 713] width 19 height 8
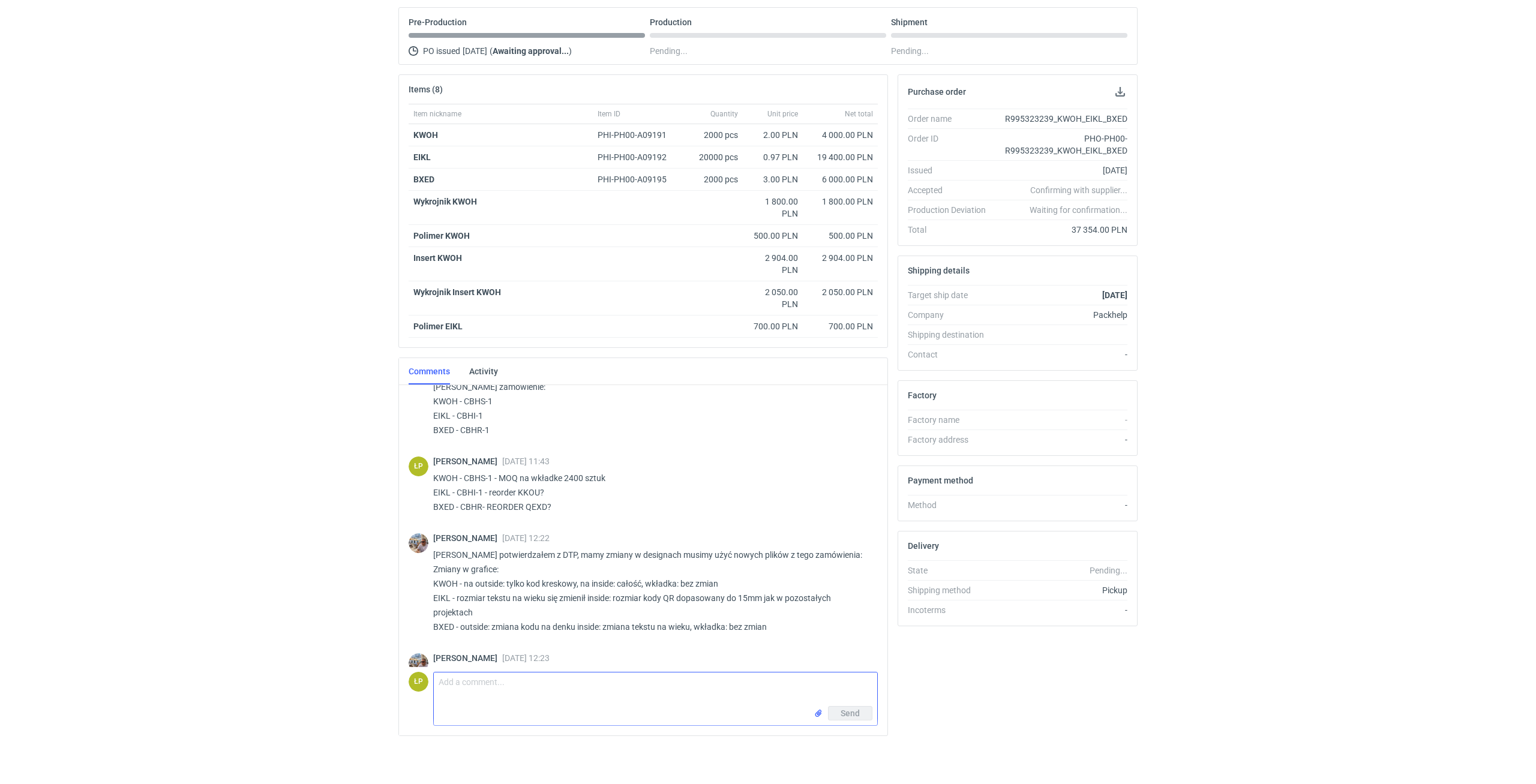
scroll to position [0, 0]
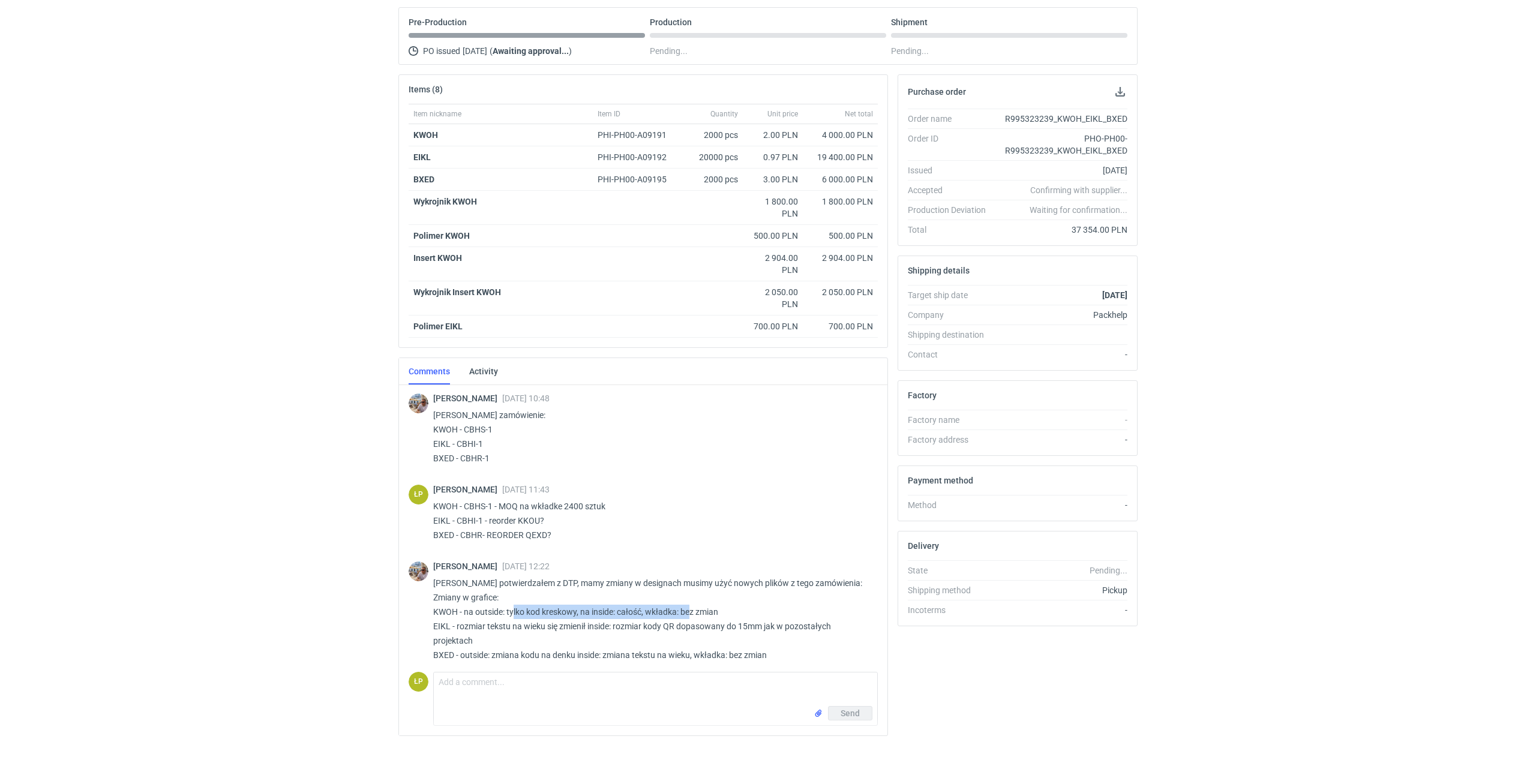
drag, startPoint x: 514, startPoint y: 610, endPoint x: 691, endPoint y: 612, distance: 177.0
click at [691, 612] on p "Panie Łukaszu potwierdzałem z DTP, mamy zmiany w designach musimy użyć nowych p…" at bounding box center [650, 619] width 435 height 86
click at [728, 612] on p "Panie Łukaszu potwierdzałem z DTP, mamy zmiany w designach musimy użyć nowych p…" at bounding box center [650, 619] width 435 height 86
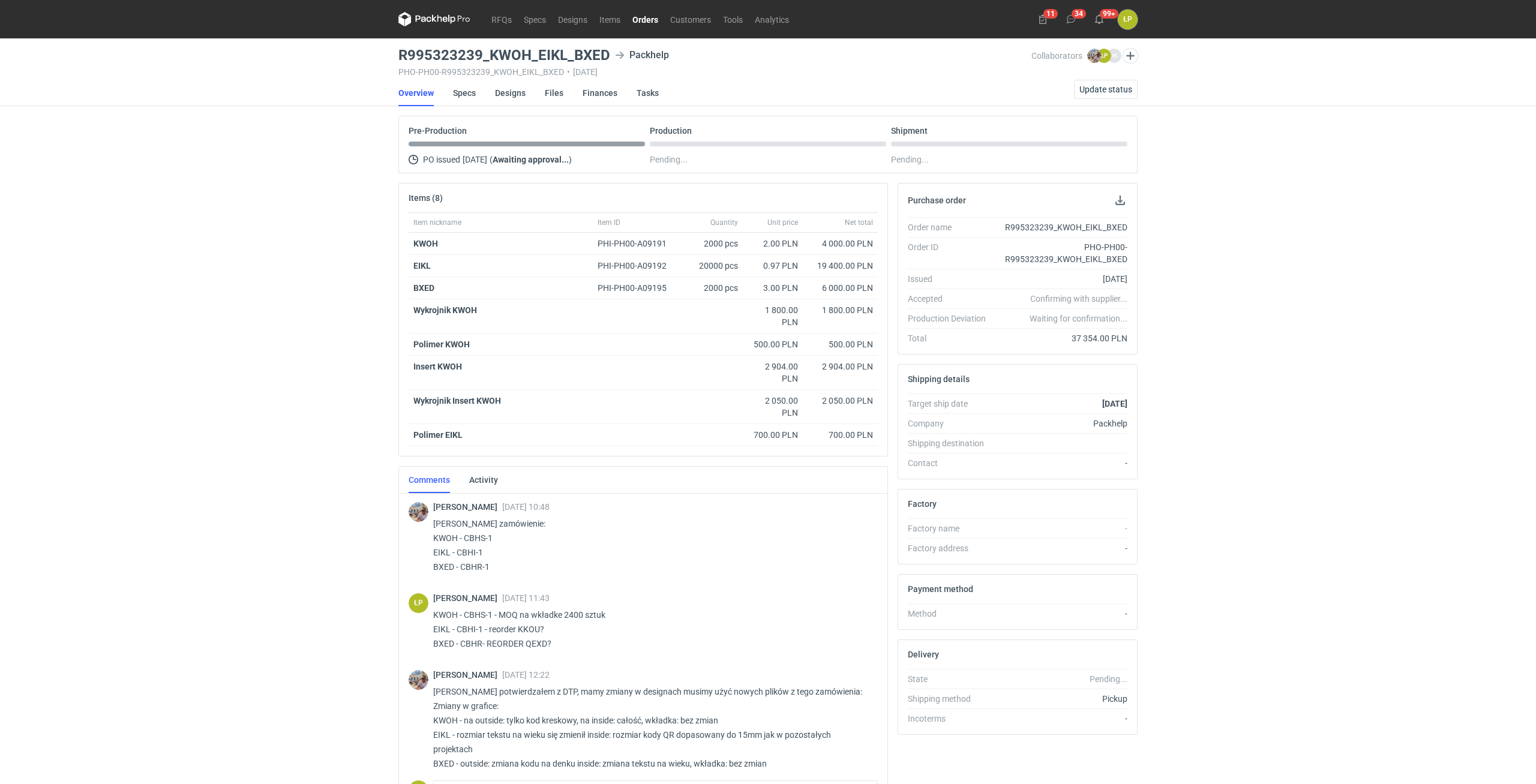
click at [472, 568] on p "Panie Łukaszu zamówienie: KWOH - CBHS-1 EIKL - CBHI-1 BXED - CBHR-1" at bounding box center [650, 545] width 435 height 58
copy p "CBHR"
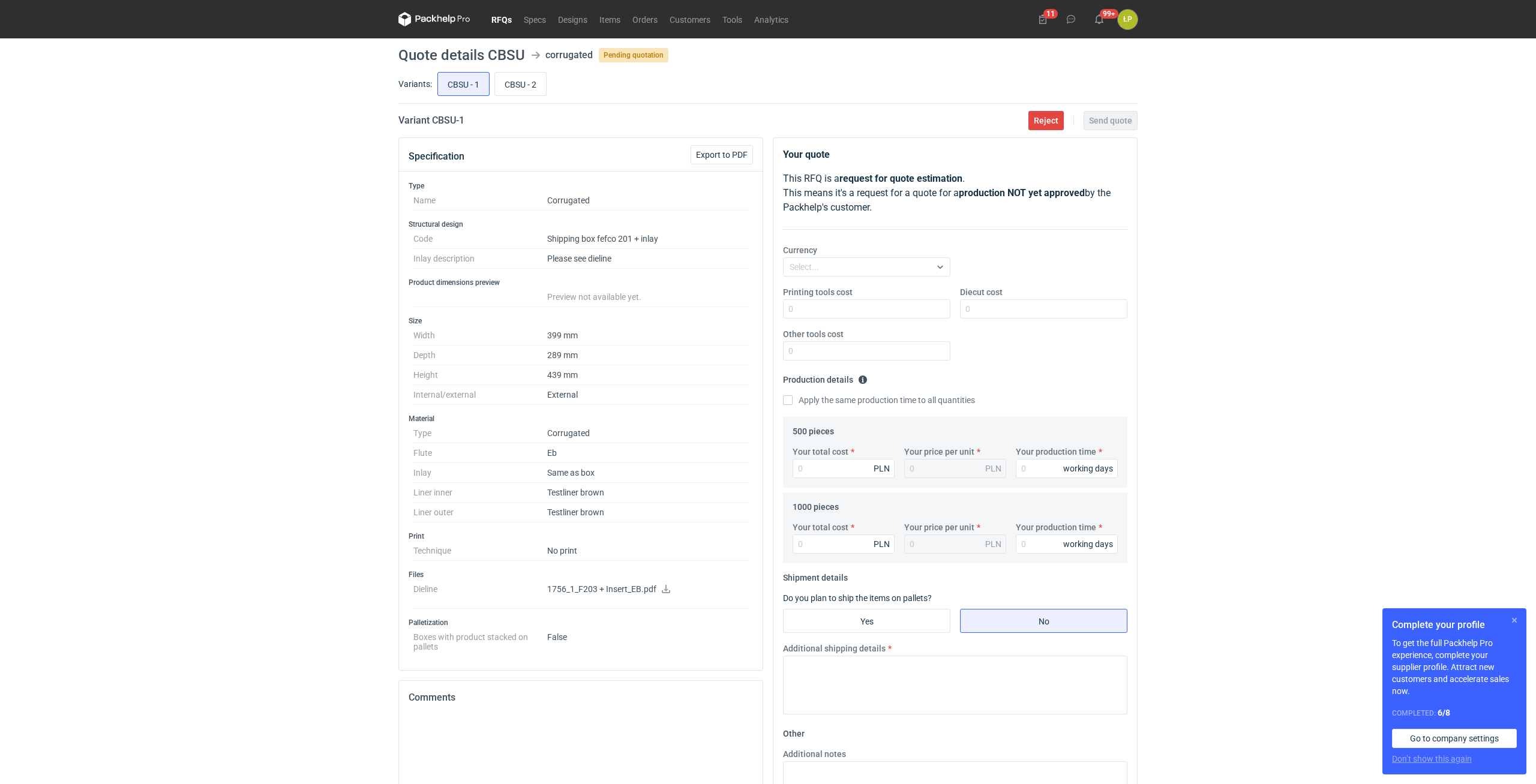
click at [1513, 619] on button "button" at bounding box center [1515, 620] width 14 height 14
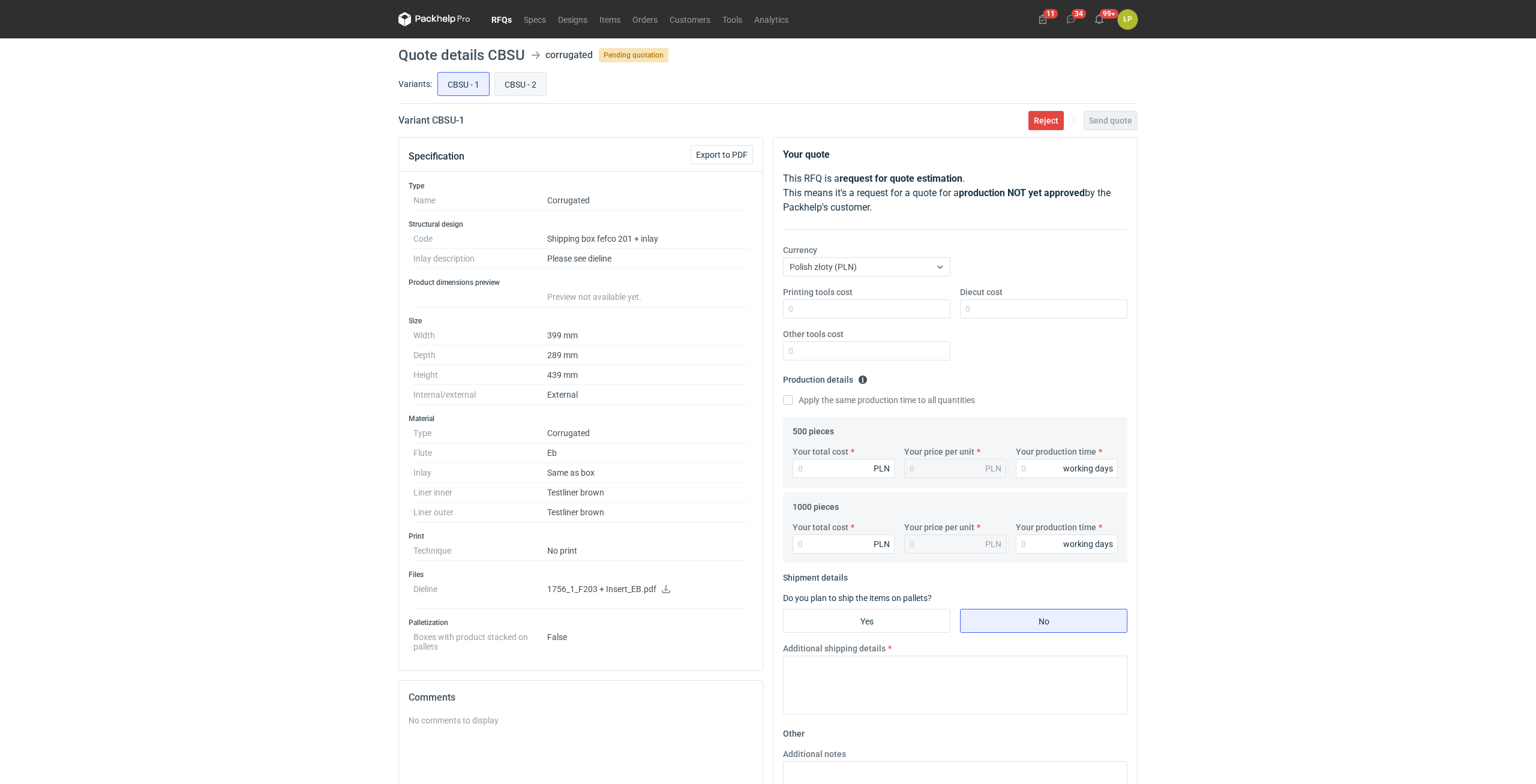
click at [524, 92] on input "CBSU - 2" at bounding box center [520, 84] width 51 height 23
radio input "true"
click at [458, 91] on input "CBSU - 1" at bounding box center [463, 84] width 51 height 23
radio input "true"
click at [664, 586] on icon at bounding box center [666, 589] width 10 height 8
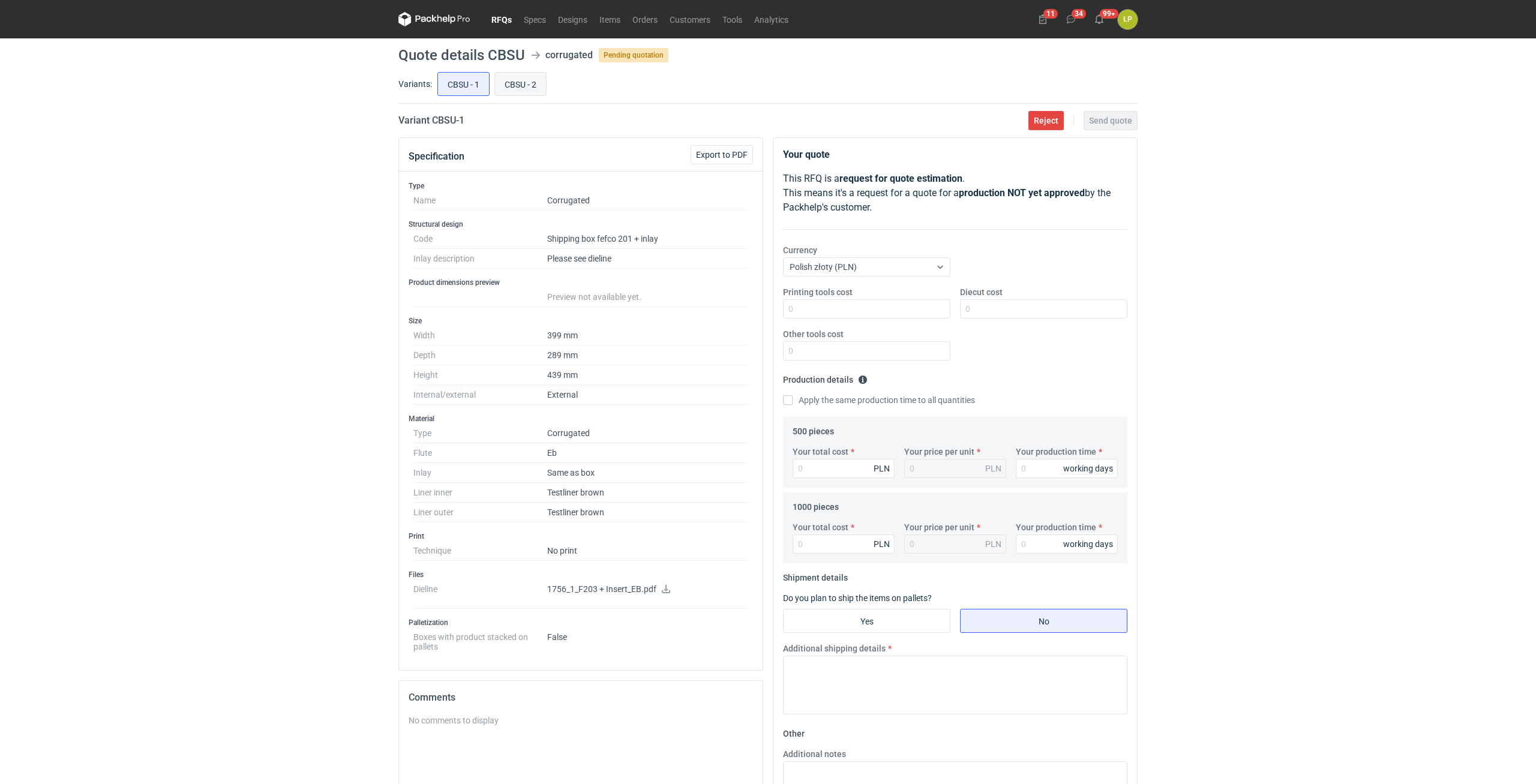
click at [524, 86] on input "CBSU - 2" at bounding box center [520, 84] width 51 height 23
radio input "true"
click at [441, 78] on input "CBSU - 1" at bounding box center [463, 84] width 51 height 23
radio input "true"
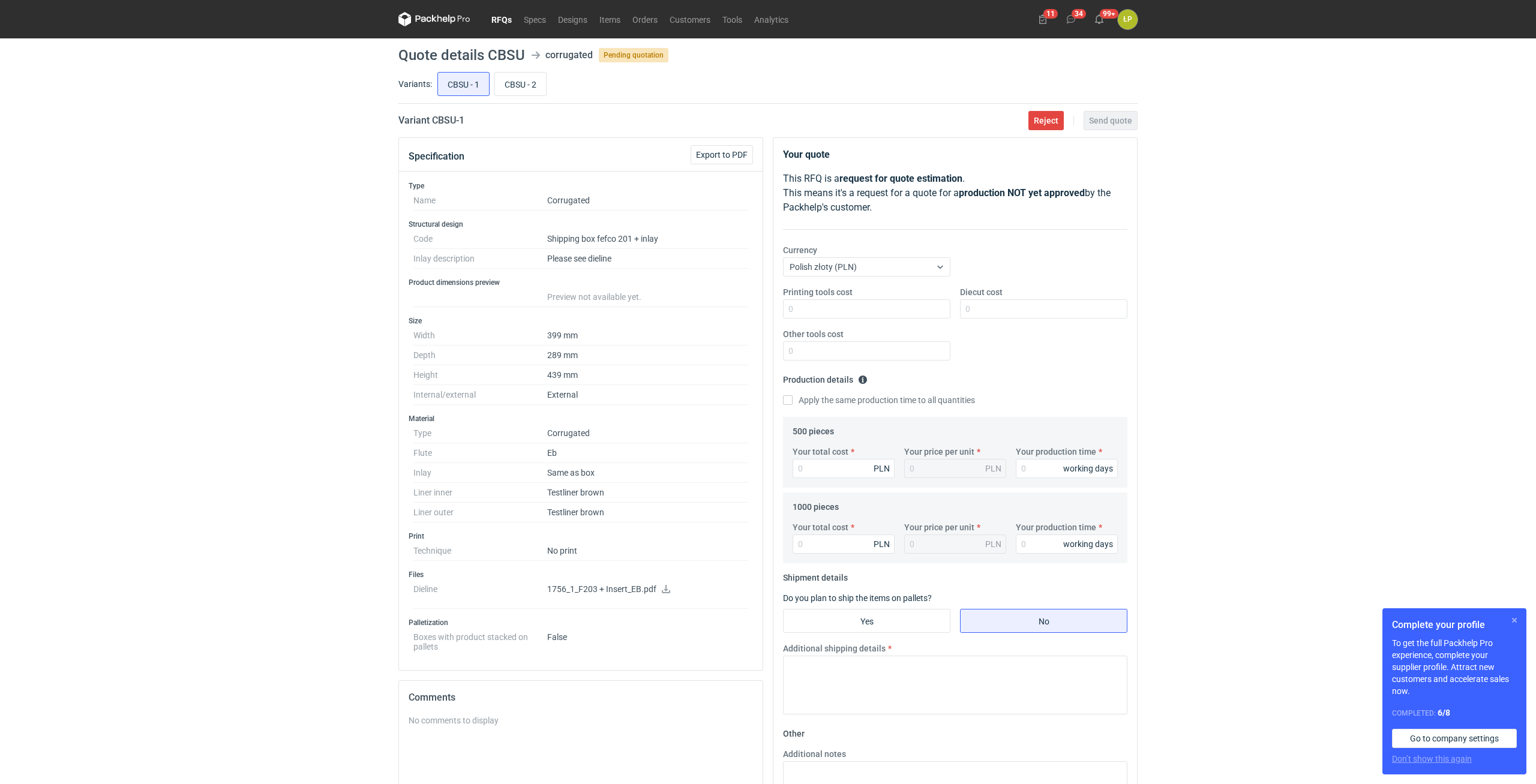
click at [1511, 621] on button "button" at bounding box center [1515, 620] width 14 height 14
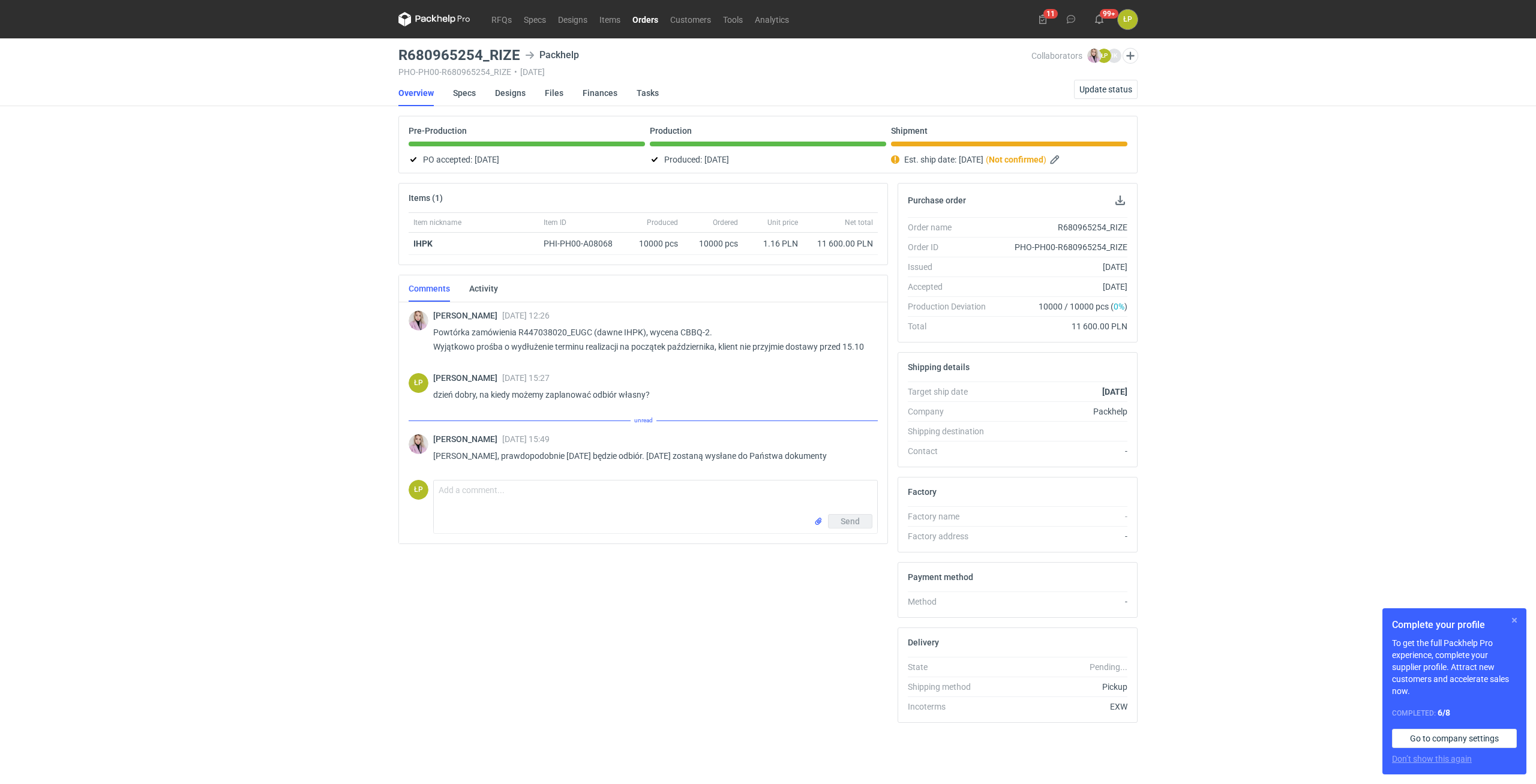
click at [1515, 618] on button "button" at bounding box center [1515, 620] width 14 height 14
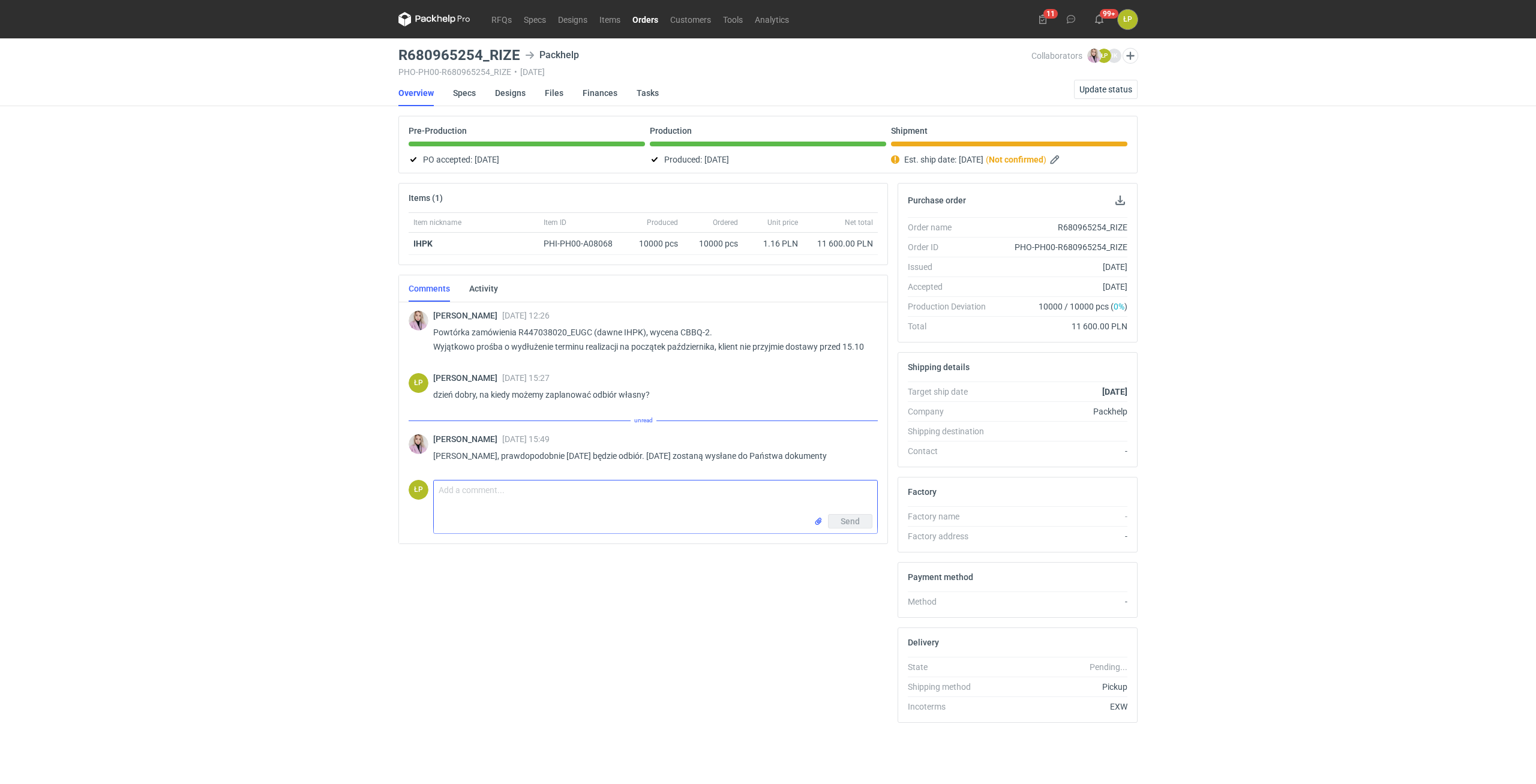
click at [644, 497] on textarea "Comment message" at bounding box center [655, 498] width 443 height 34
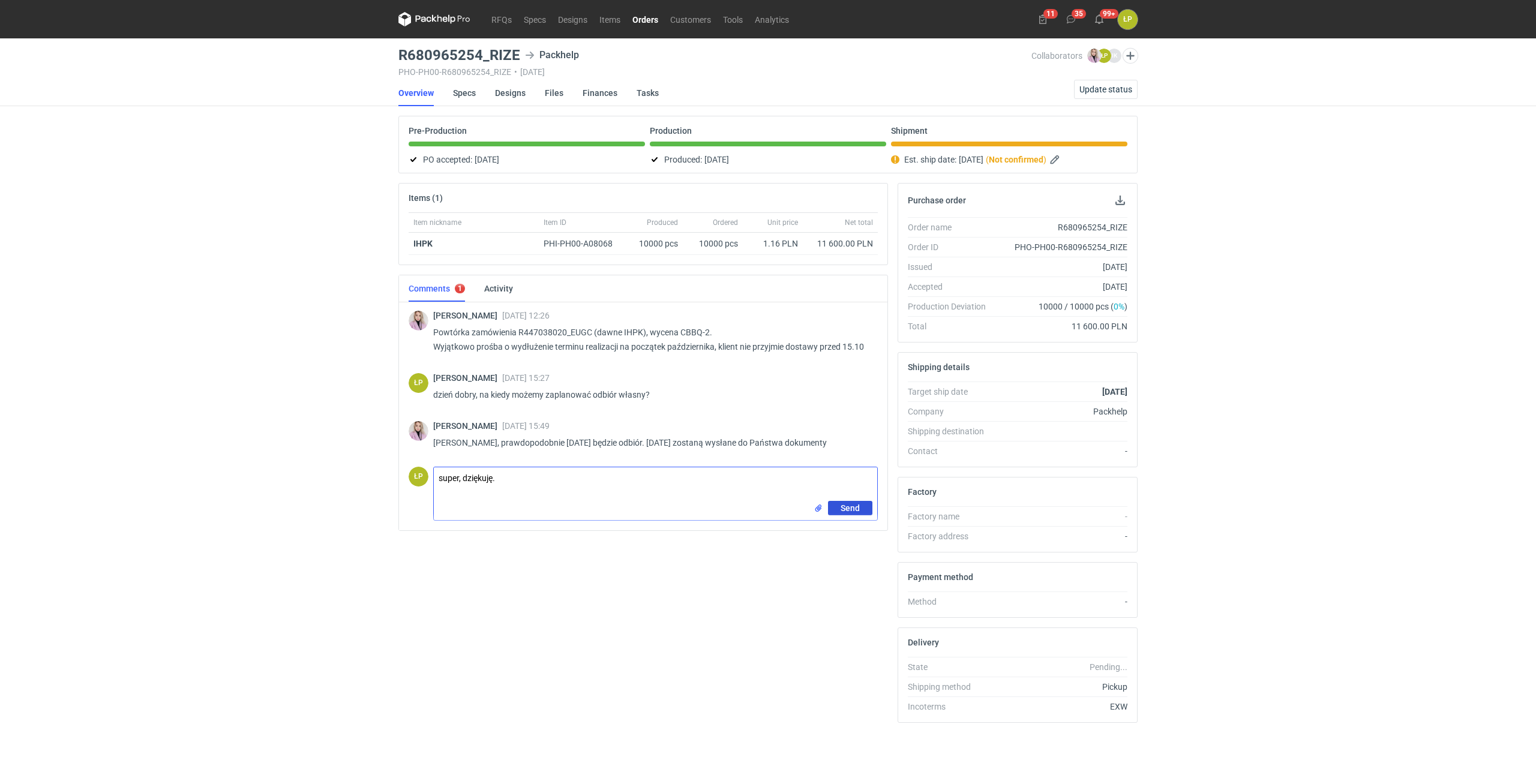
type textarea "super, dziękuję."
click at [835, 512] on button "Send" at bounding box center [850, 508] width 45 height 14
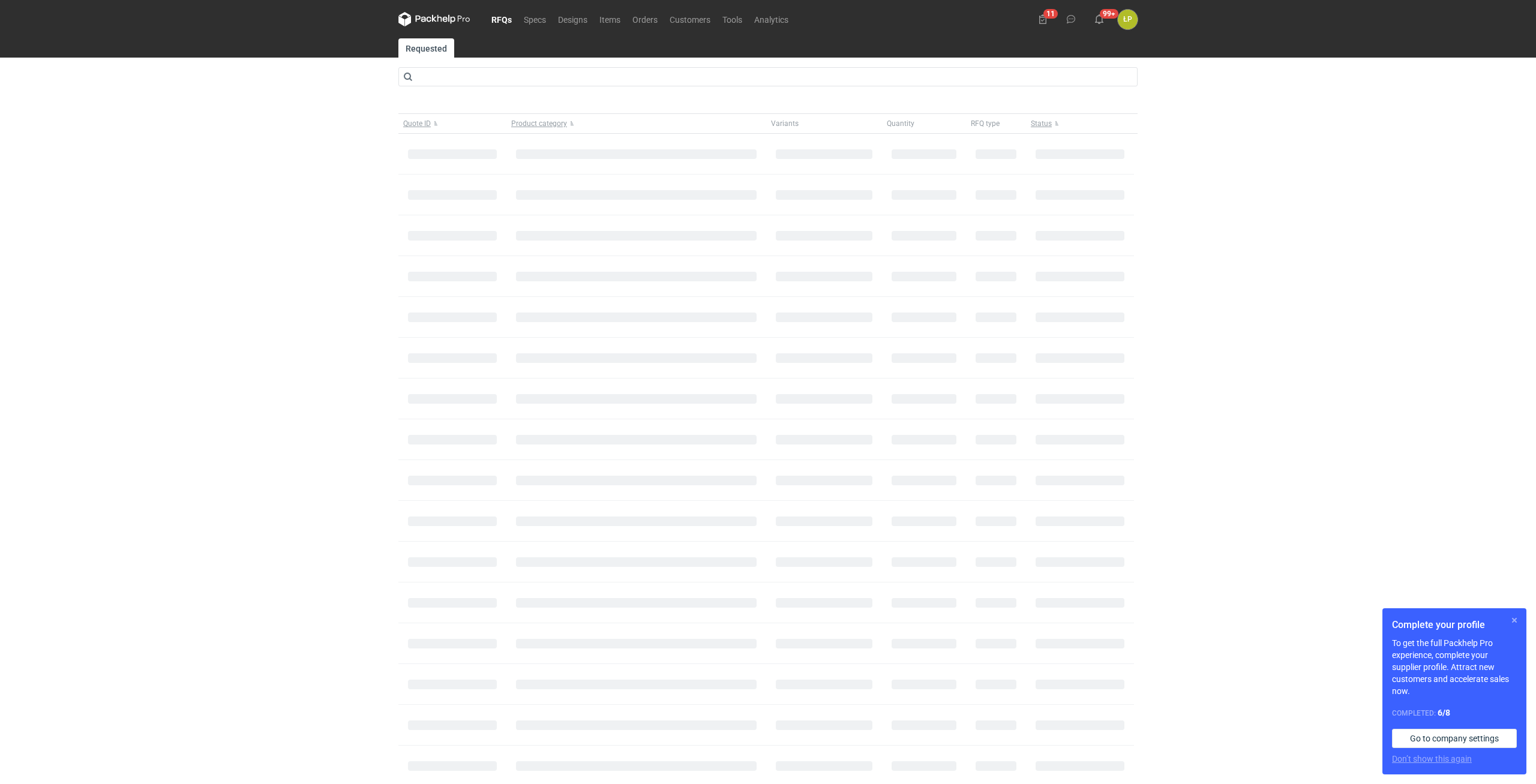
click at [1512, 621] on button "button" at bounding box center [1515, 620] width 14 height 14
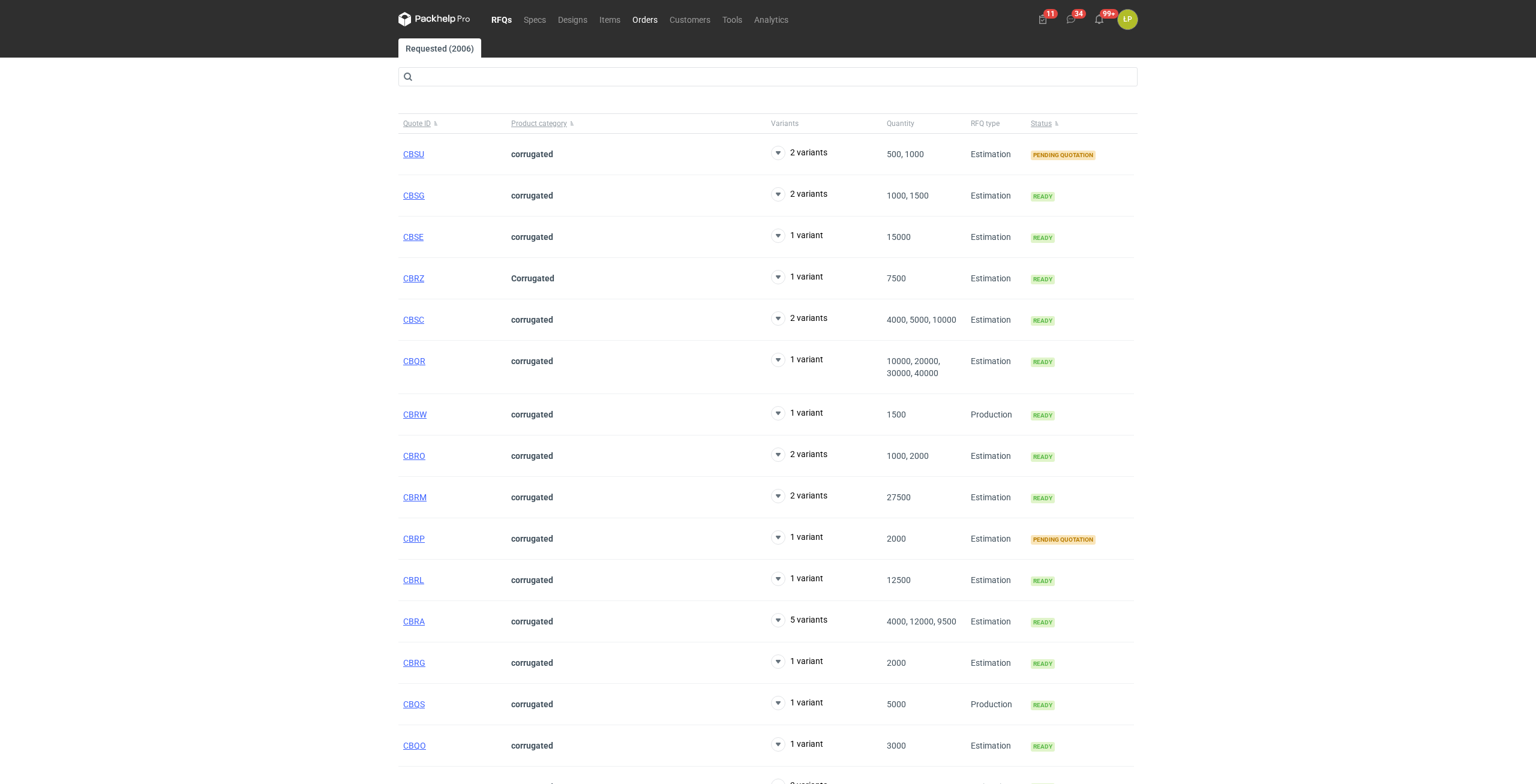
click at [644, 26] on link "Orders" at bounding box center [644, 19] width 37 height 14
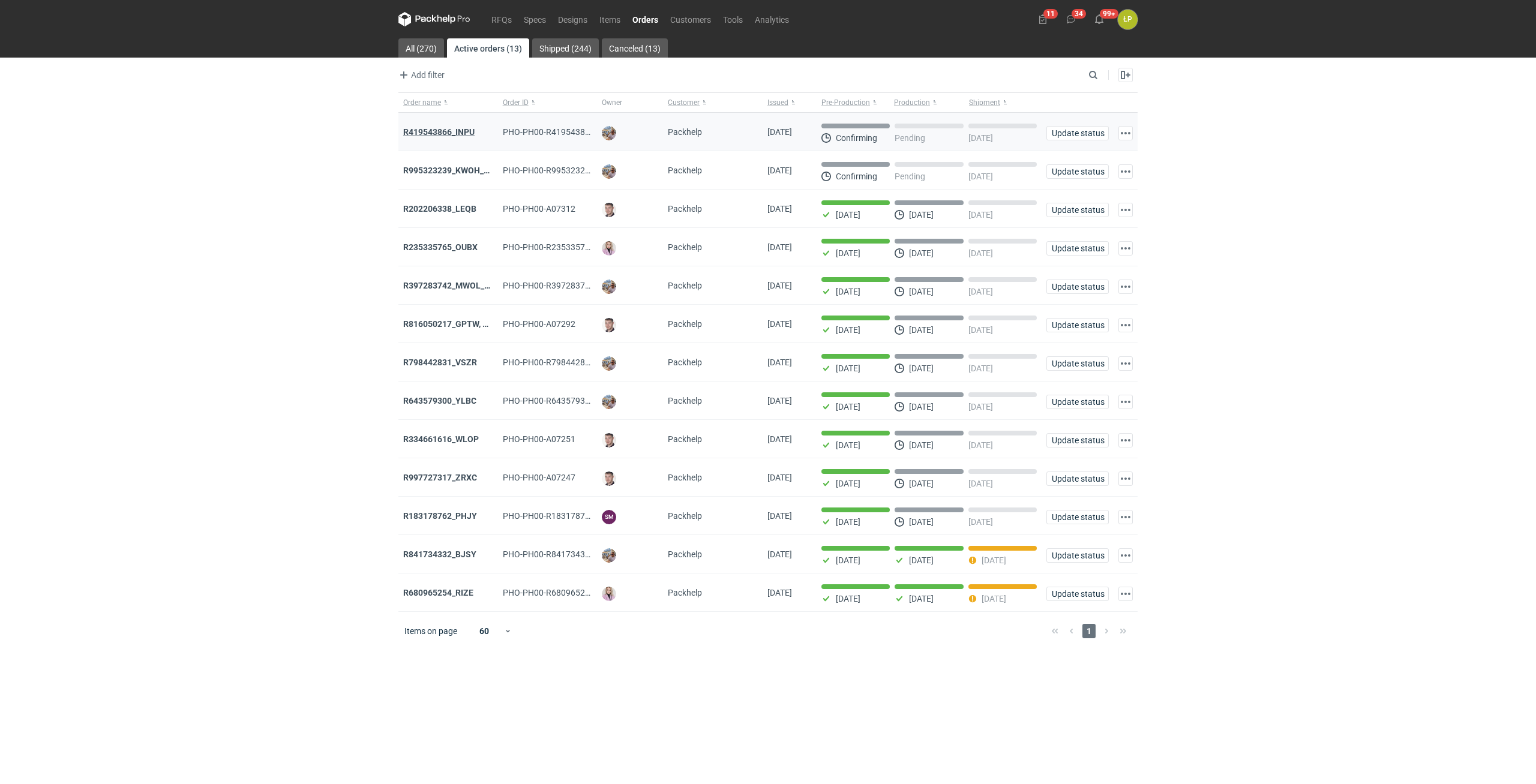
click at [464, 128] on strong "R419543866_INPU" at bounding box center [439, 132] width 71 height 10
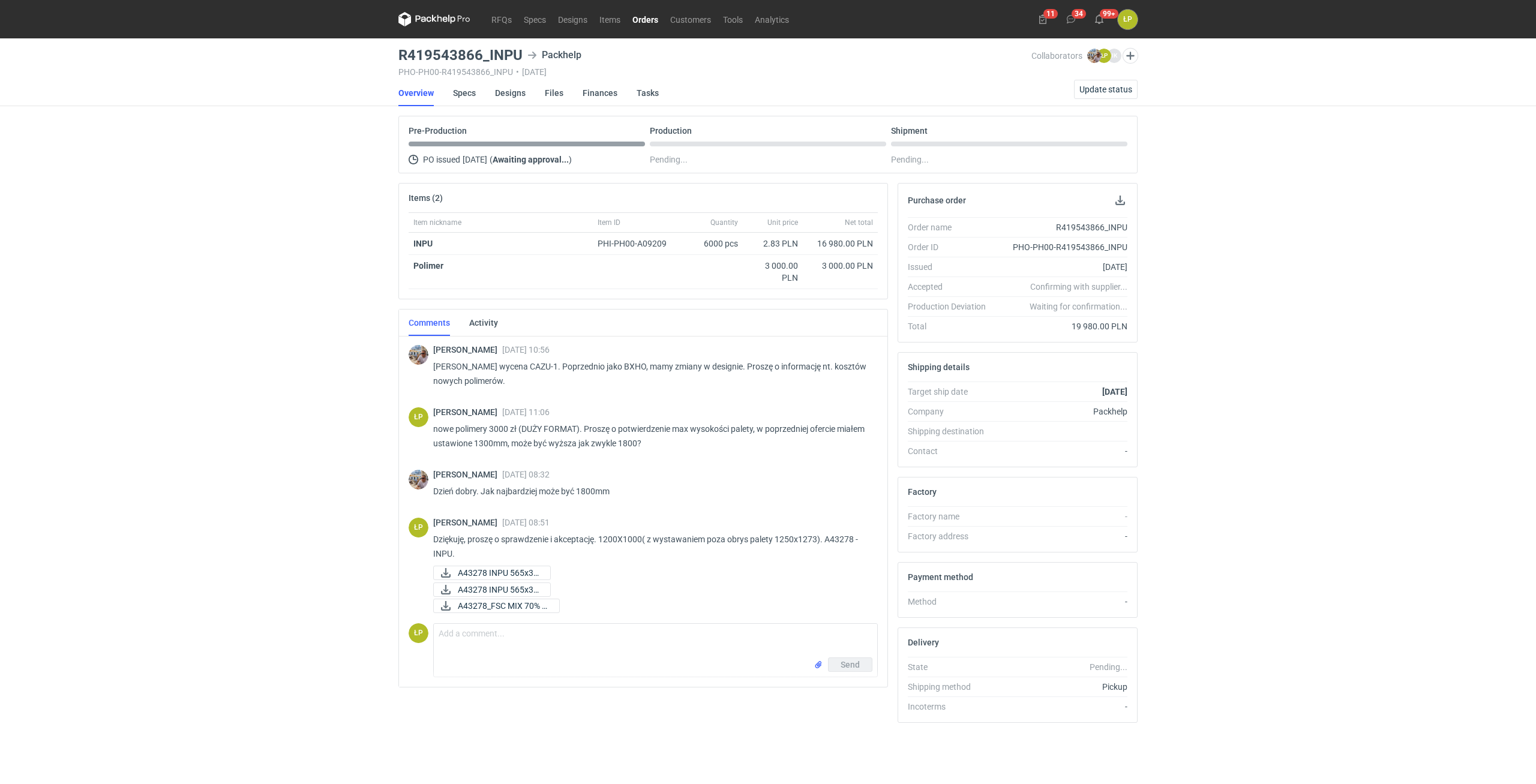
click at [443, 26] on icon at bounding box center [434, 19] width 72 height 14
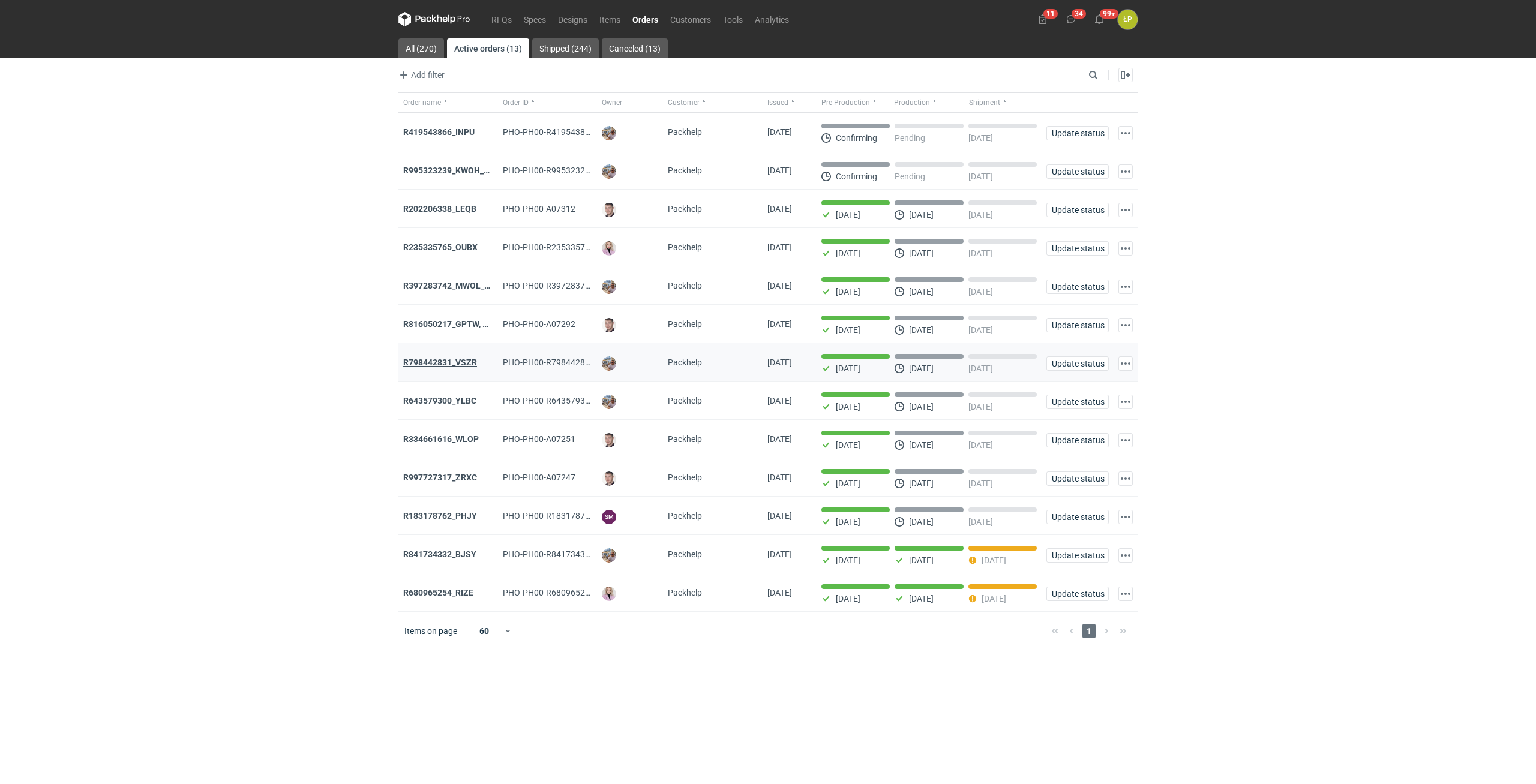
click at [471, 367] on strong "R798442831_VSZR" at bounding box center [440, 362] width 74 height 10
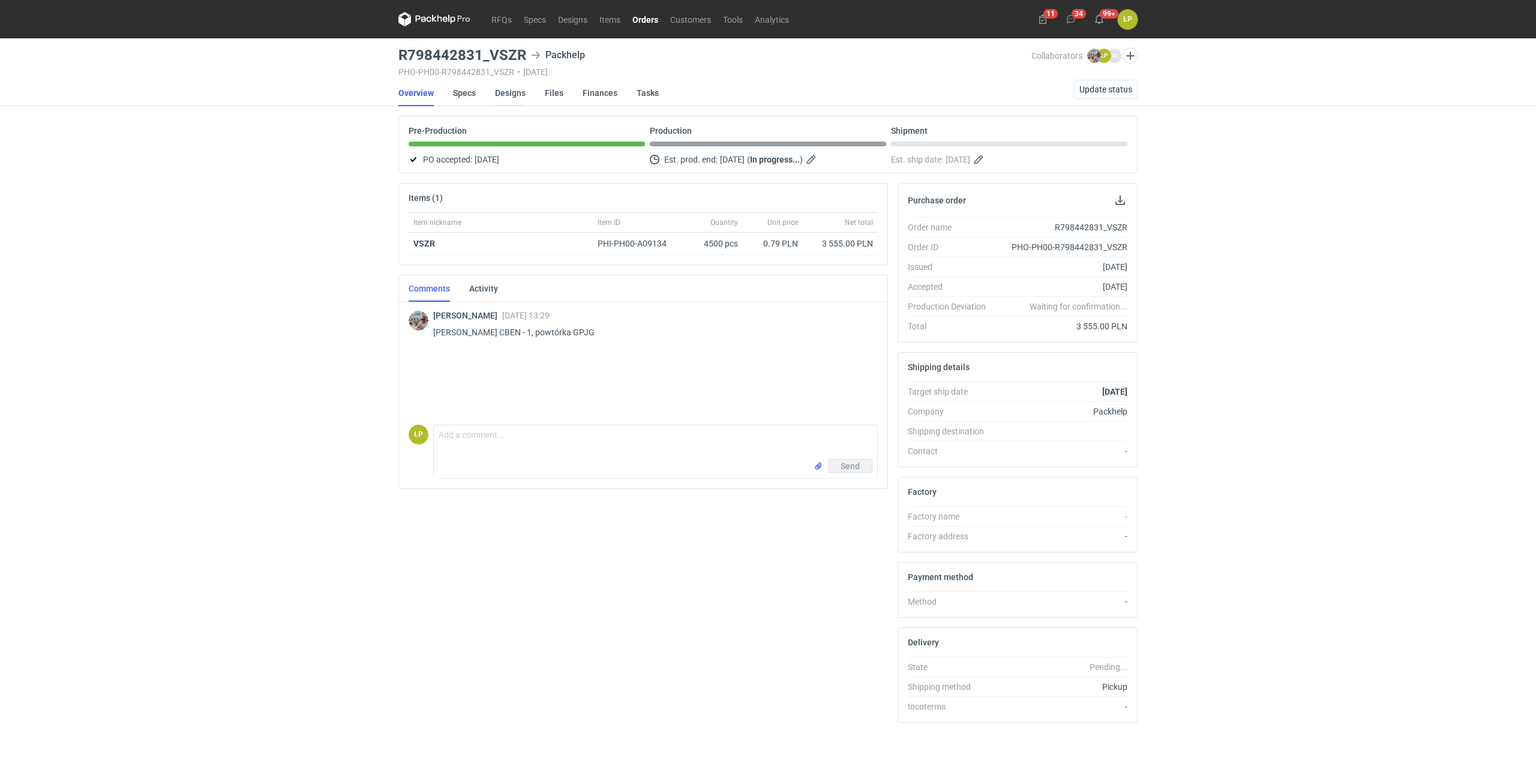
click at [508, 97] on link "Designs" at bounding box center [510, 93] width 30 height 27
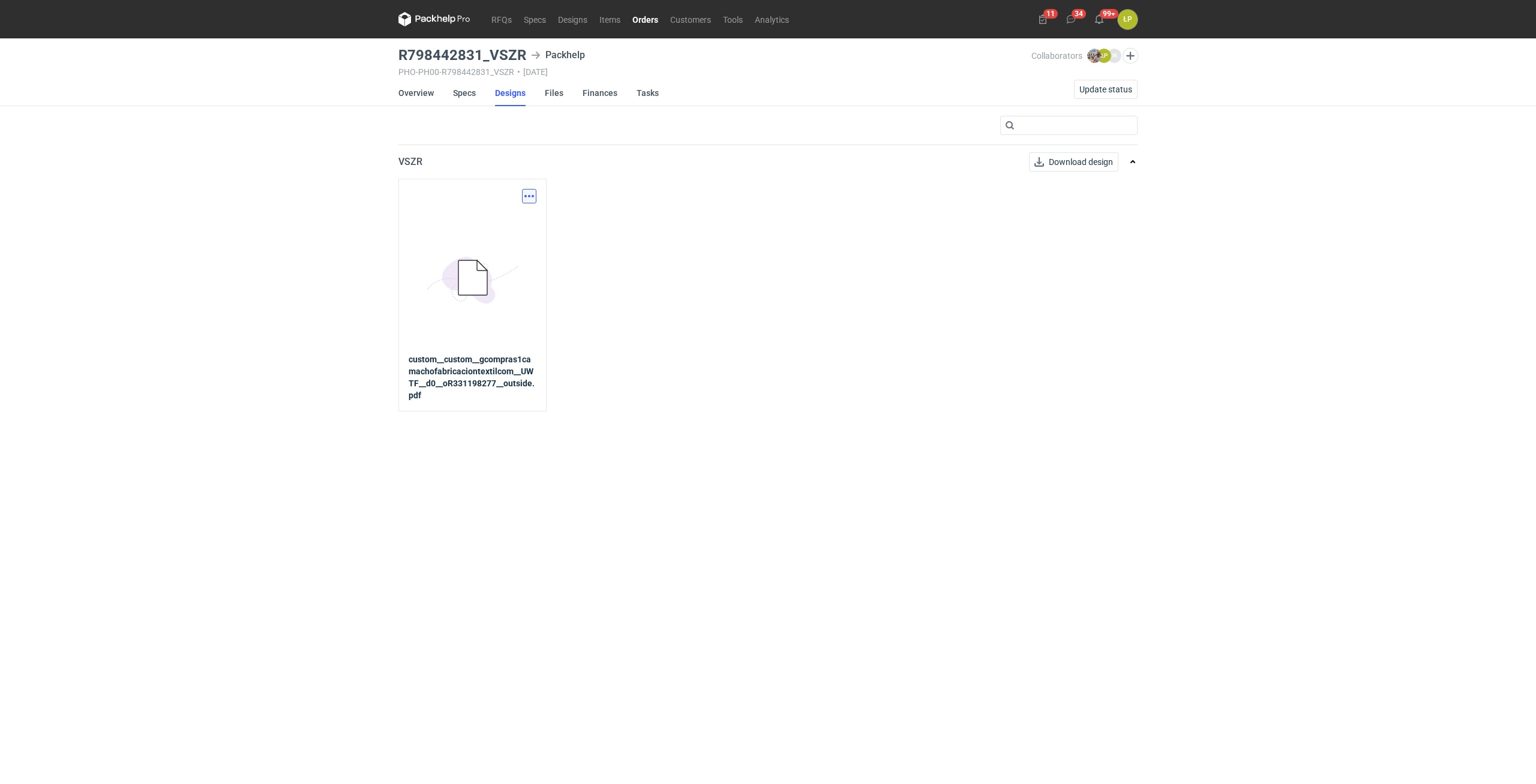
click at [531, 194] on button "button" at bounding box center [529, 196] width 14 height 14
click at [511, 218] on link "Download design part" at bounding box center [476, 223] width 110 height 19
